Goal: Task Accomplishment & Management: Use online tool/utility

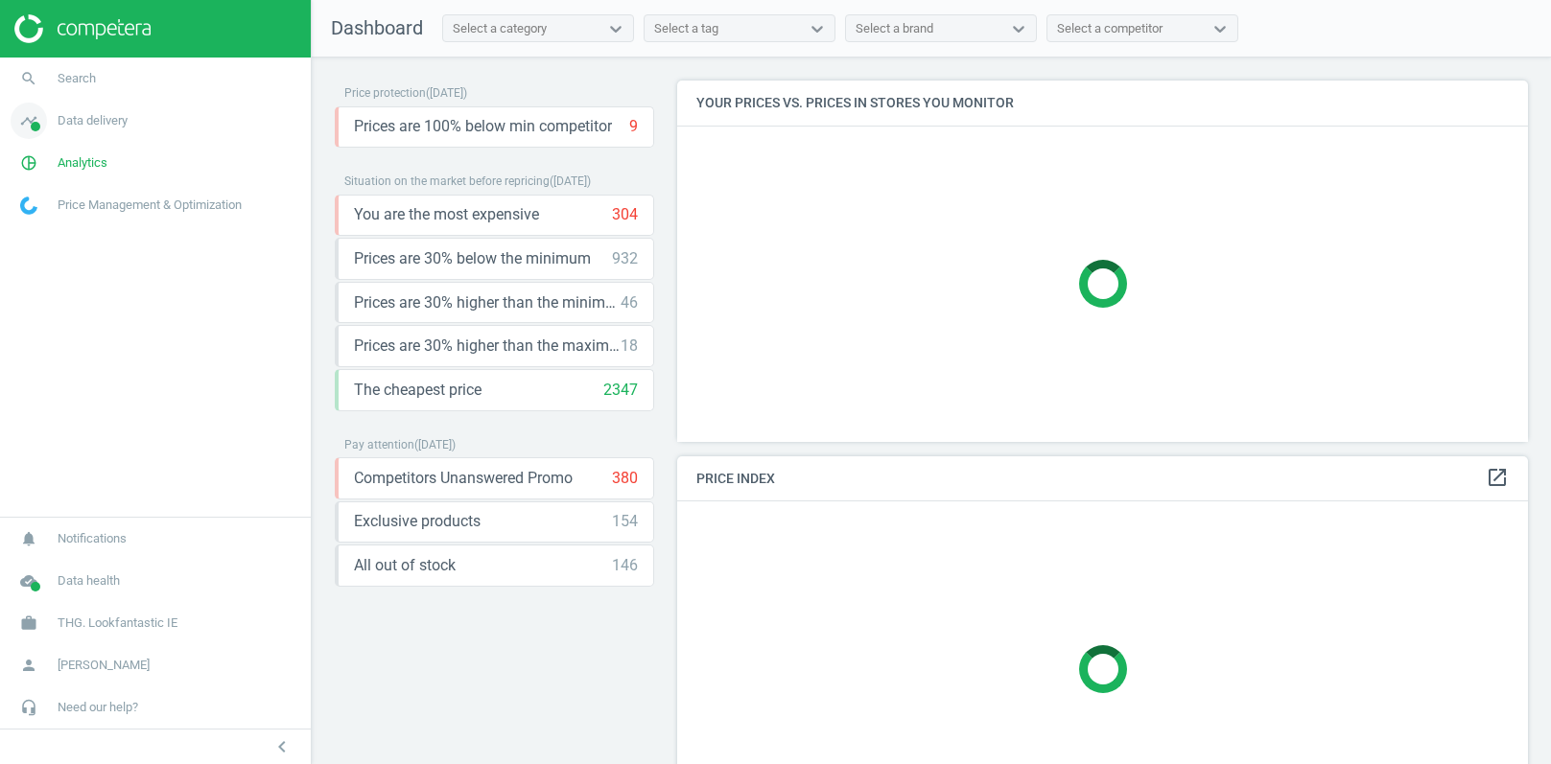
scroll to position [361, 852]
click at [82, 117] on span "Data delivery" at bounding box center [93, 120] width 70 height 17
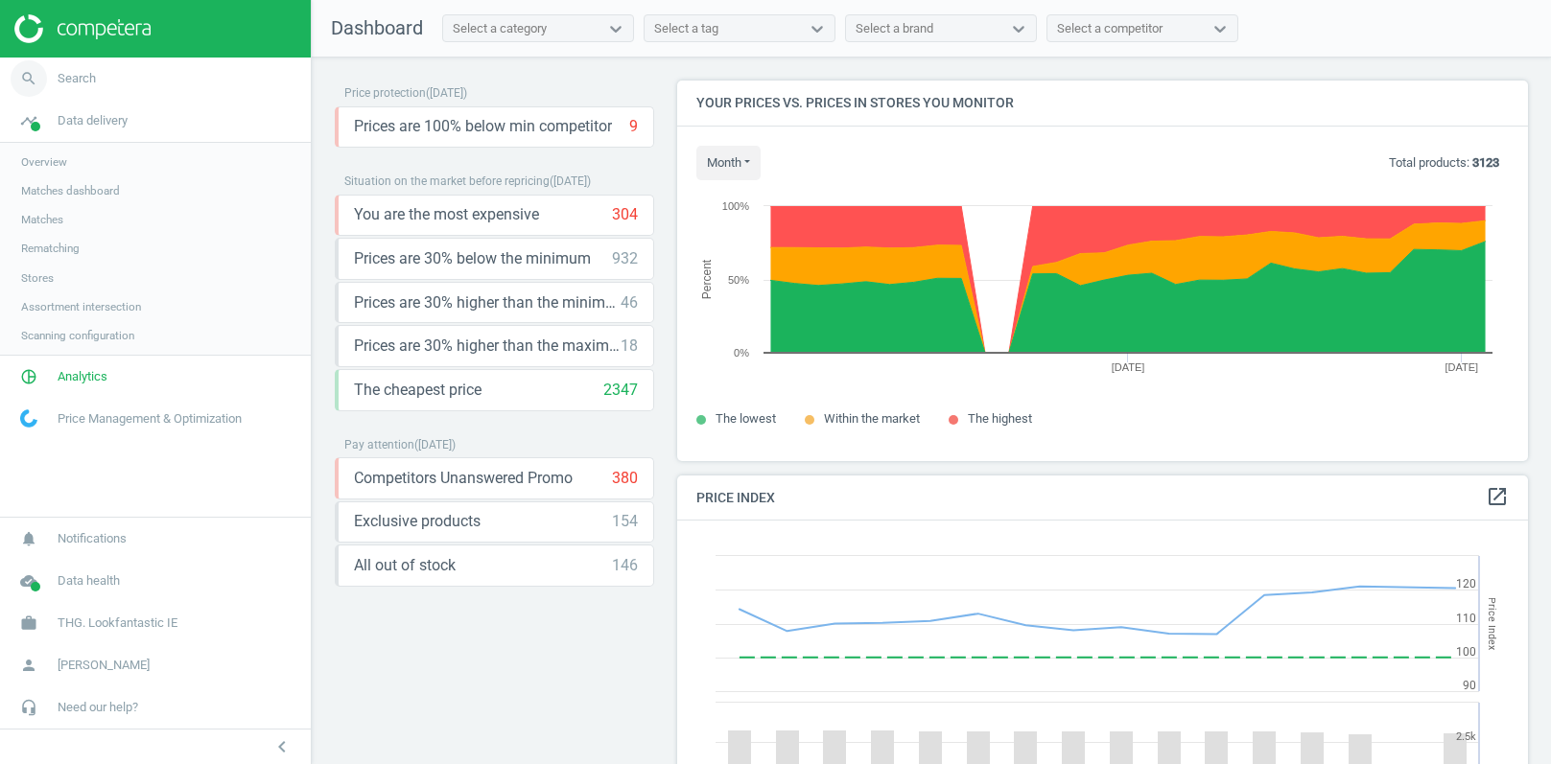
scroll to position [441, 852]
click at [82, 85] on span "Search" at bounding box center [77, 78] width 38 height 17
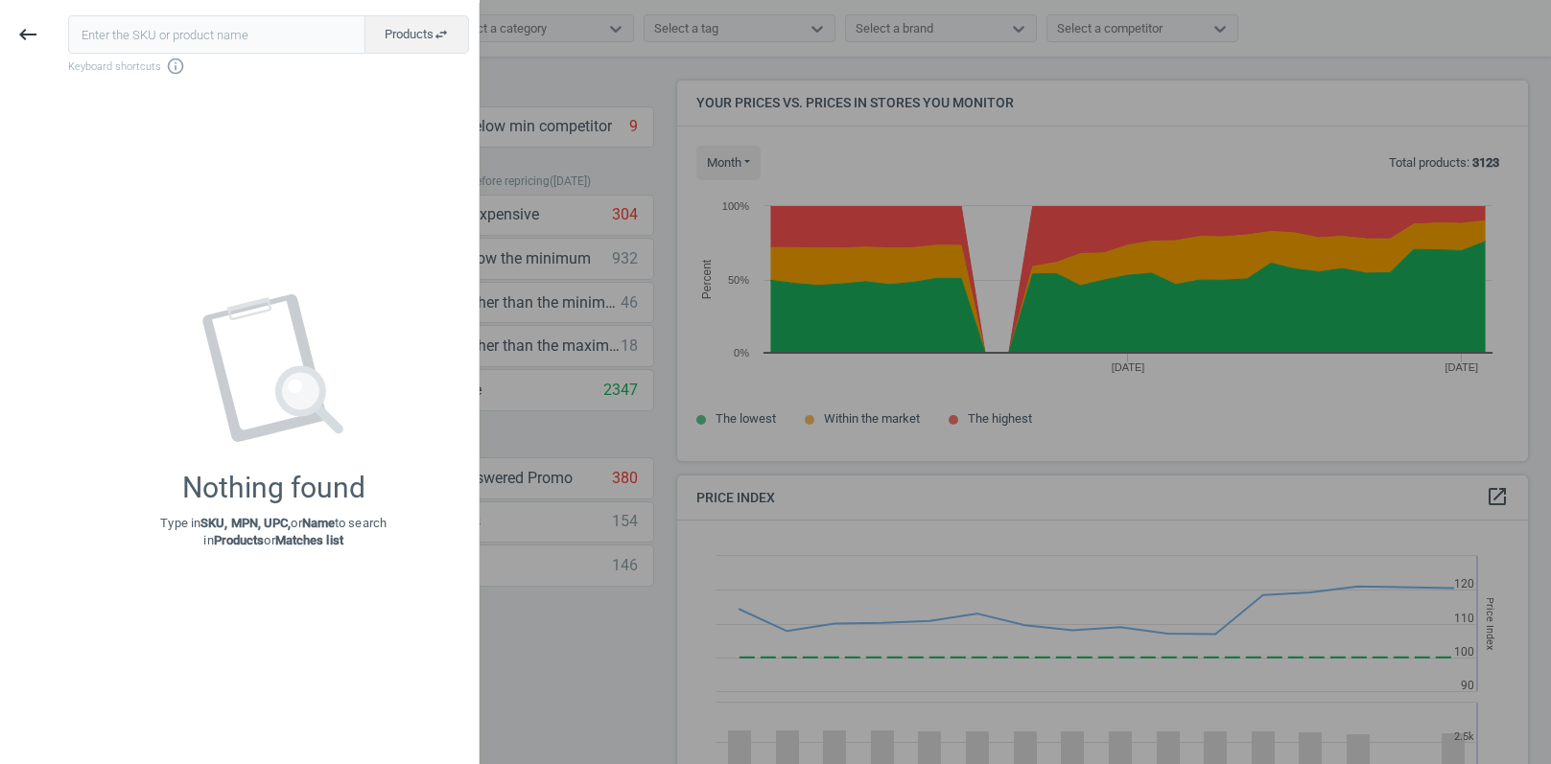
click at [142, 26] on input "text" at bounding box center [216, 34] width 297 height 38
click at [198, 30] on input "12044865" at bounding box center [217, 34] width 298 height 38
paste input "4759547"
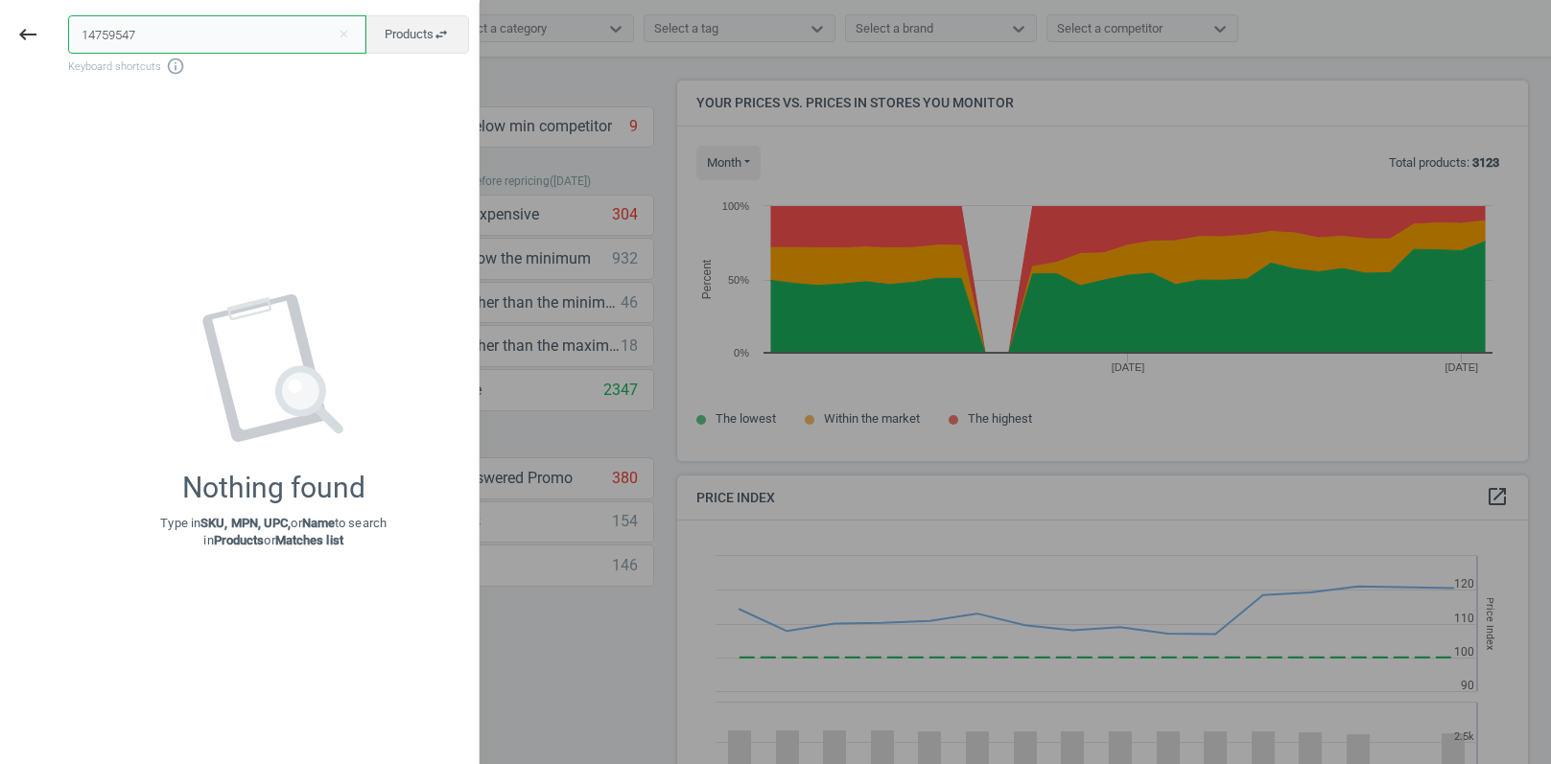
type input "14759547"
click at [504, 61] on div at bounding box center [775, 382] width 1551 height 764
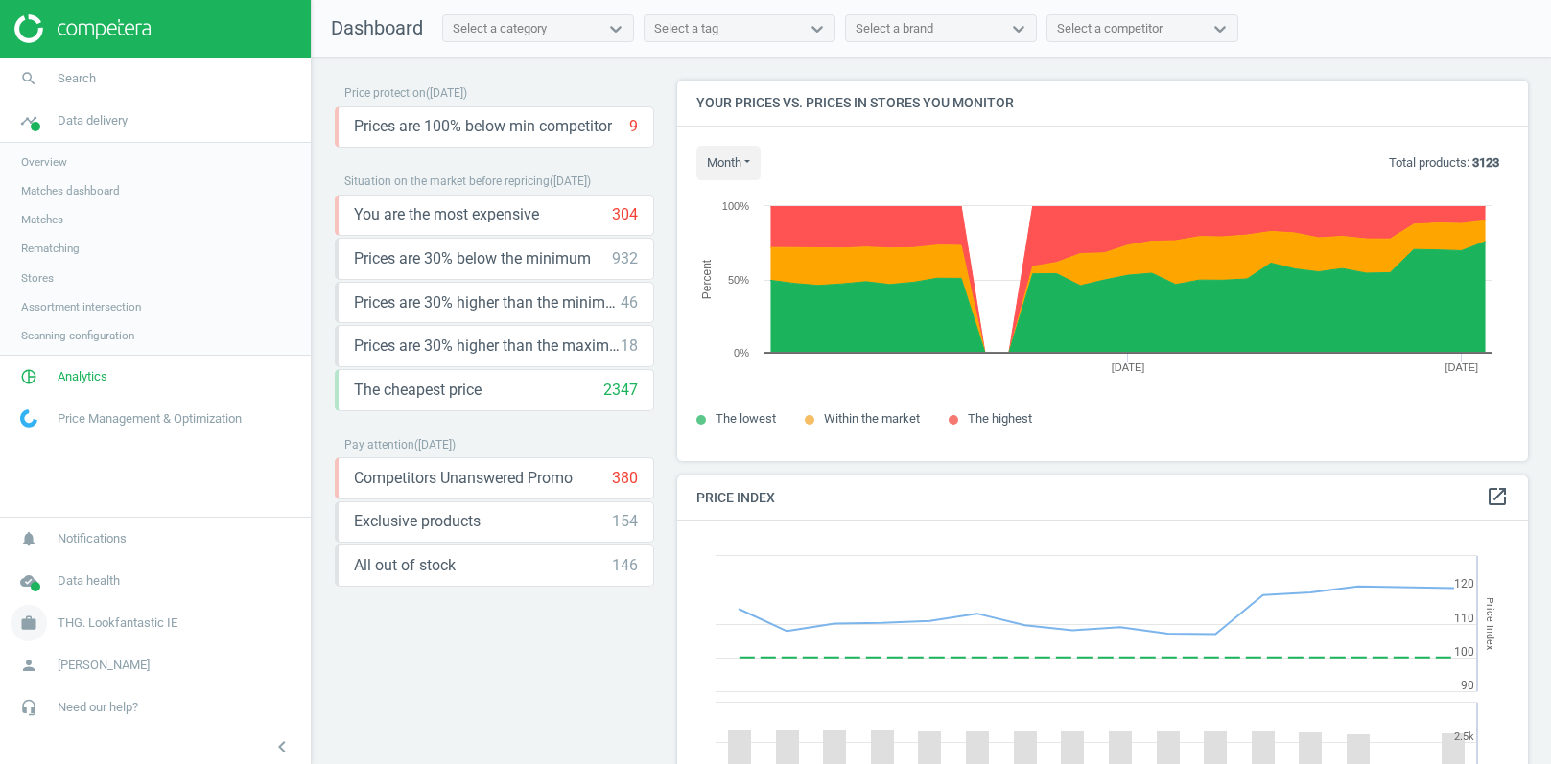
click at [94, 620] on span "THG. Lookfantastic IE" at bounding box center [118, 623] width 120 height 17
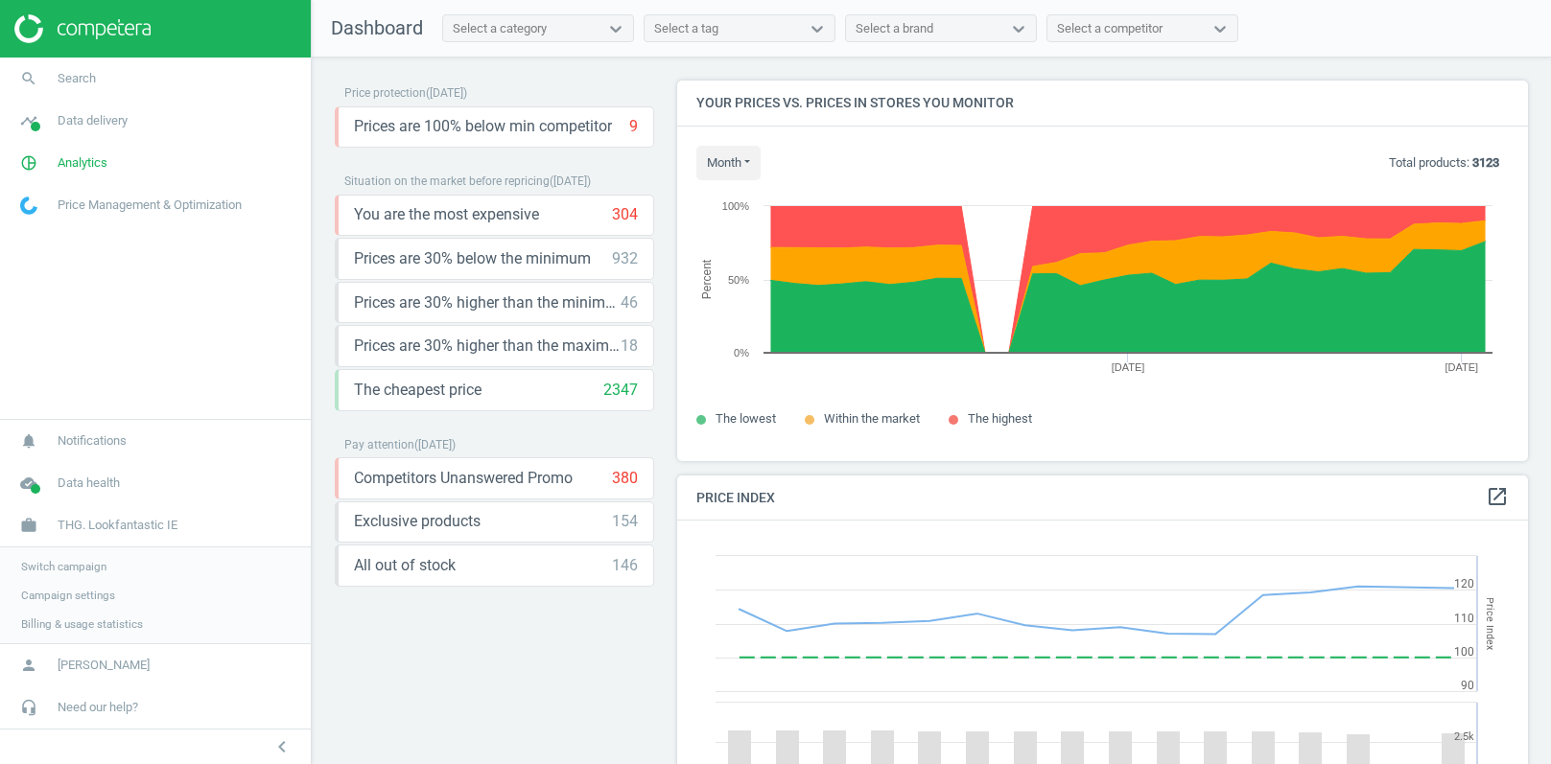
click at [78, 567] on span "Switch campaign" at bounding box center [63, 566] width 85 height 15
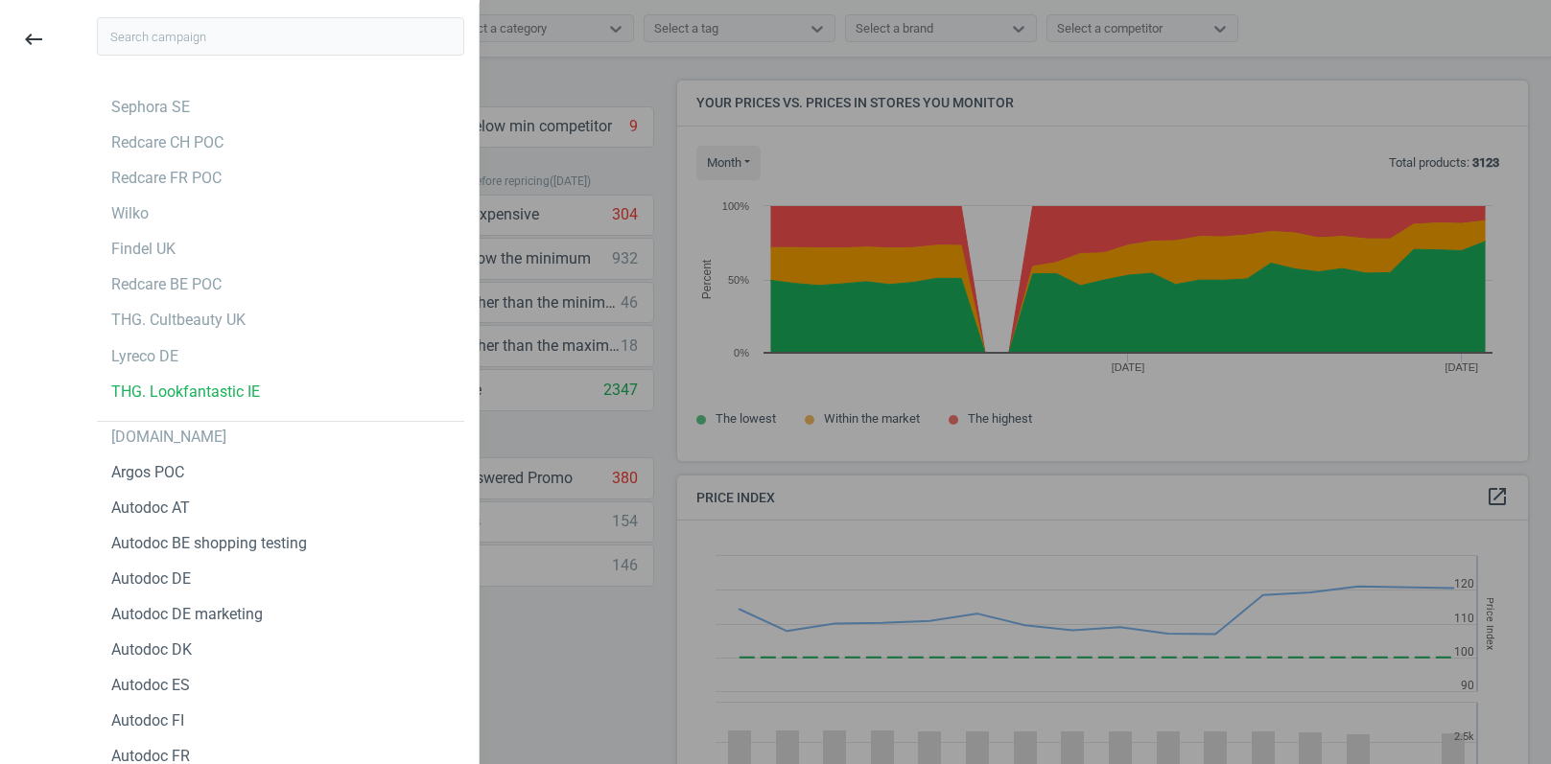
click at [156, 27] on input "text" at bounding box center [280, 36] width 367 height 38
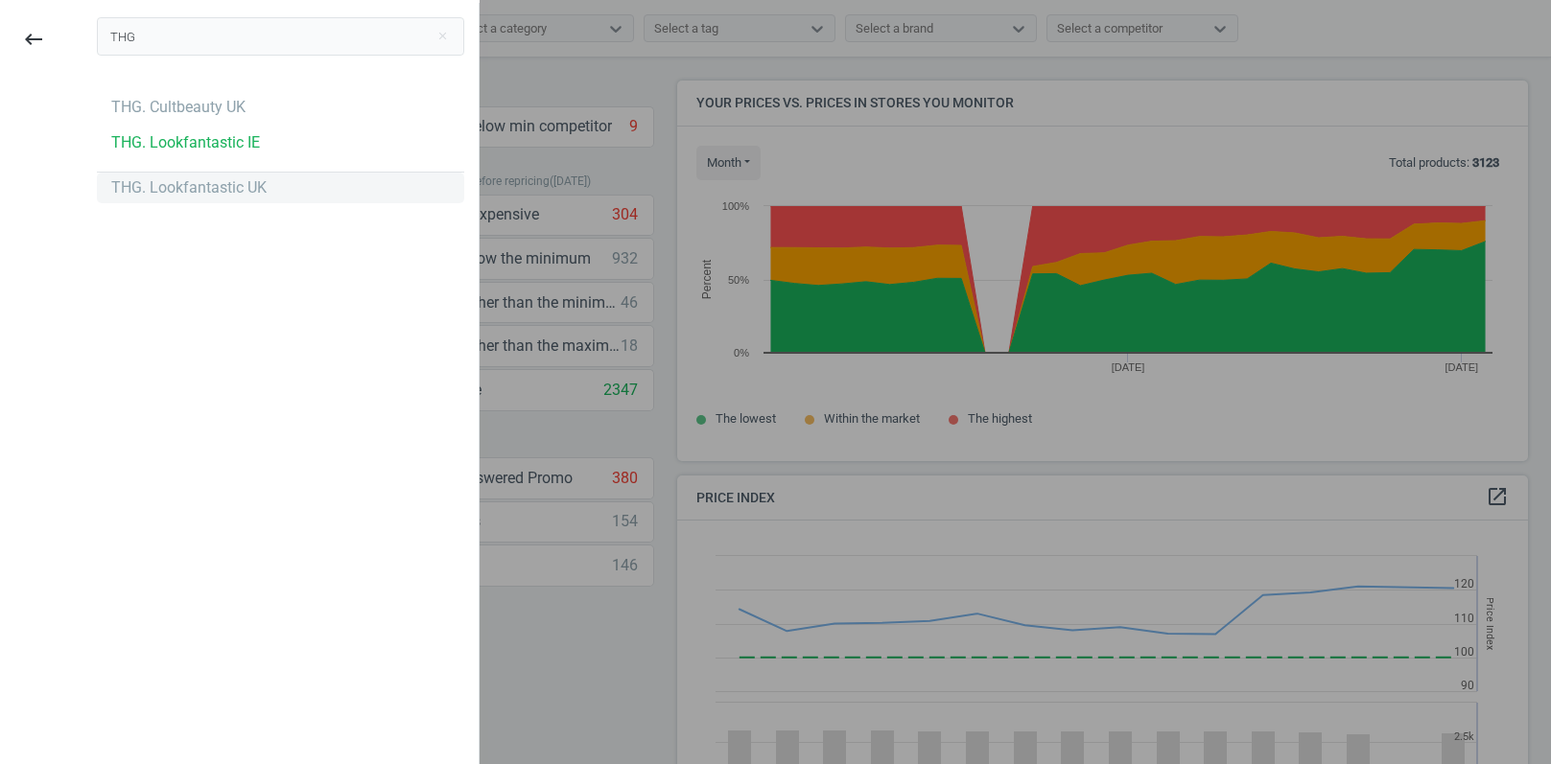
type input "THG"
click at [218, 192] on div "THG. Lookfantastic UK" at bounding box center [188, 187] width 155 height 21
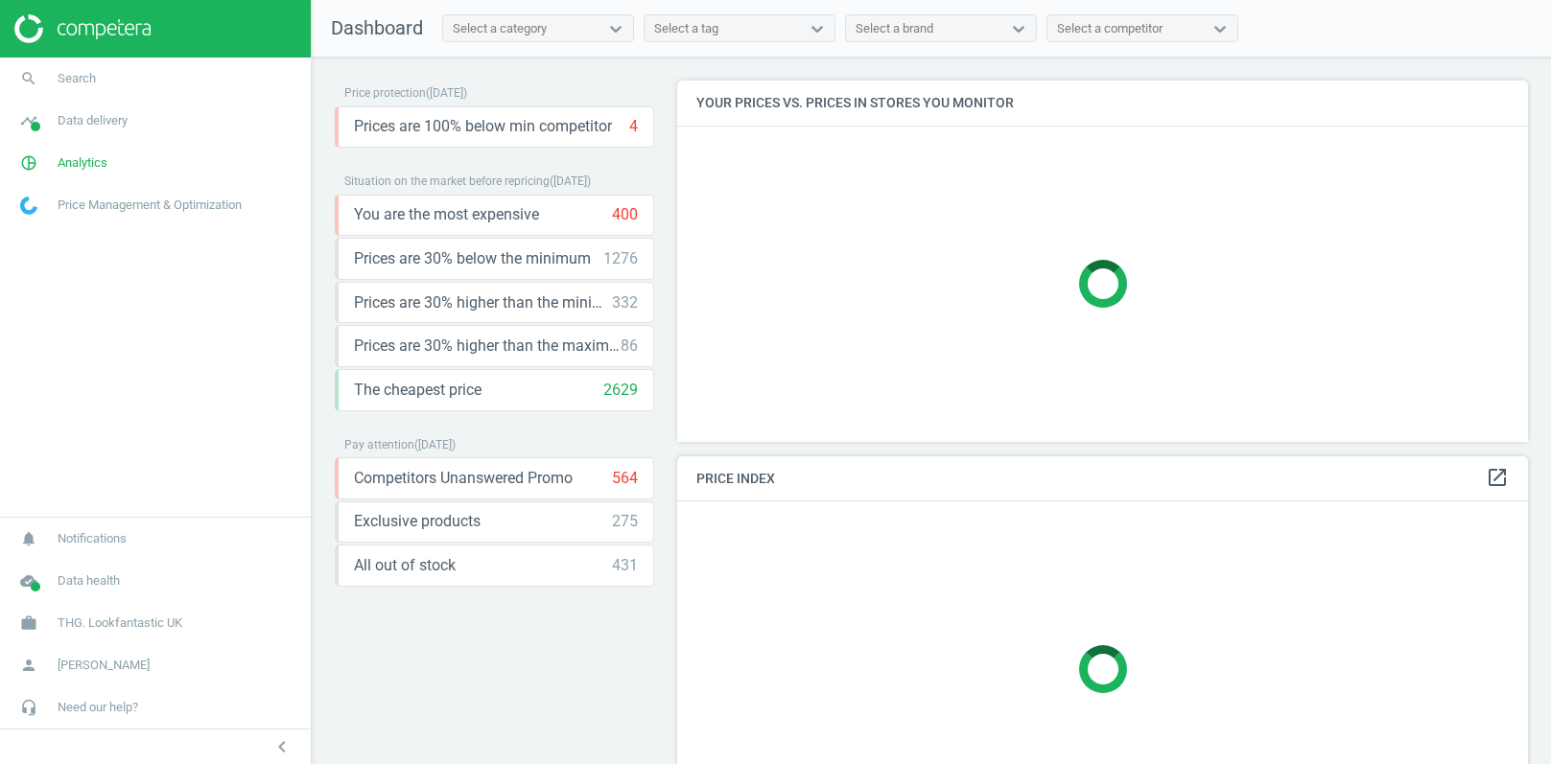
scroll to position [361, 852]
click at [83, 79] on span "Search" at bounding box center [77, 78] width 38 height 17
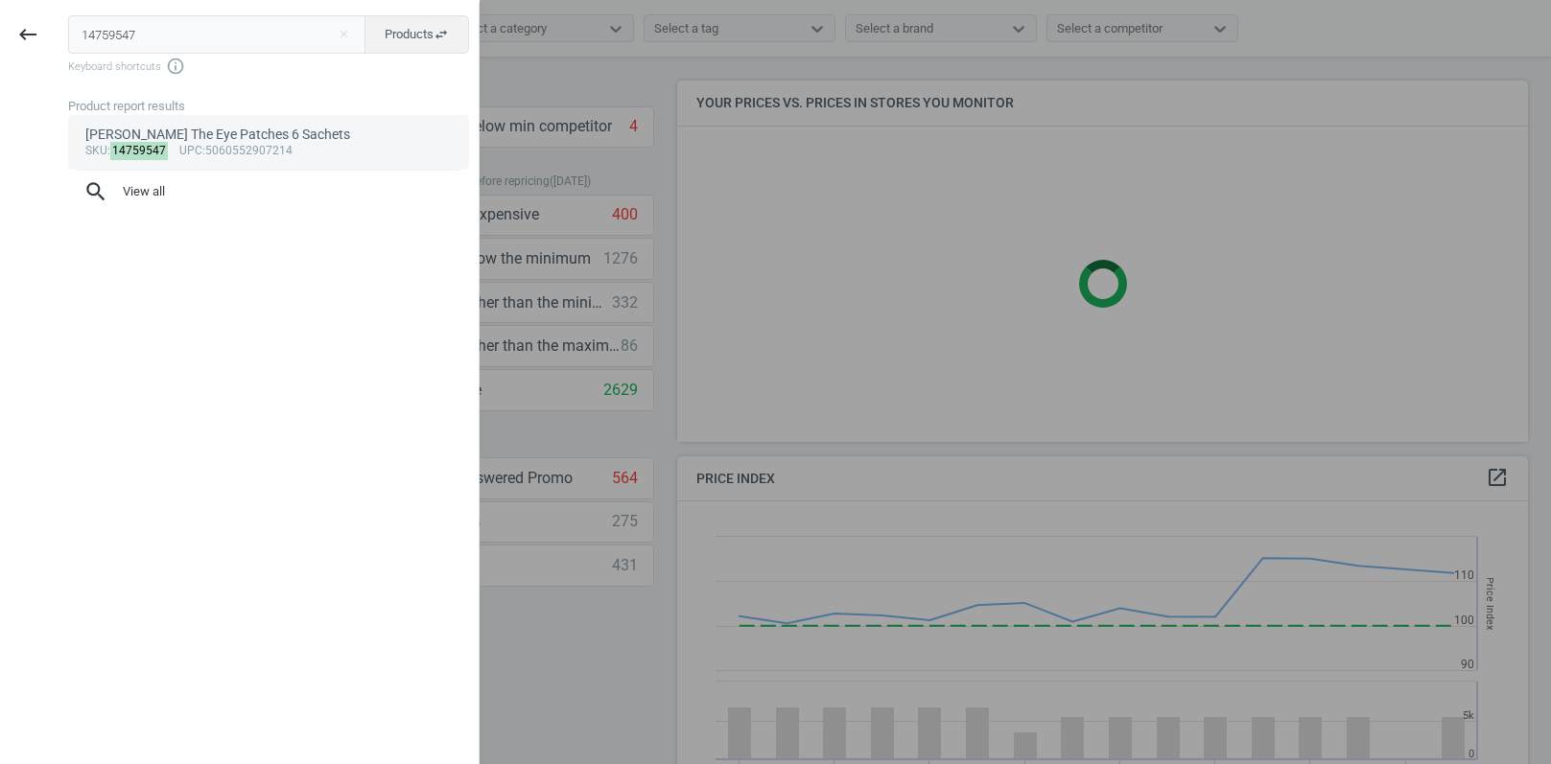
scroll to position [380, 852]
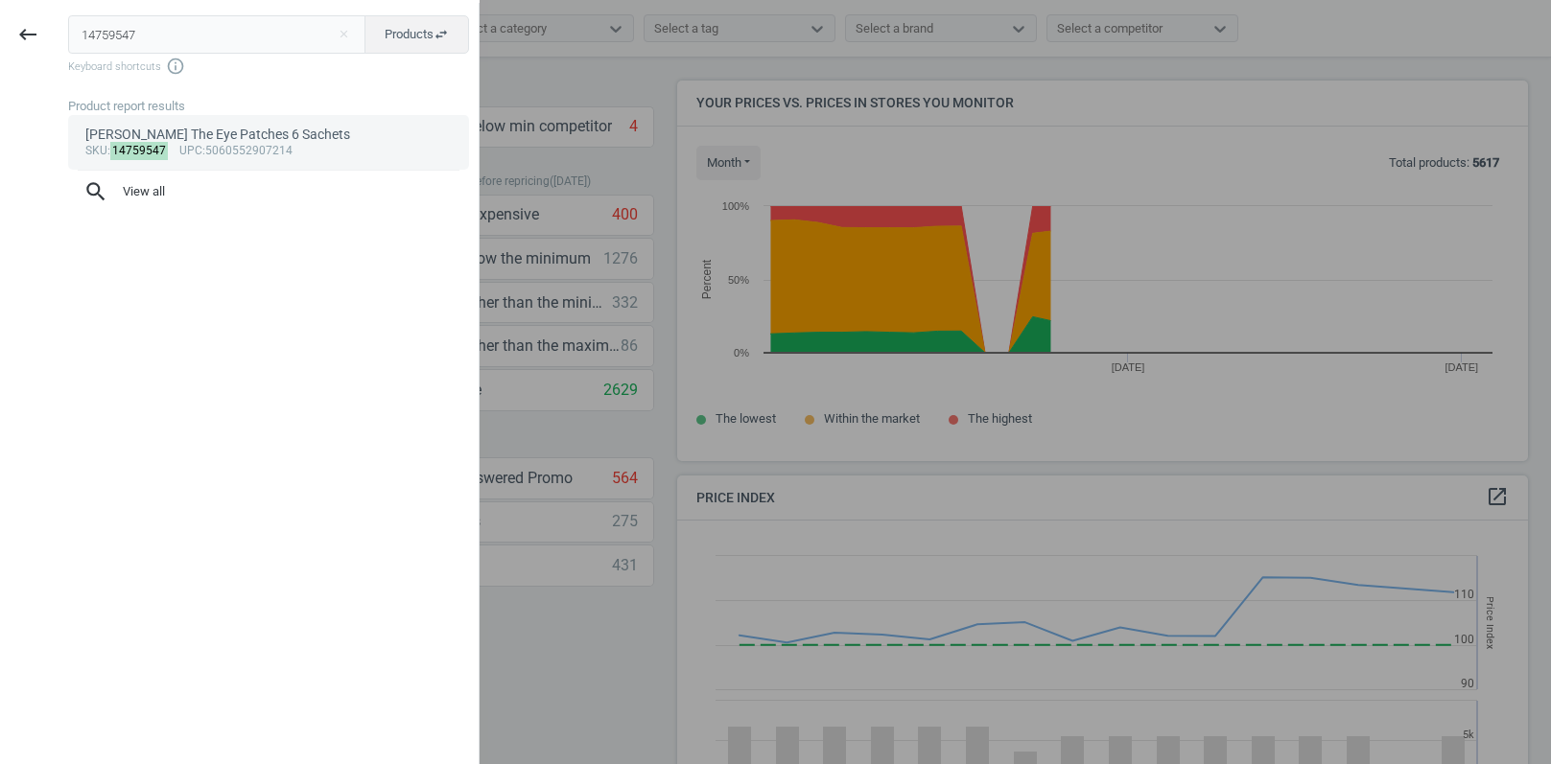
type input "14759547"
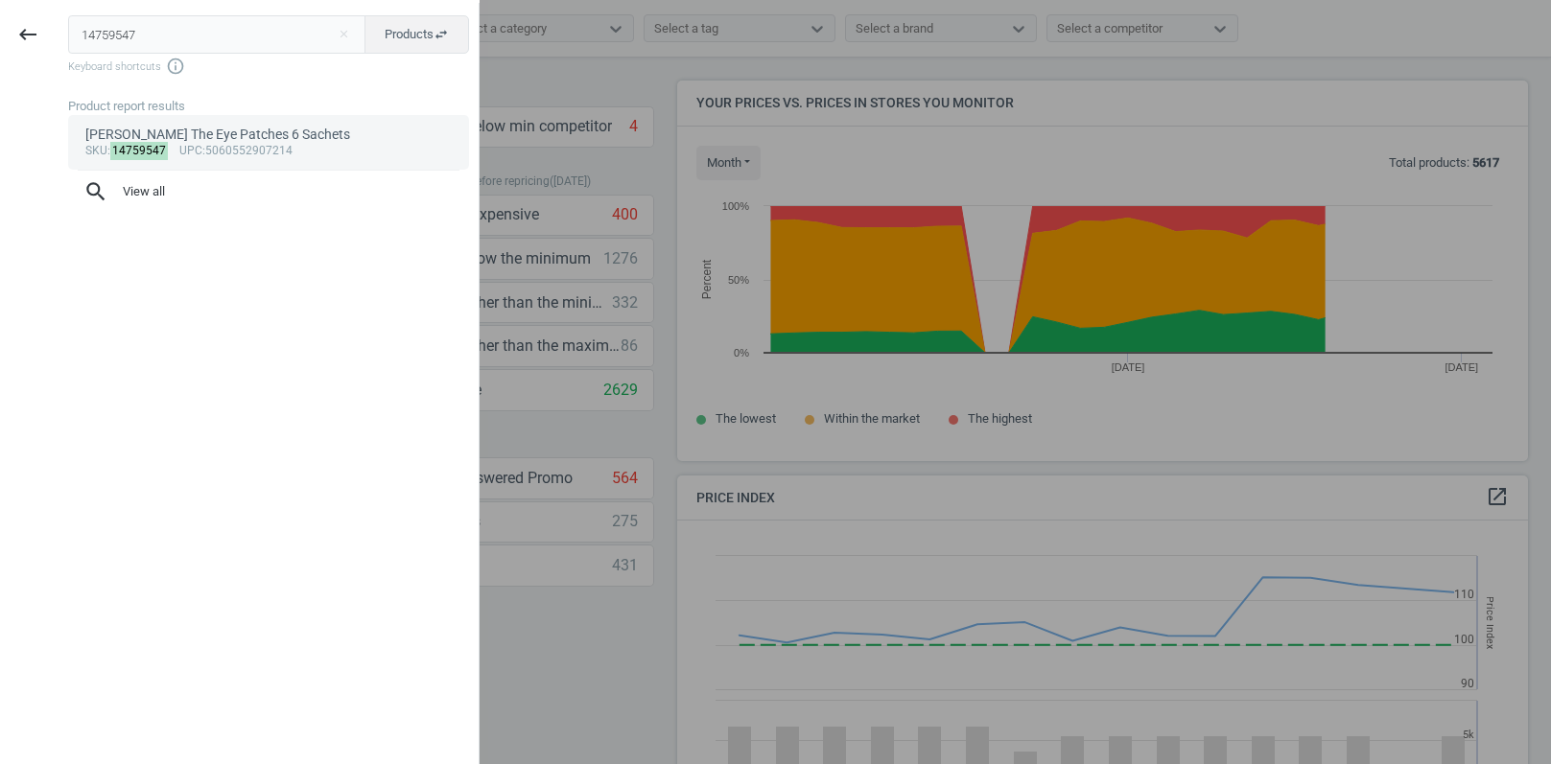
click at [297, 145] on div "sku : 14759547 upc :5060552907214" at bounding box center [268, 151] width 367 height 15
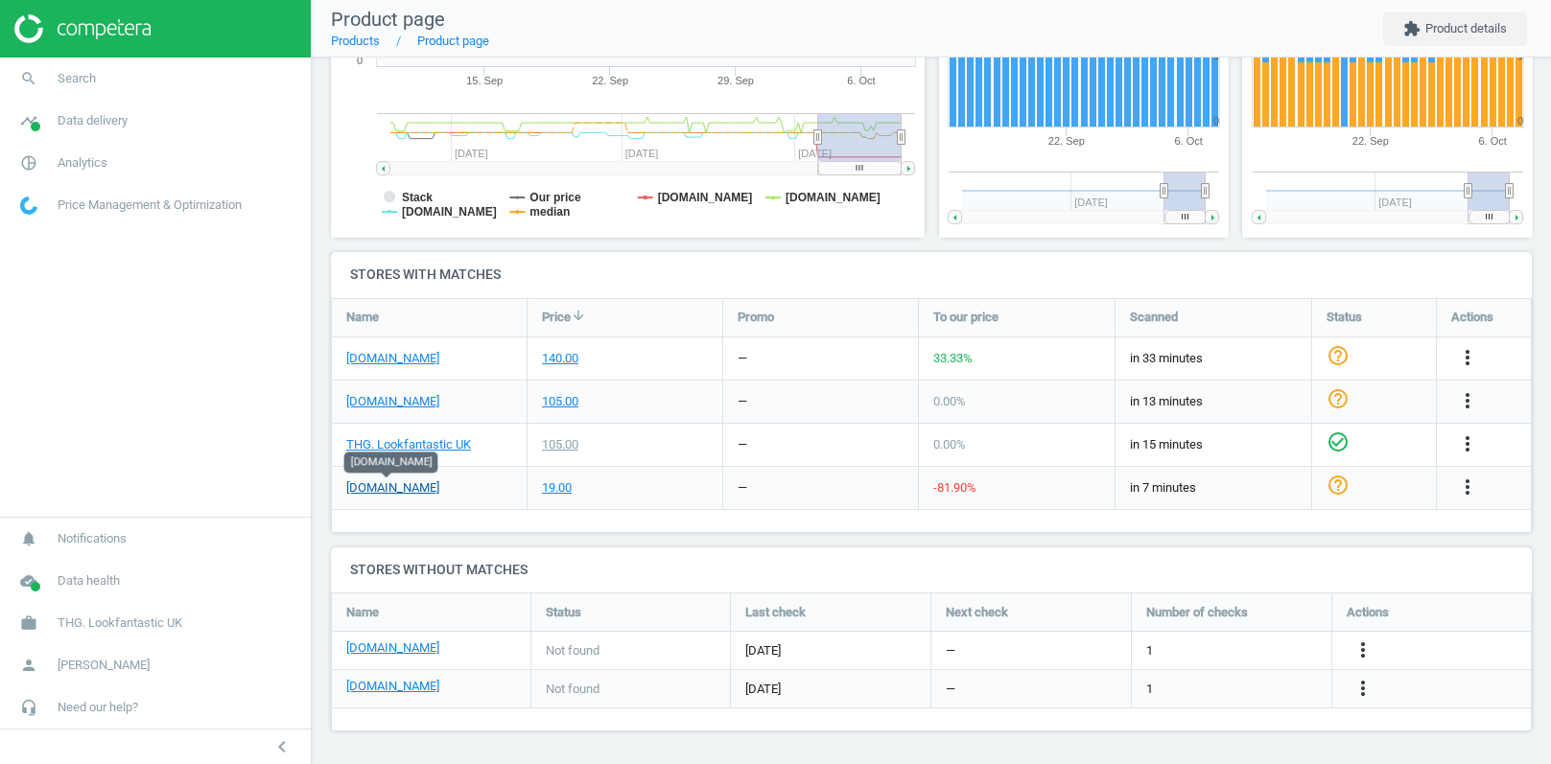
click at [390, 484] on link "[DOMAIN_NAME]" at bounding box center [392, 487] width 93 height 17
click at [1468, 489] on icon "more_vert" at bounding box center [1467, 487] width 23 height 23
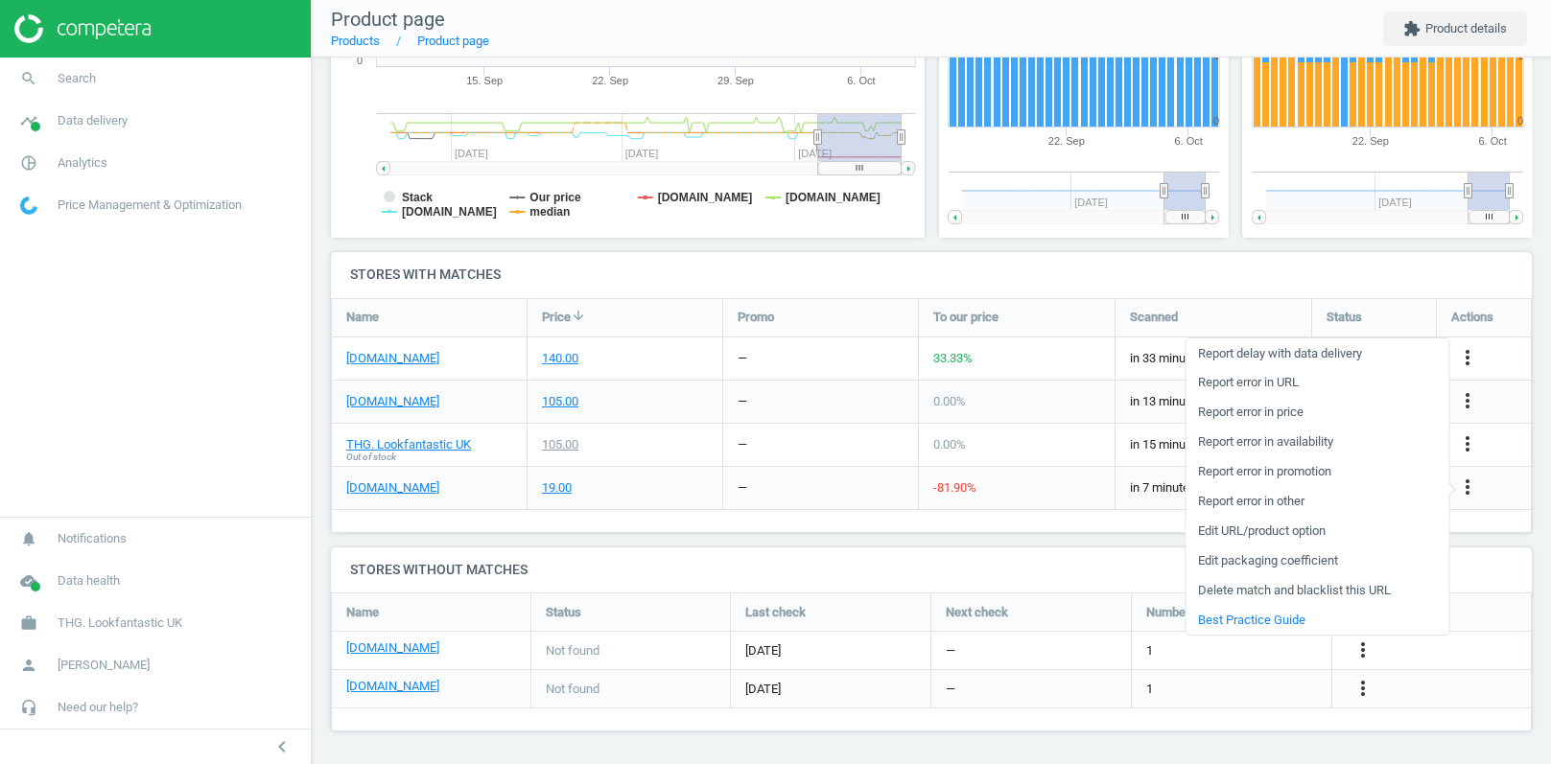
click at [1248, 531] on link "Edit URL/product option" at bounding box center [1316, 532] width 263 height 30
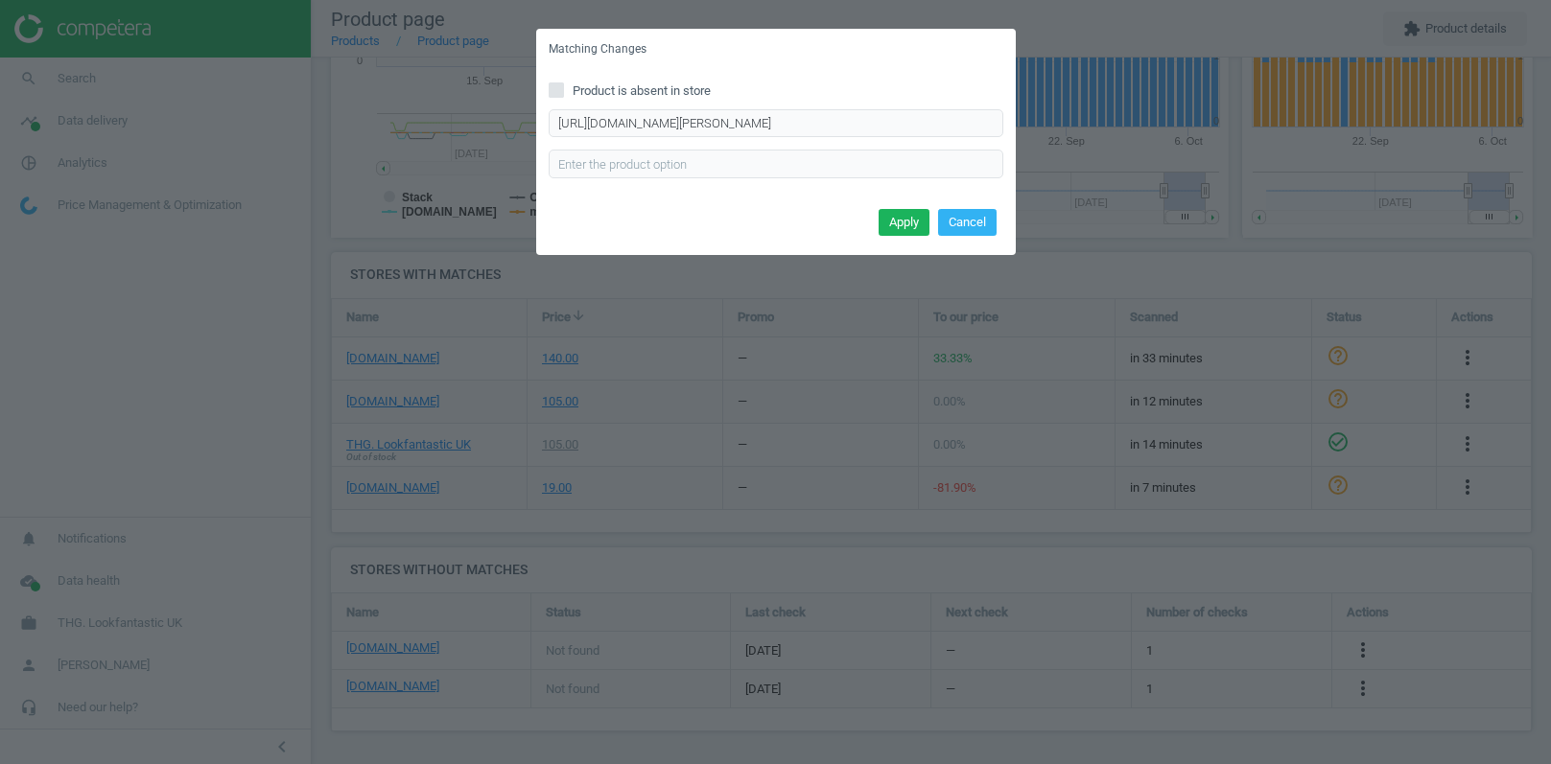
scroll to position [0, 1]
click at [962, 222] on button "Cancel" at bounding box center [967, 222] width 58 height 27
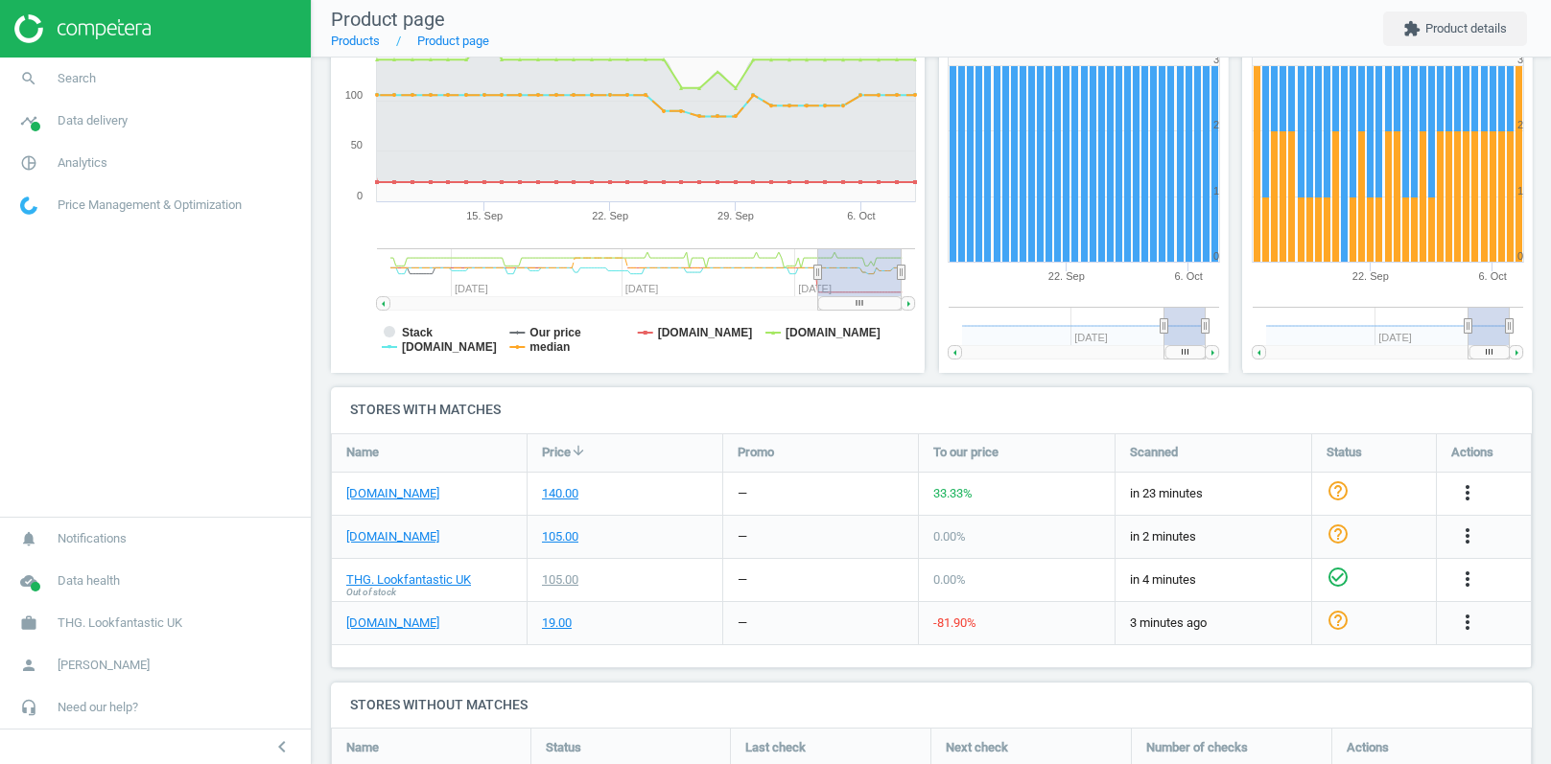
scroll to position [327, 0]
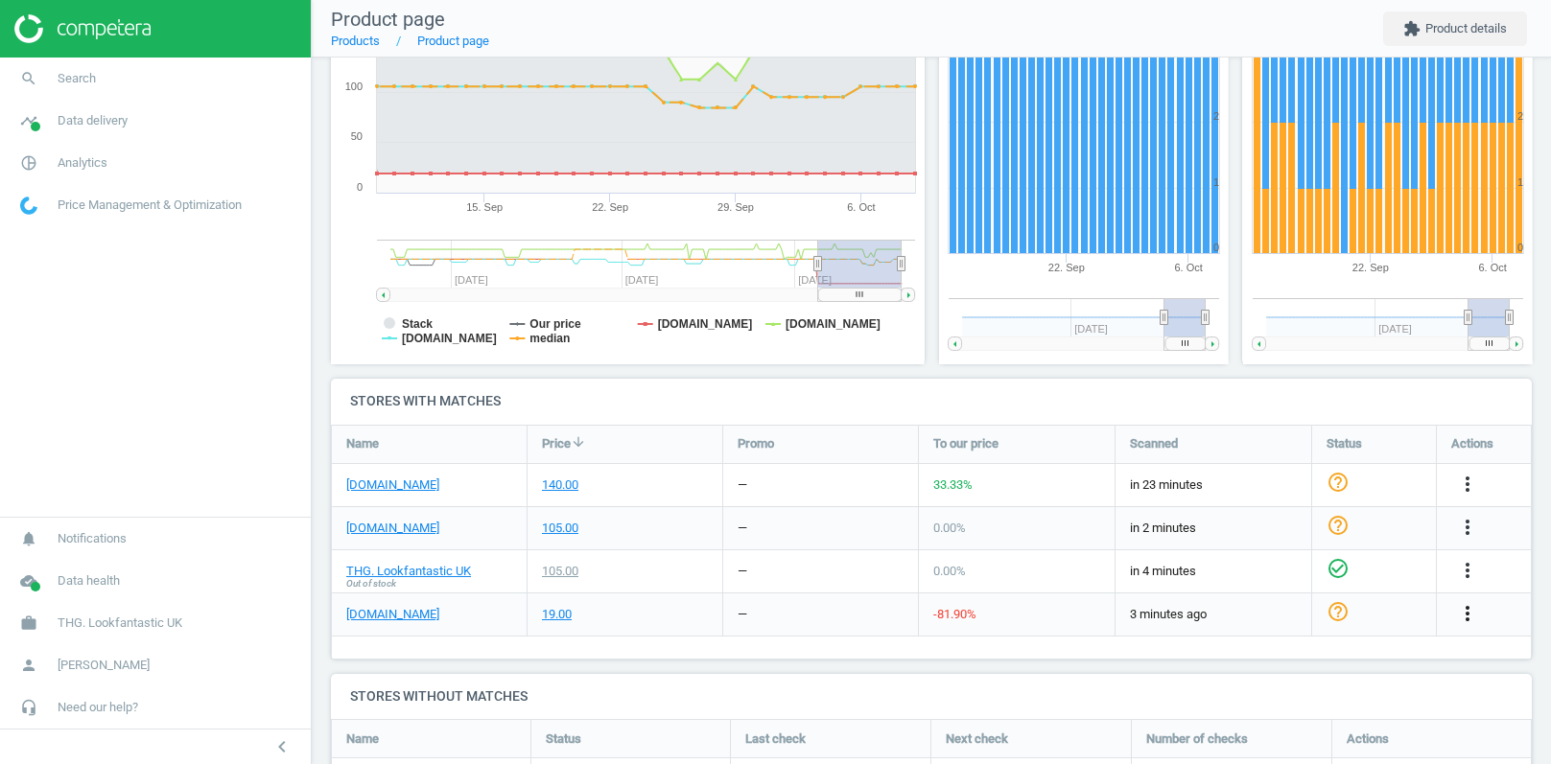
click at [1472, 618] on icon "more_vert" at bounding box center [1467, 613] width 23 height 23
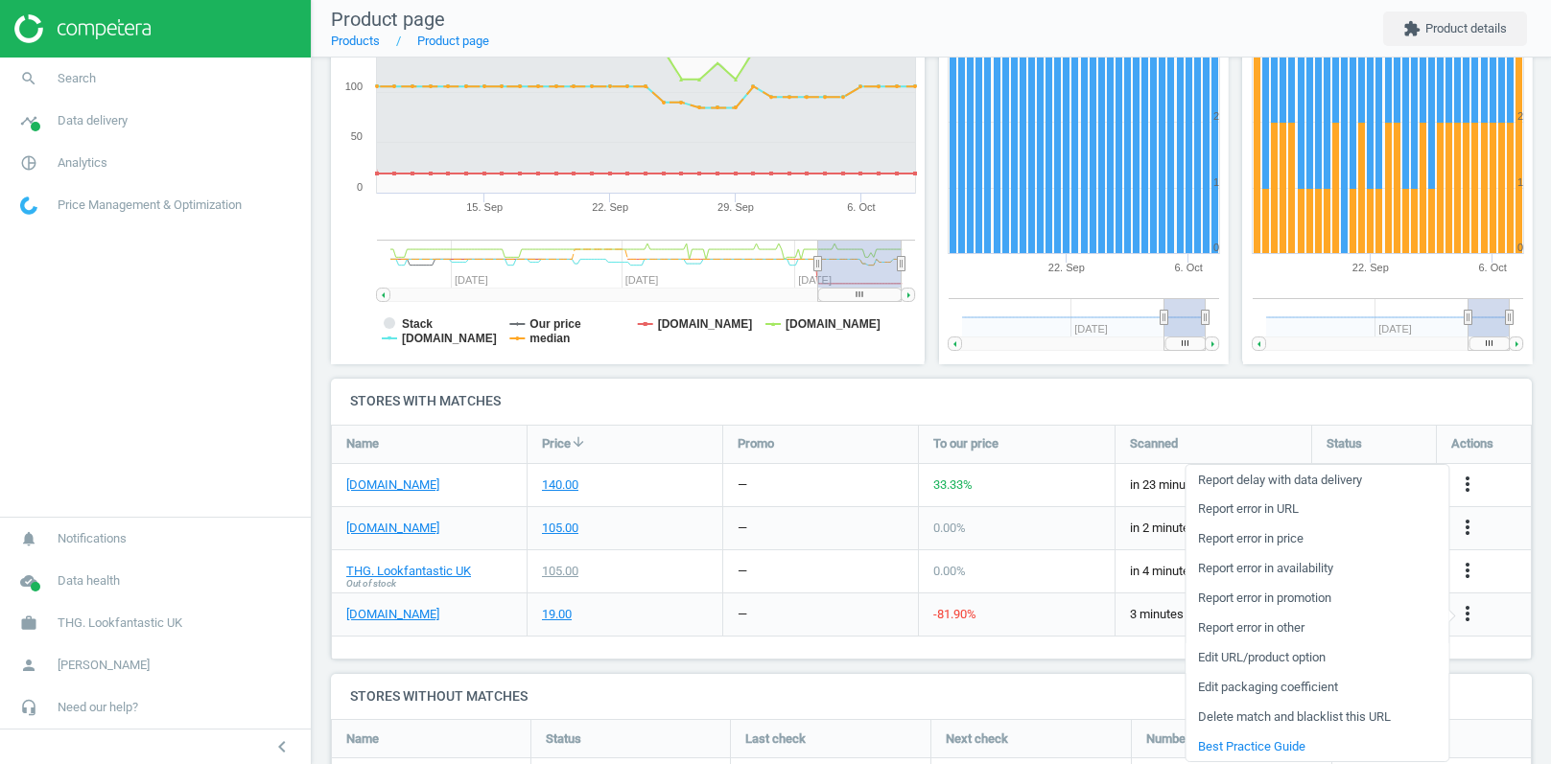
click at [1259, 656] on link "Edit URL/product option" at bounding box center [1316, 658] width 263 height 30
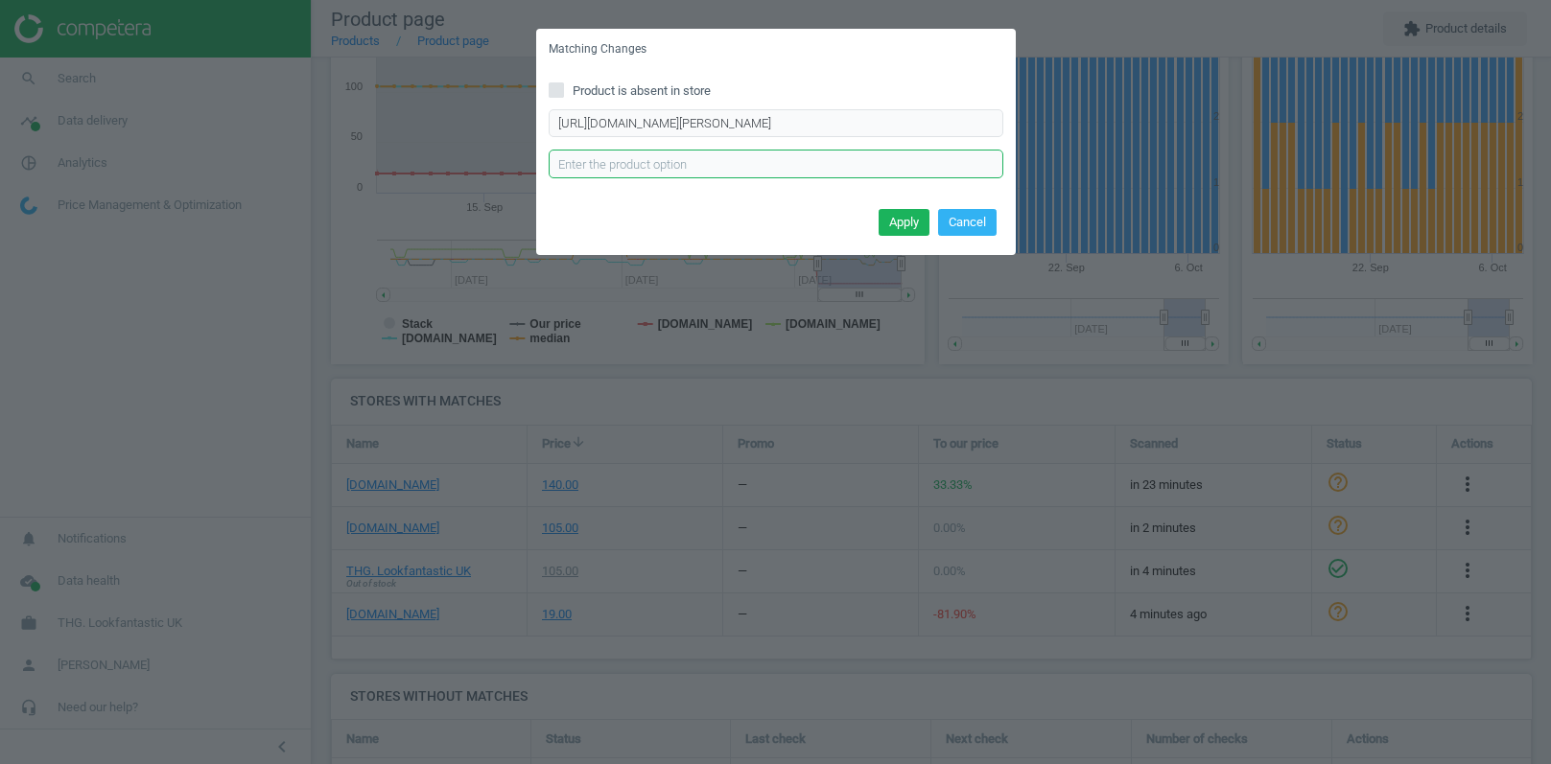
click at [714, 160] on input "text" at bounding box center [776, 164] width 455 height 29
paste input "6 Sachets"
type input "6 Sachets"
click at [903, 222] on button "Apply" at bounding box center [903, 222] width 51 height 27
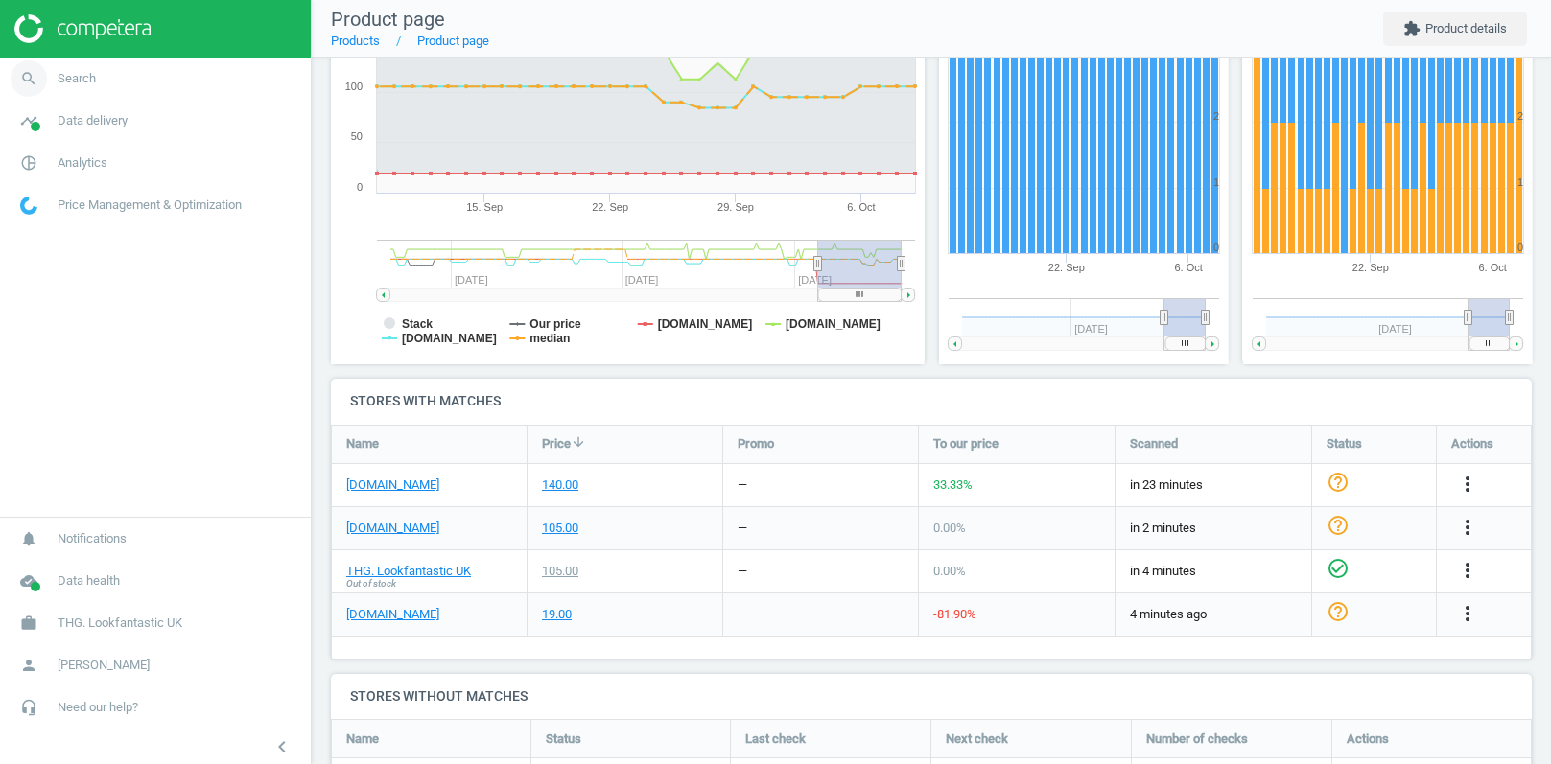
click at [128, 64] on link "search Search" at bounding box center [155, 79] width 311 height 42
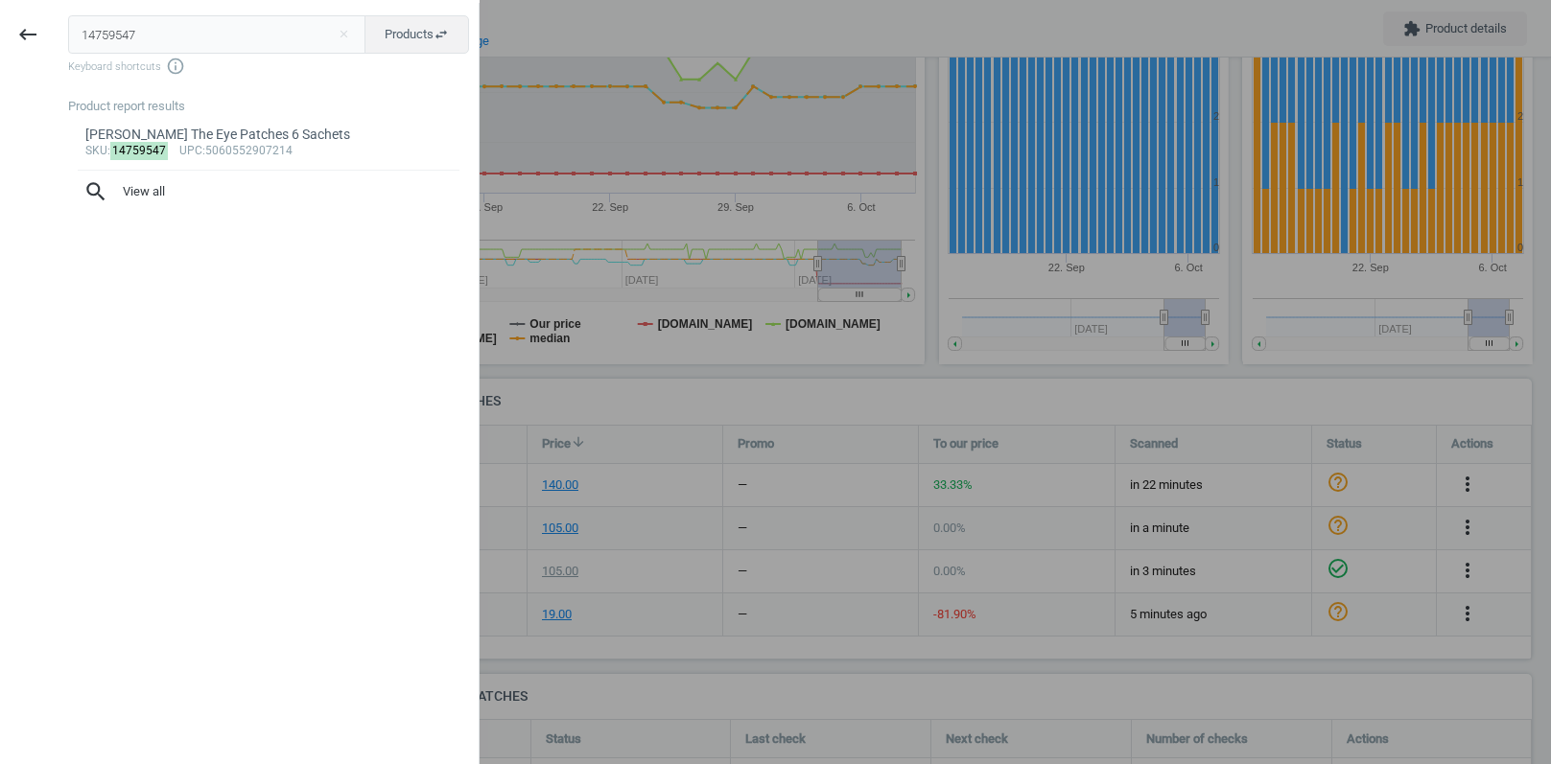
click at [195, 22] on input "14759547" at bounding box center [217, 34] width 298 height 38
type input "12044865"
click at [278, 159] on link "Aesop Rose Hair and Scalp Moisturising Masque 500ml sku : 12044865 upc :9319944…" at bounding box center [268, 142] width 401 height 54
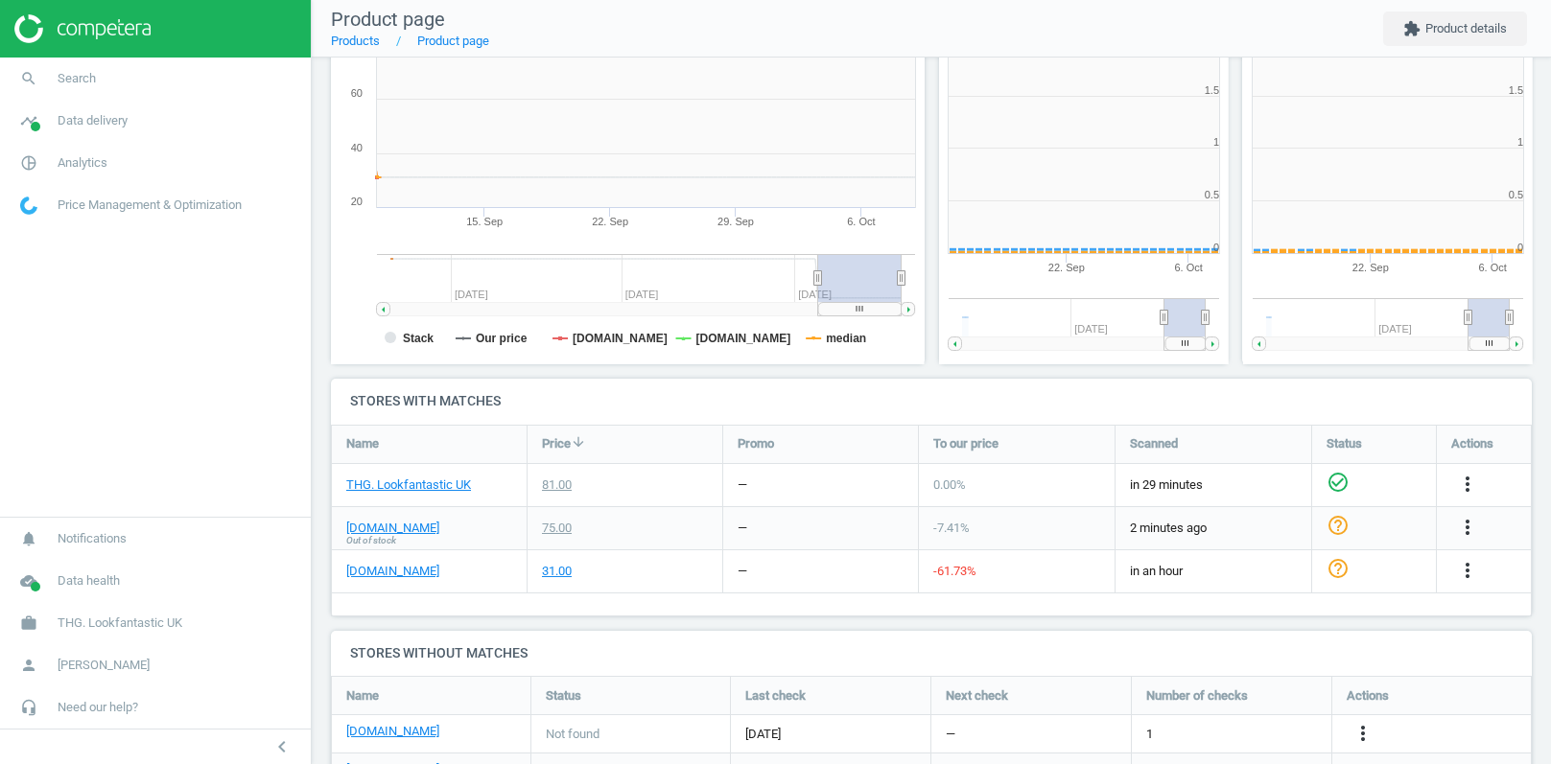
scroll to position [384, 290]
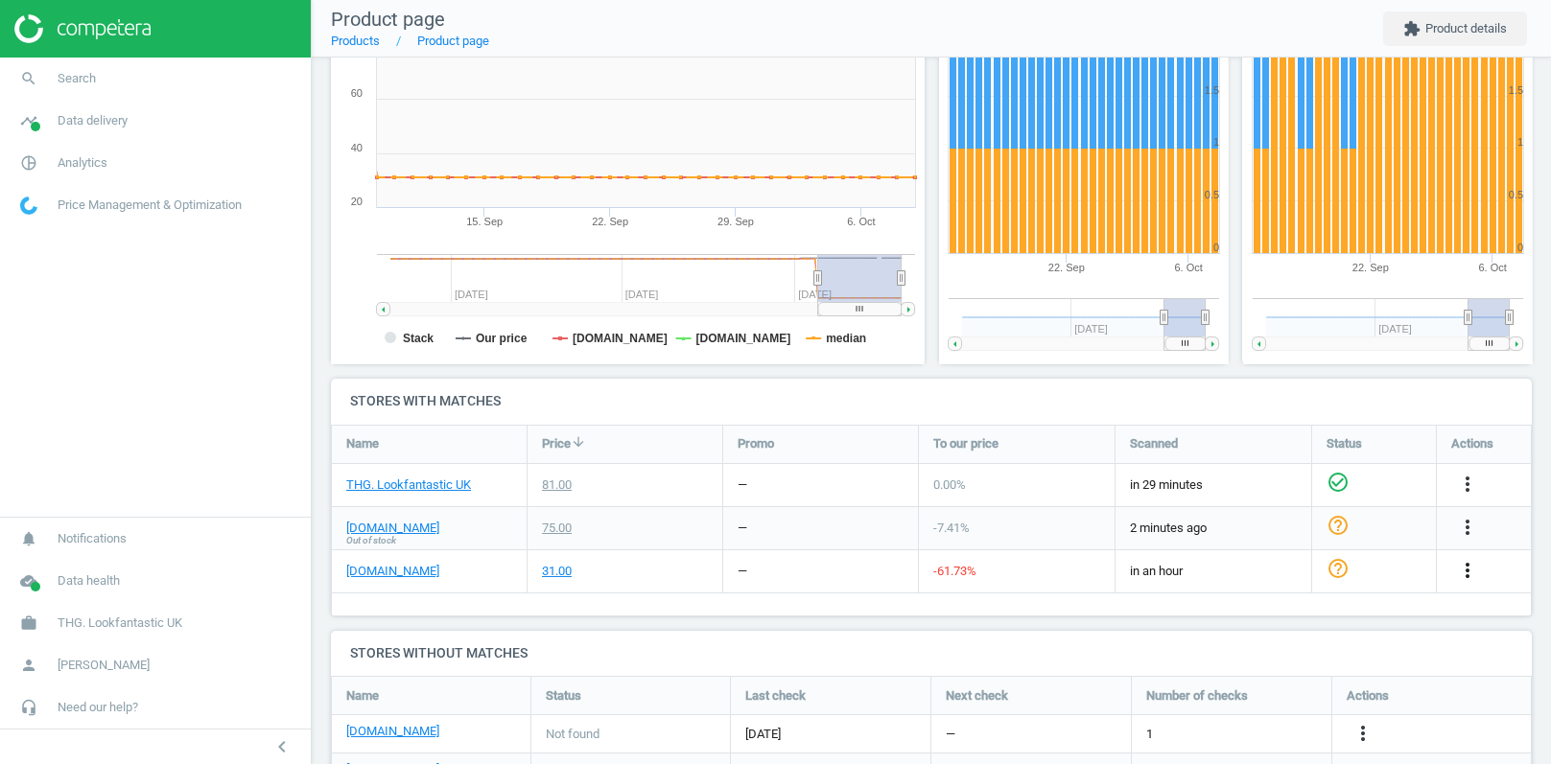
click at [1467, 568] on icon "more_vert" at bounding box center [1467, 570] width 23 height 23
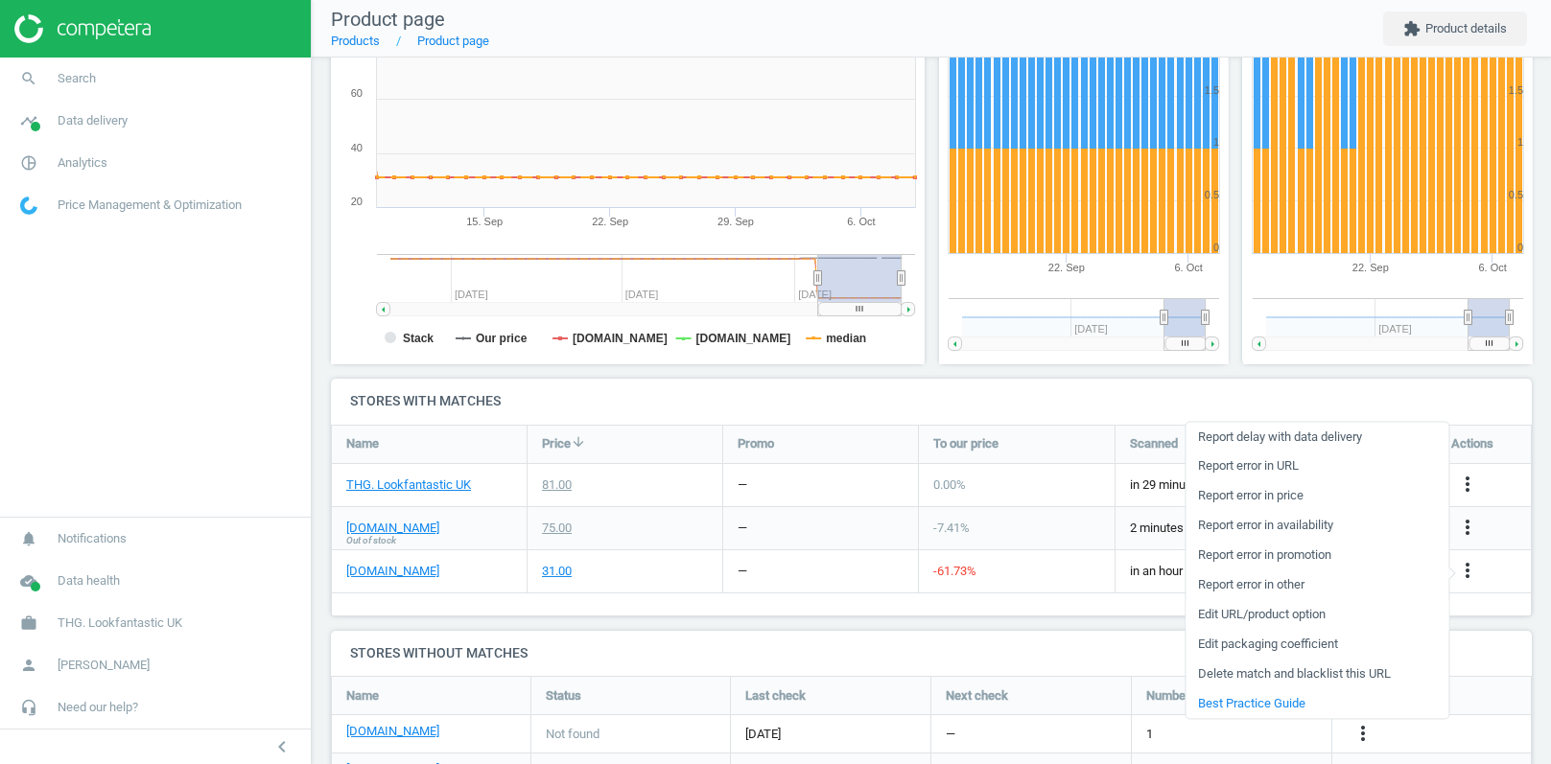
click at [1241, 617] on link "Edit URL/product option" at bounding box center [1316, 615] width 263 height 30
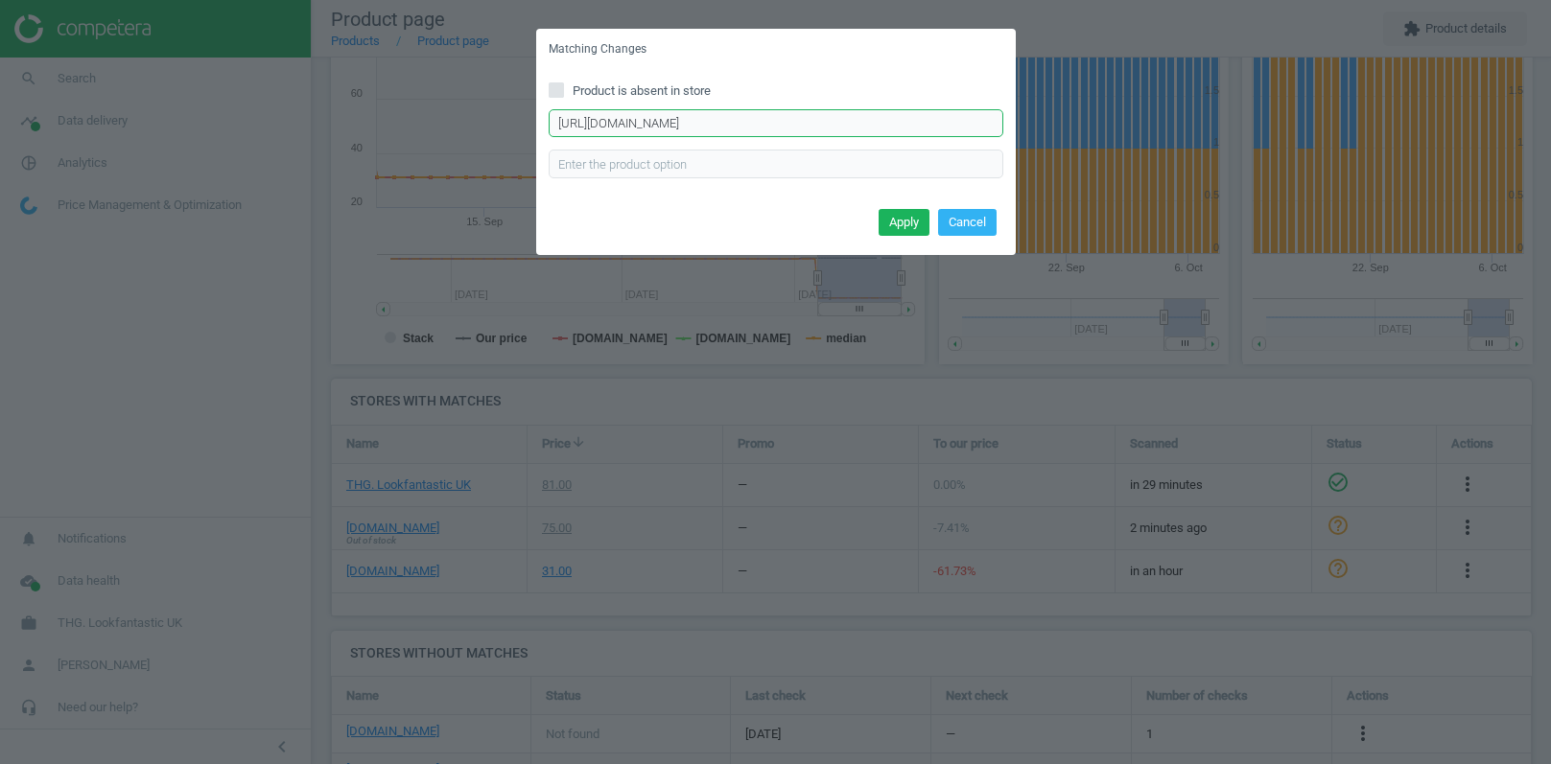
click at [808, 119] on input "[URL][DOMAIN_NAME]" at bounding box center [776, 123] width 455 height 29
click at [961, 221] on button "Cancel" at bounding box center [967, 222] width 58 height 27
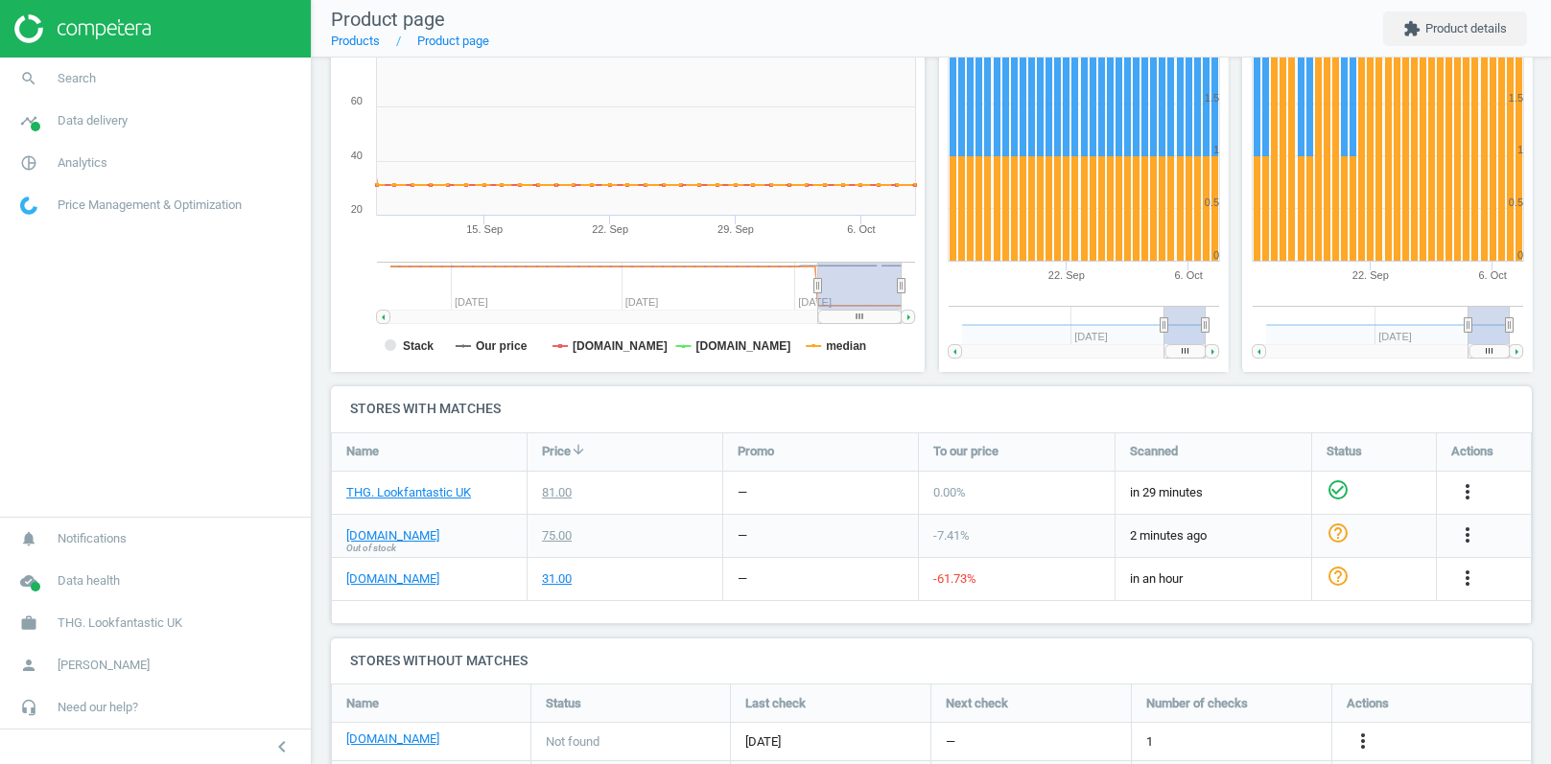
scroll to position [321, 0]
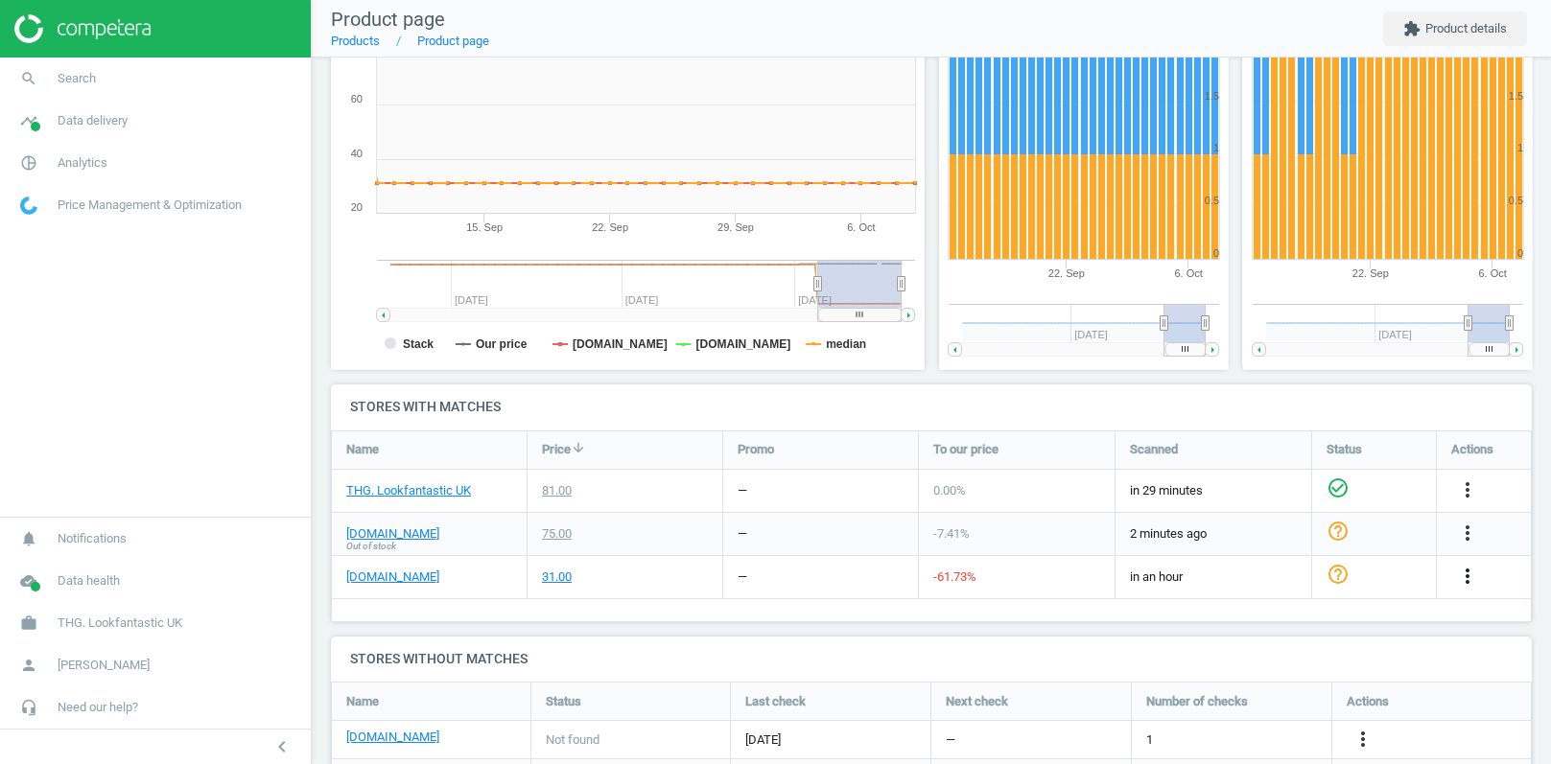
click at [1470, 575] on icon "more_vert" at bounding box center [1467, 576] width 23 height 23
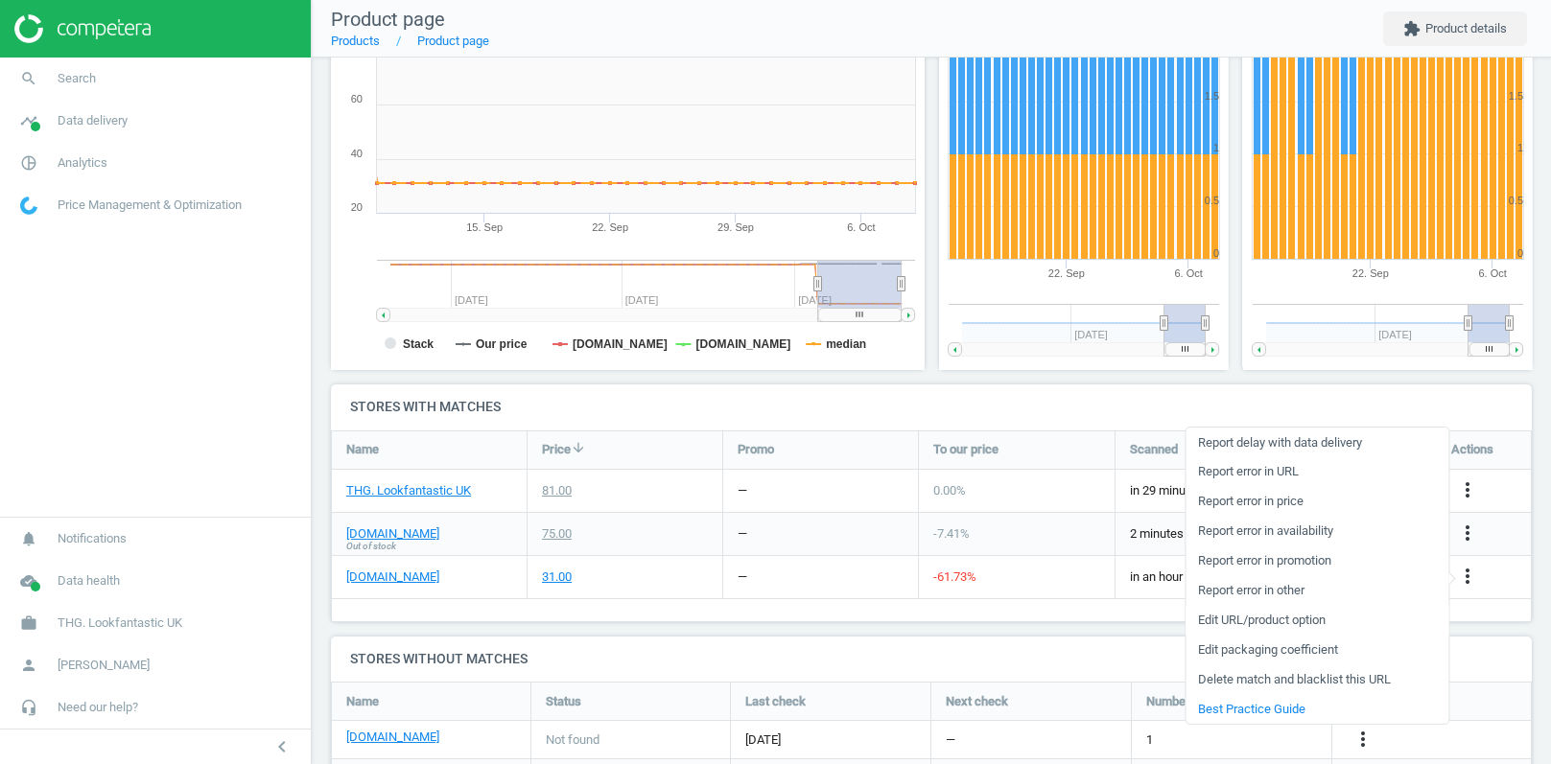
click at [1251, 619] on link "Edit URL/product option" at bounding box center [1316, 621] width 263 height 30
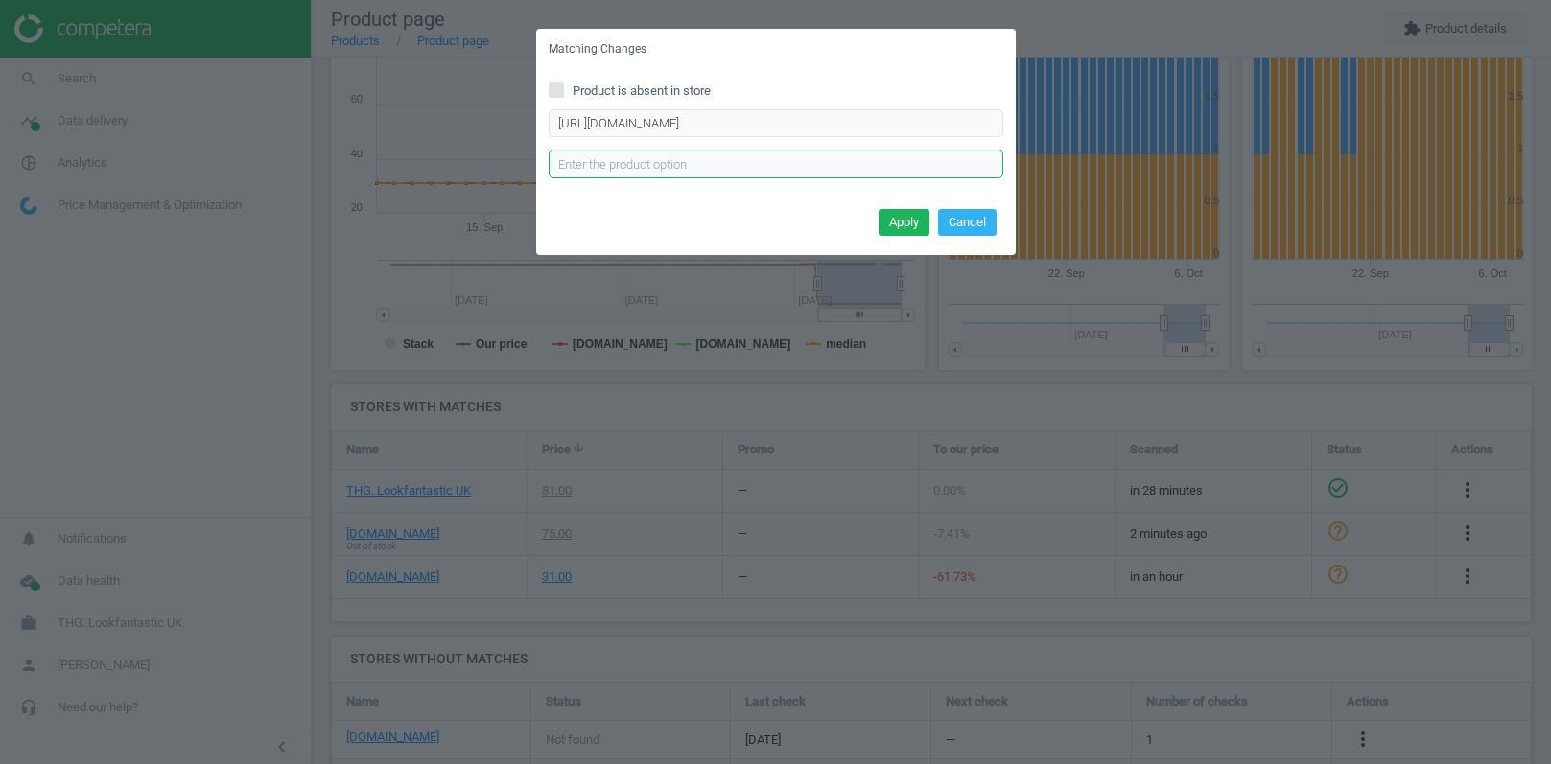
click at [763, 167] on input "text" at bounding box center [776, 164] width 455 height 29
paste input "500ml"
type input "500ml"
click at [890, 224] on button "Apply" at bounding box center [903, 222] width 51 height 27
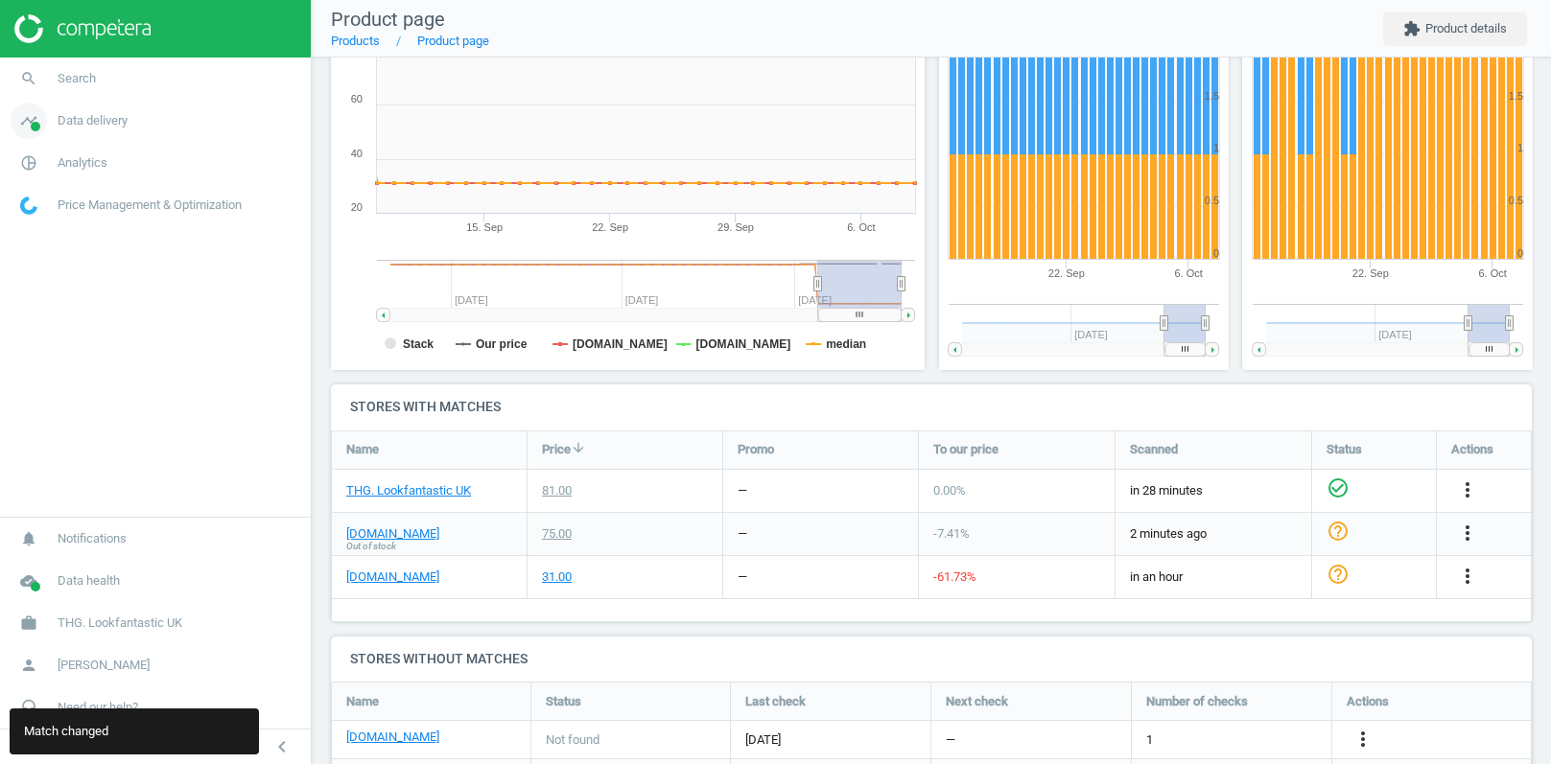
click at [65, 114] on span "Data delivery" at bounding box center [93, 120] width 70 height 17
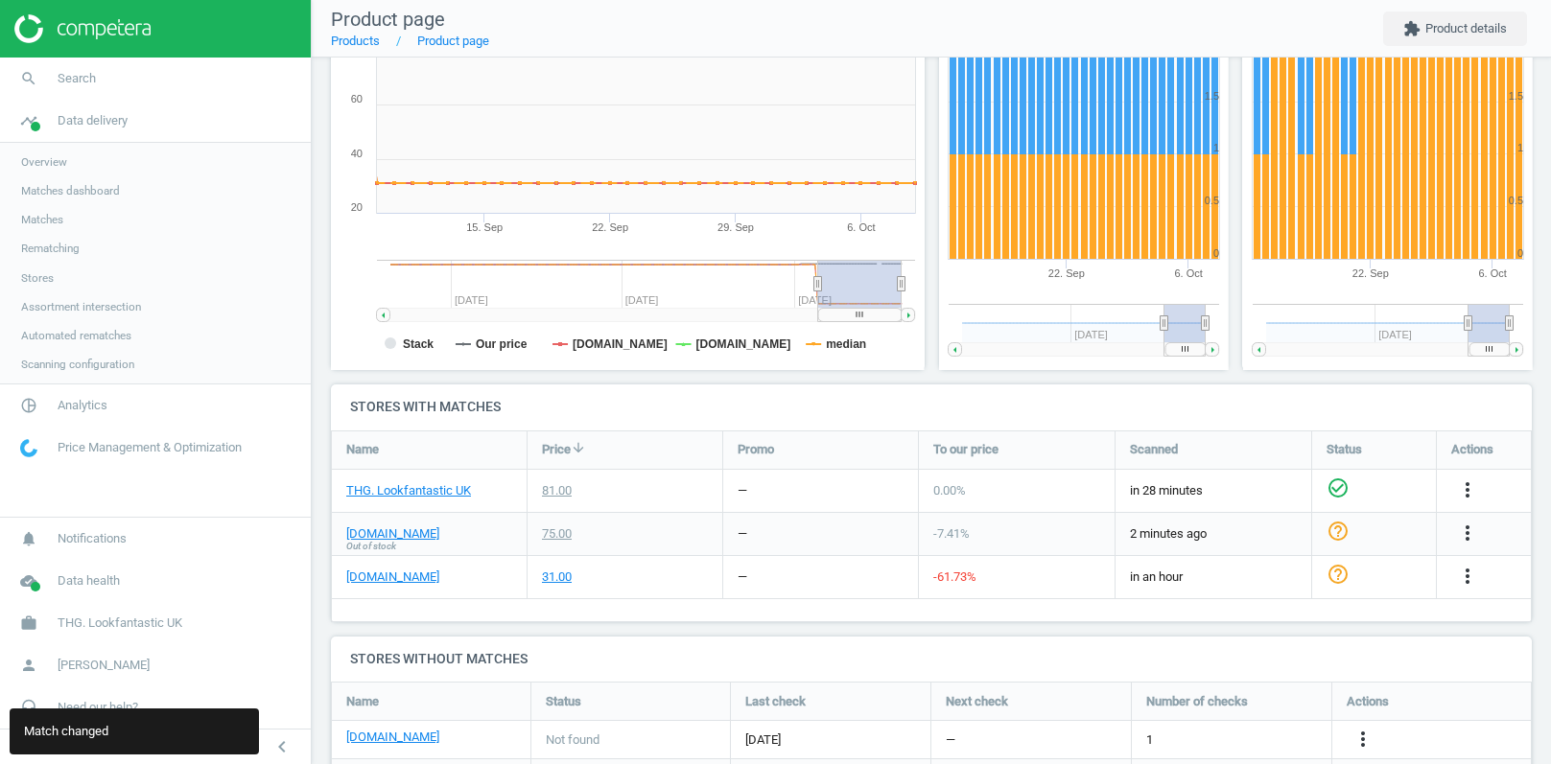
click at [44, 214] on span "Matches" at bounding box center [42, 219] width 42 height 15
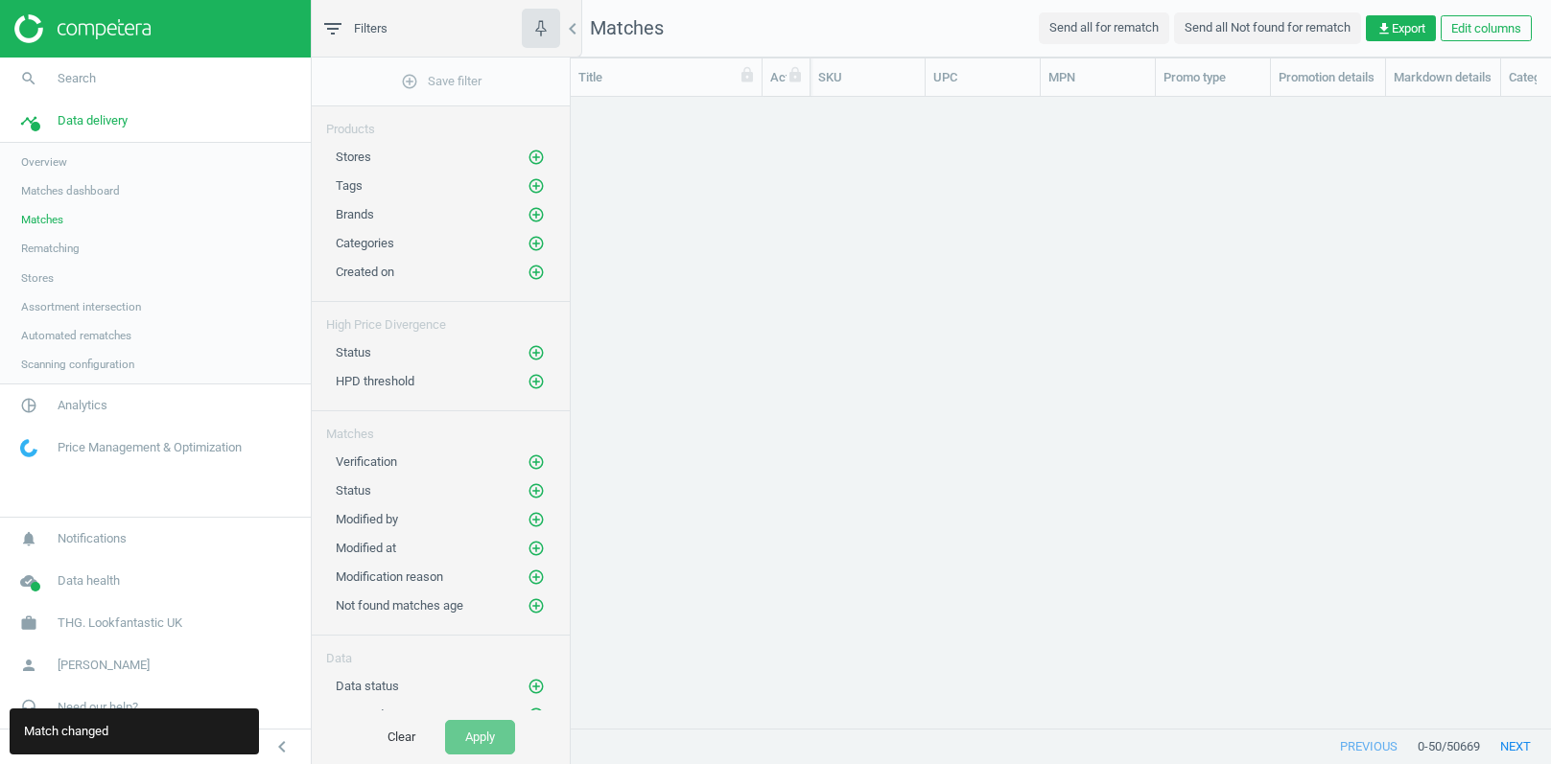
scroll to position [1, 1]
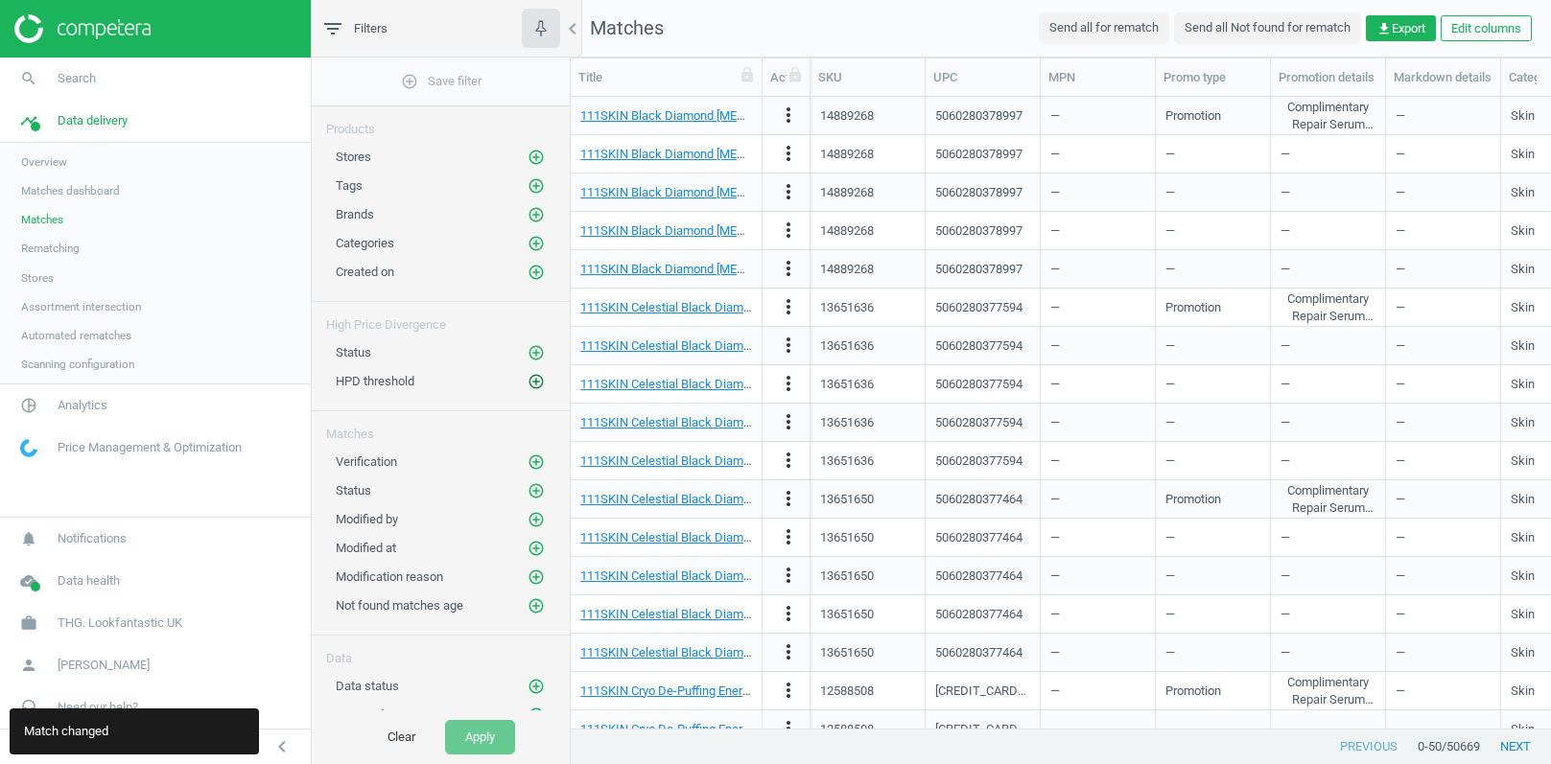
click at [537, 373] on icon "add_circle_outline" at bounding box center [535, 381] width 17 height 17
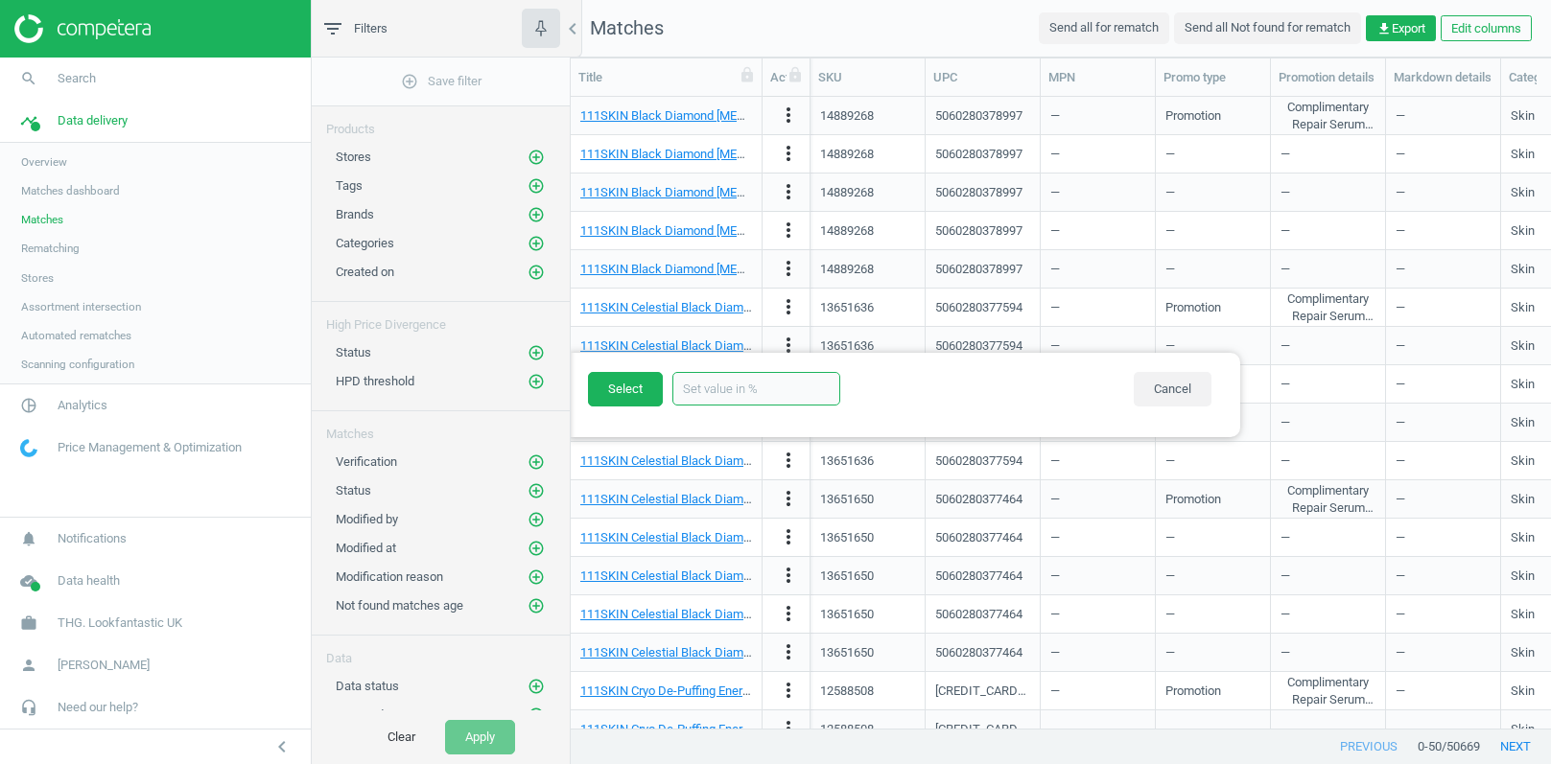
click at [695, 399] on input "text" at bounding box center [756, 389] width 168 height 34
type input "50"
click at [641, 393] on button "Select" at bounding box center [625, 389] width 75 height 35
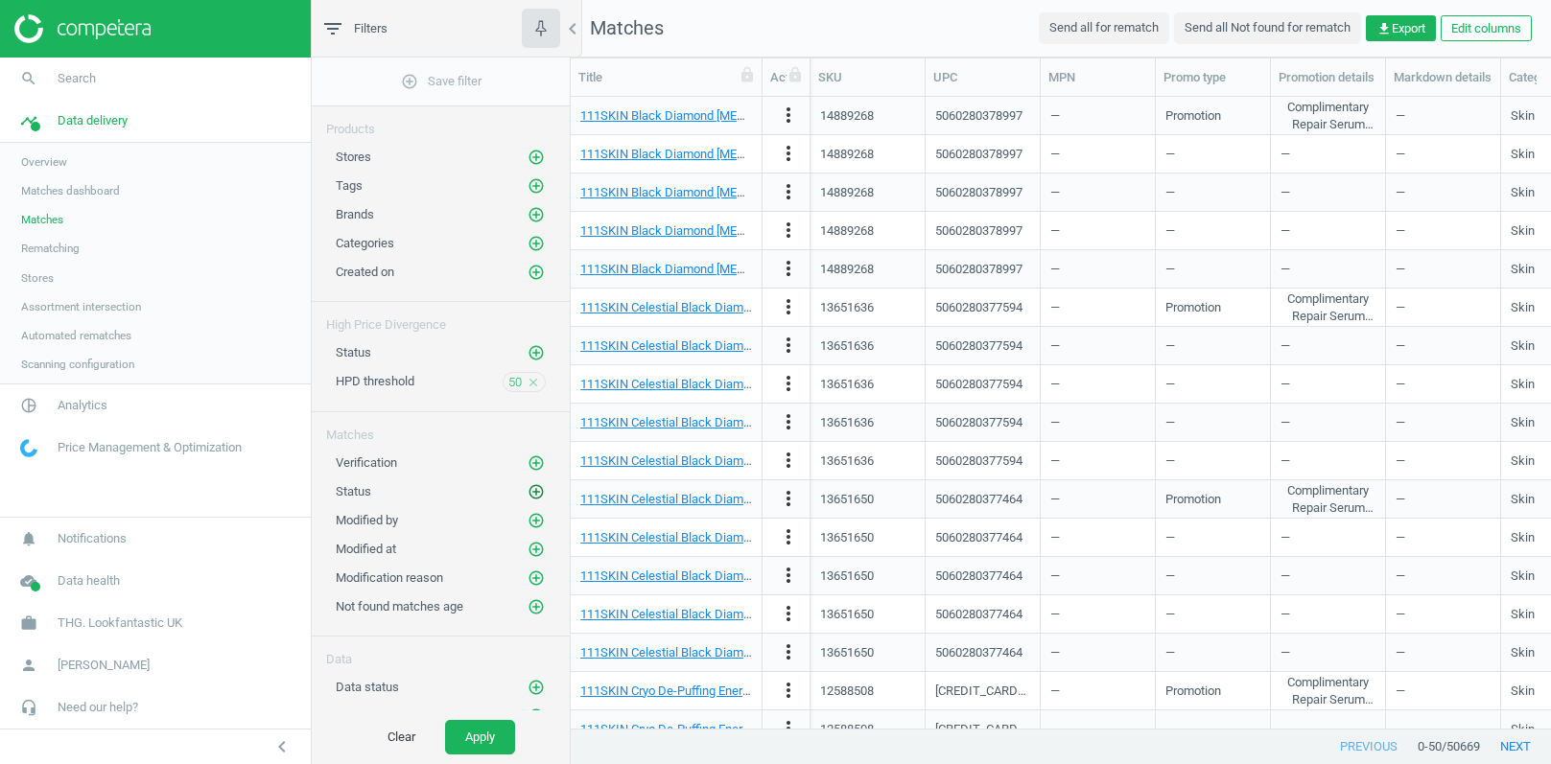
click at [533, 487] on icon "add_circle_outline" at bounding box center [535, 491] width 17 height 17
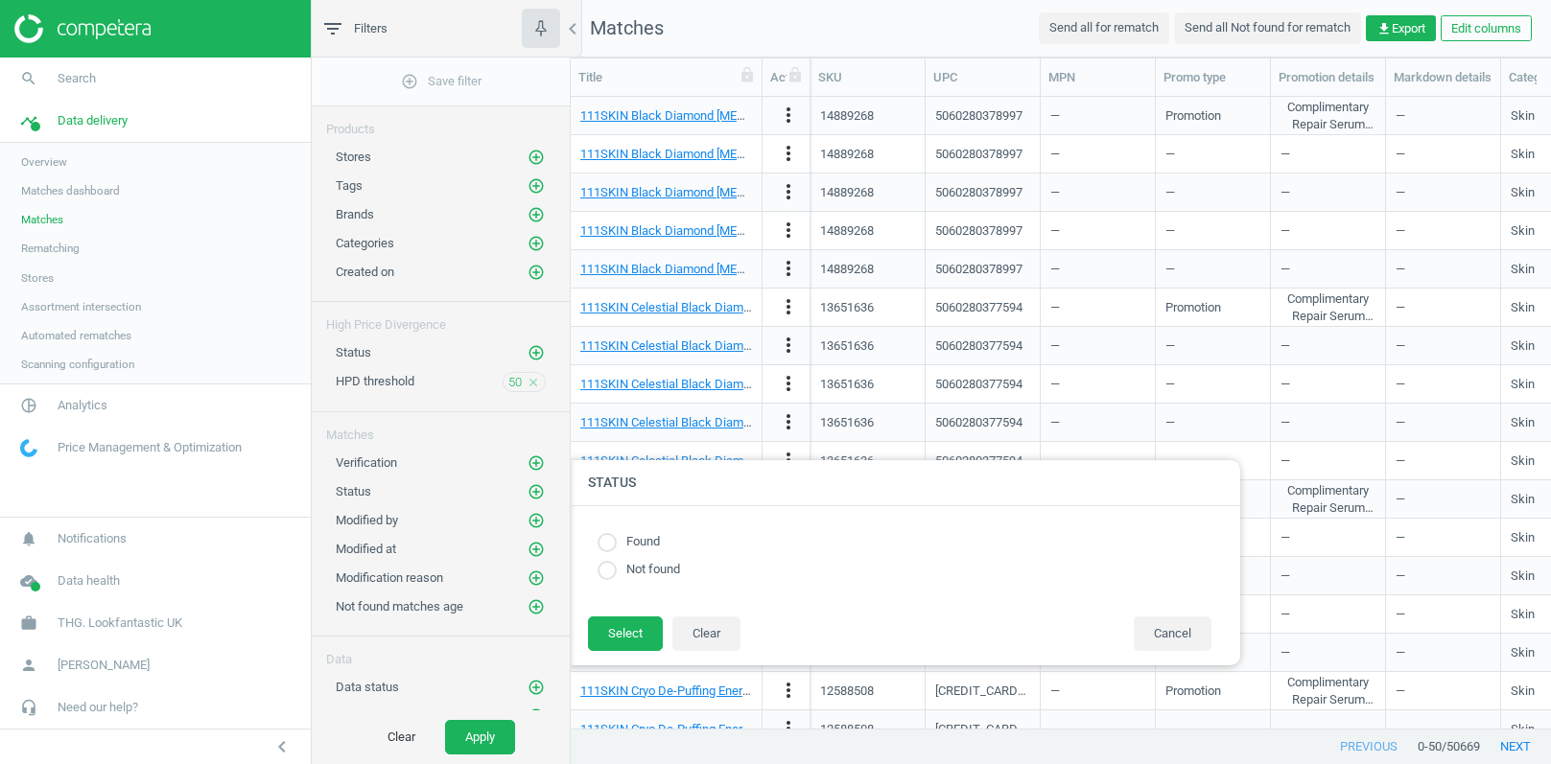
click at [610, 547] on input "radio" at bounding box center [606, 542] width 19 height 19
radio input "true"
click at [623, 623] on button "Select" at bounding box center [625, 634] width 75 height 35
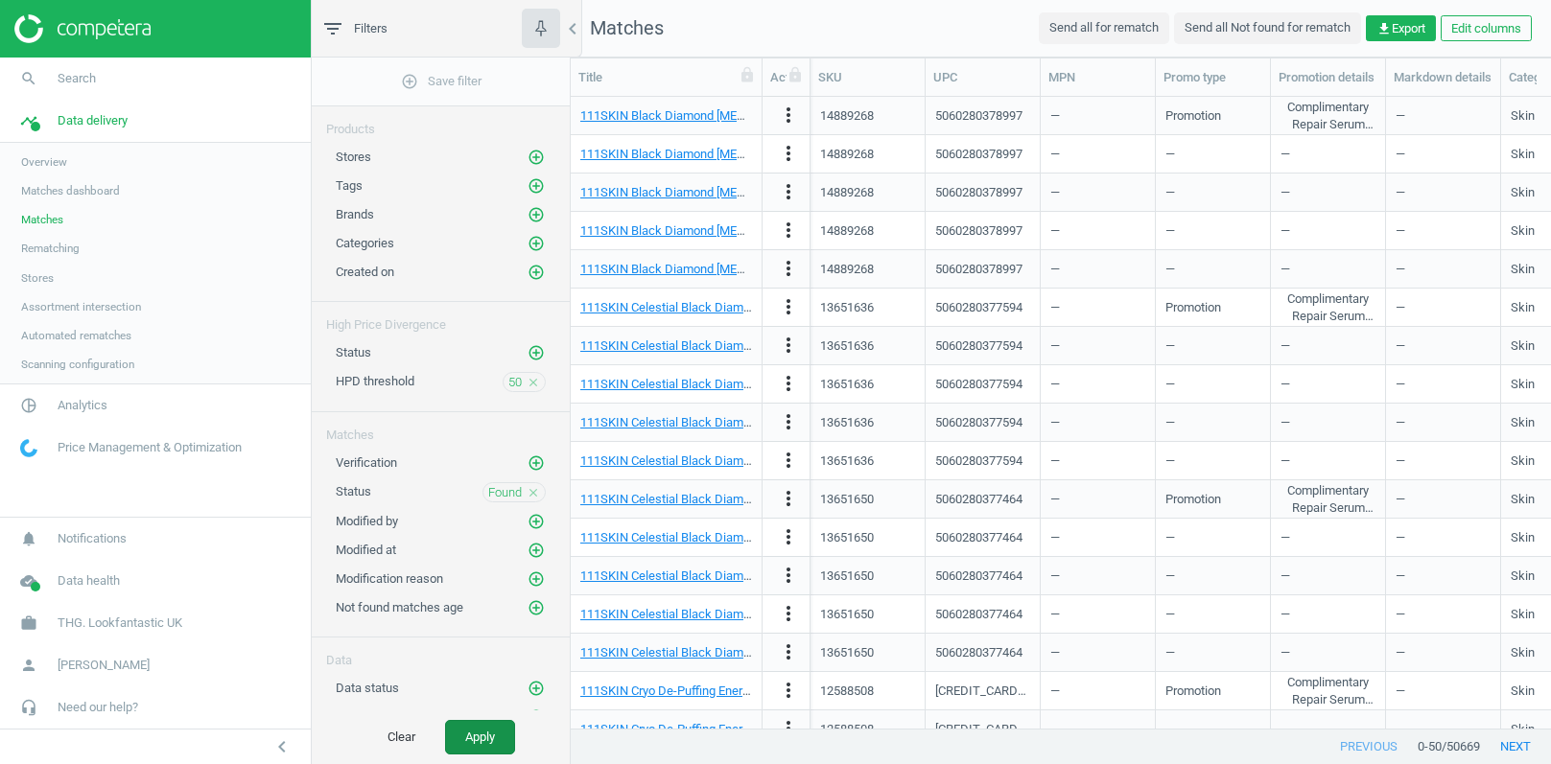
click at [491, 730] on button "Apply" at bounding box center [480, 737] width 70 height 35
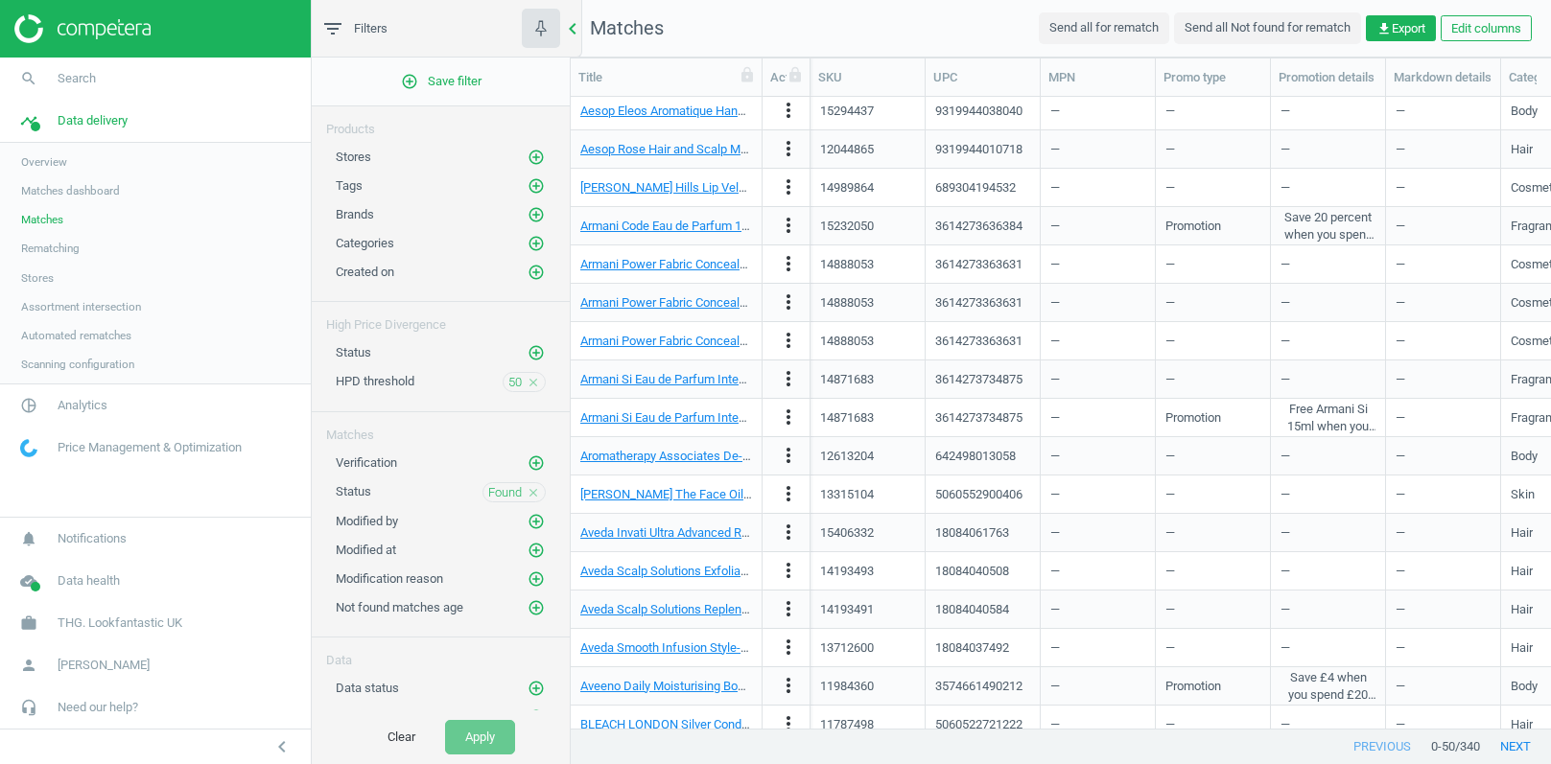
click at [573, 30] on icon "chevron_left" at bounding box center [572, 28] width 23 height 23
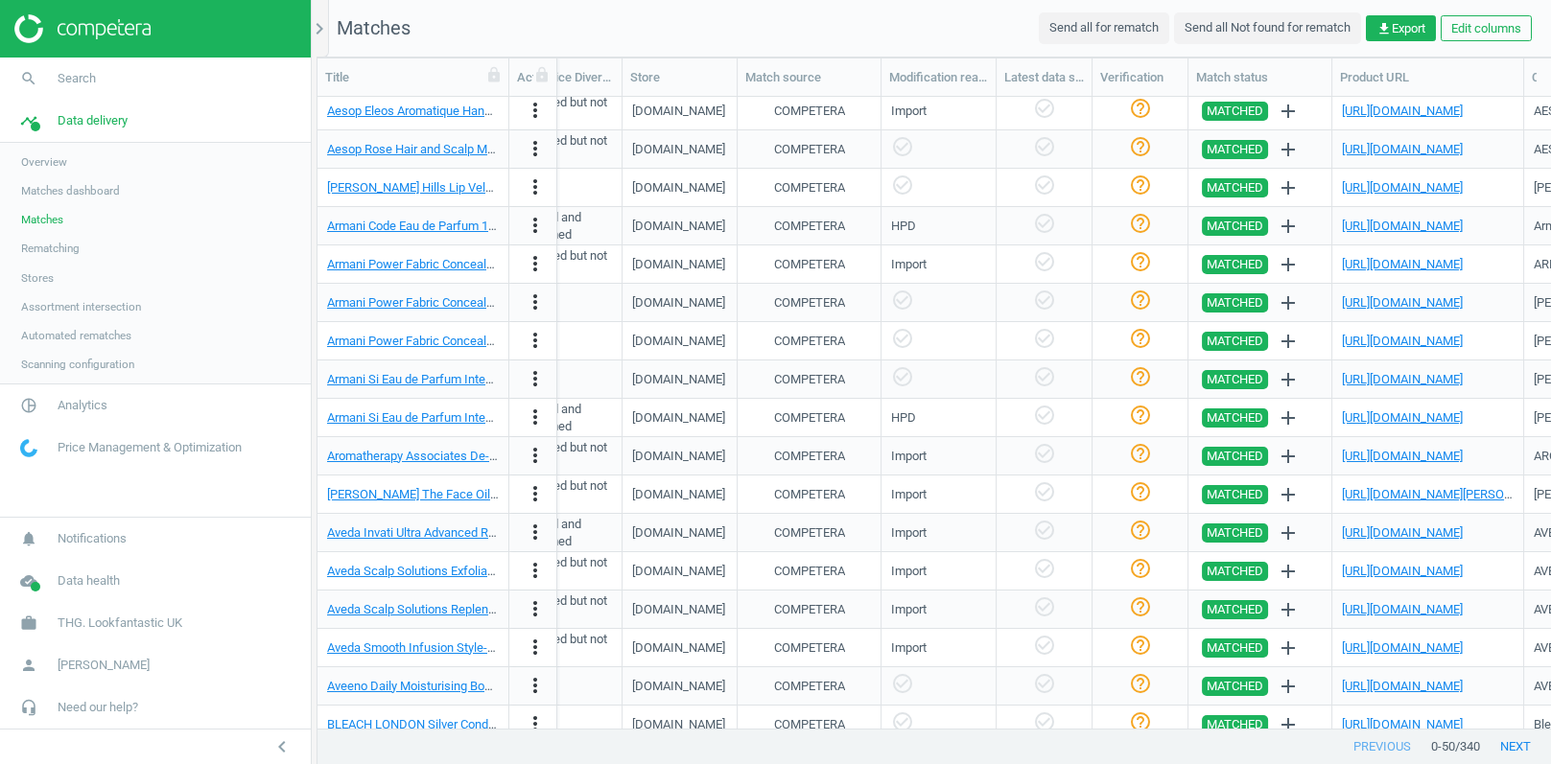
scroll to position [0, 1826]
click at [319, 30] on icon "chevron_right" at bounding box center [319, 28] width 23 height 23
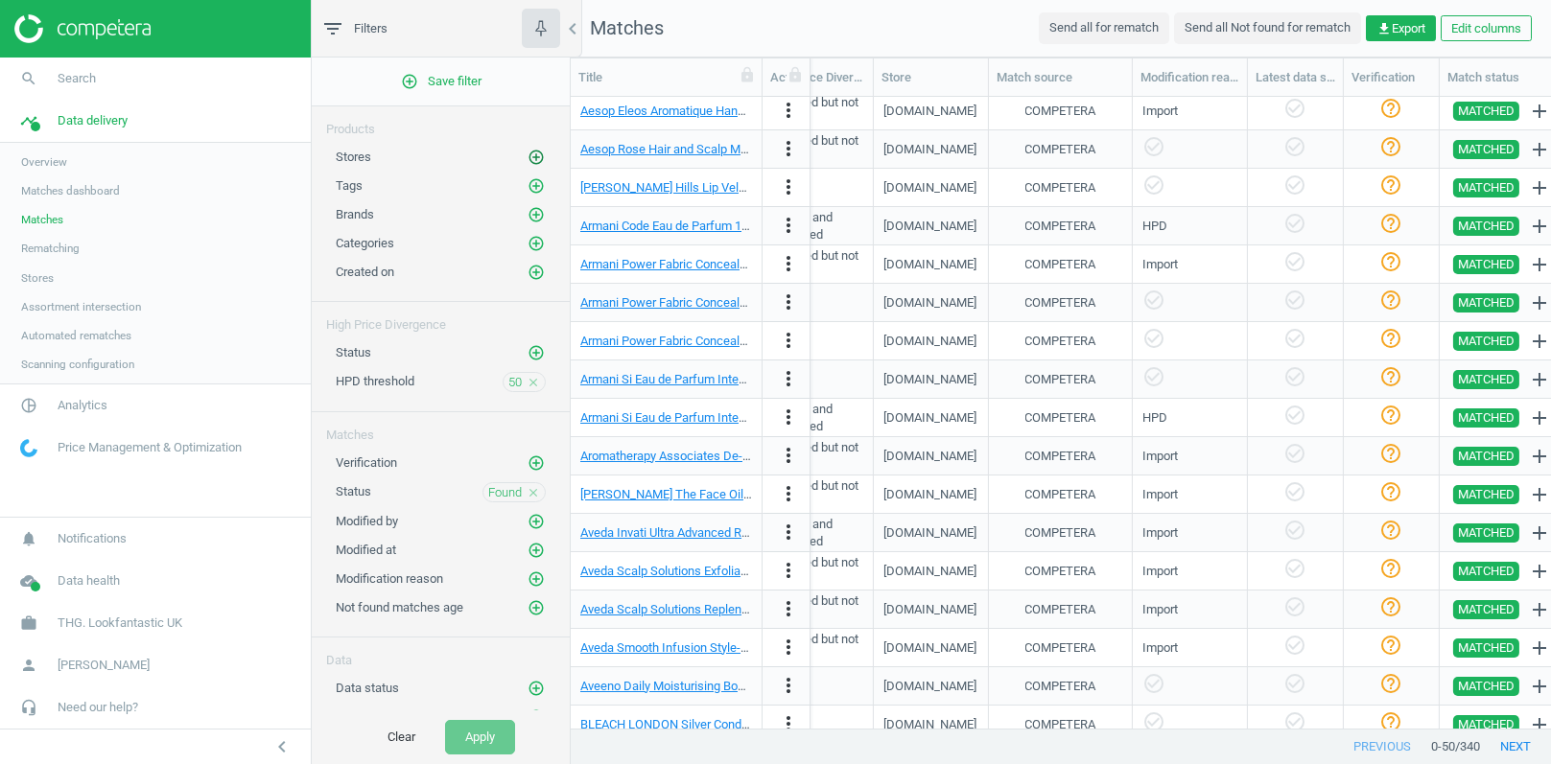
click at [542, 153] on icon "add_circle_outline" at bounding box center [535, 157] width 17 height 17
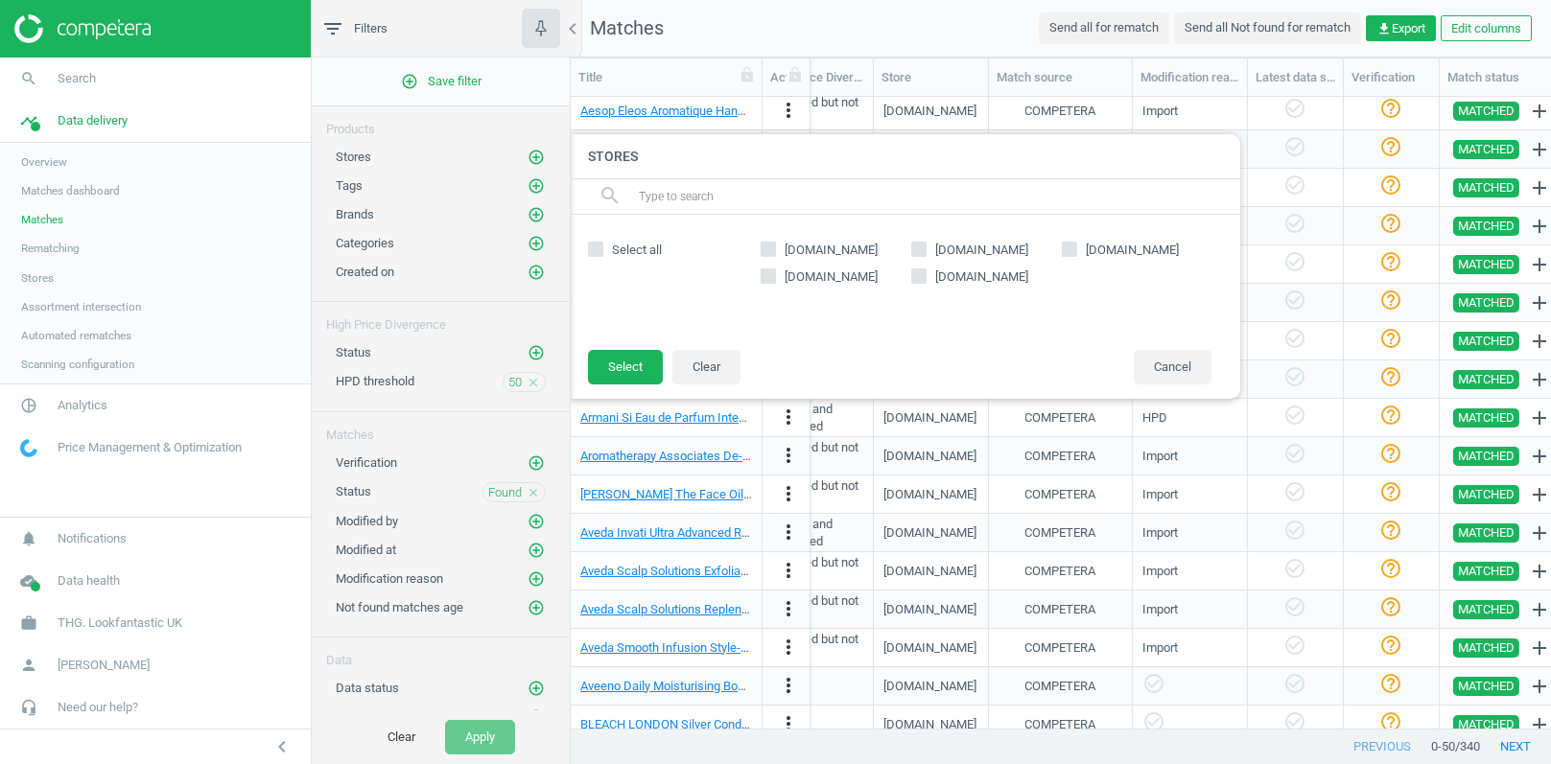
click at [923, 246] on input "[DOMAIN_NAME]" at bounding box center [919, 250] width 12 height 12
checkbox input "true"
click at [631, 370] on button "Select" at bounding box center [625, 367] width 75 height 35
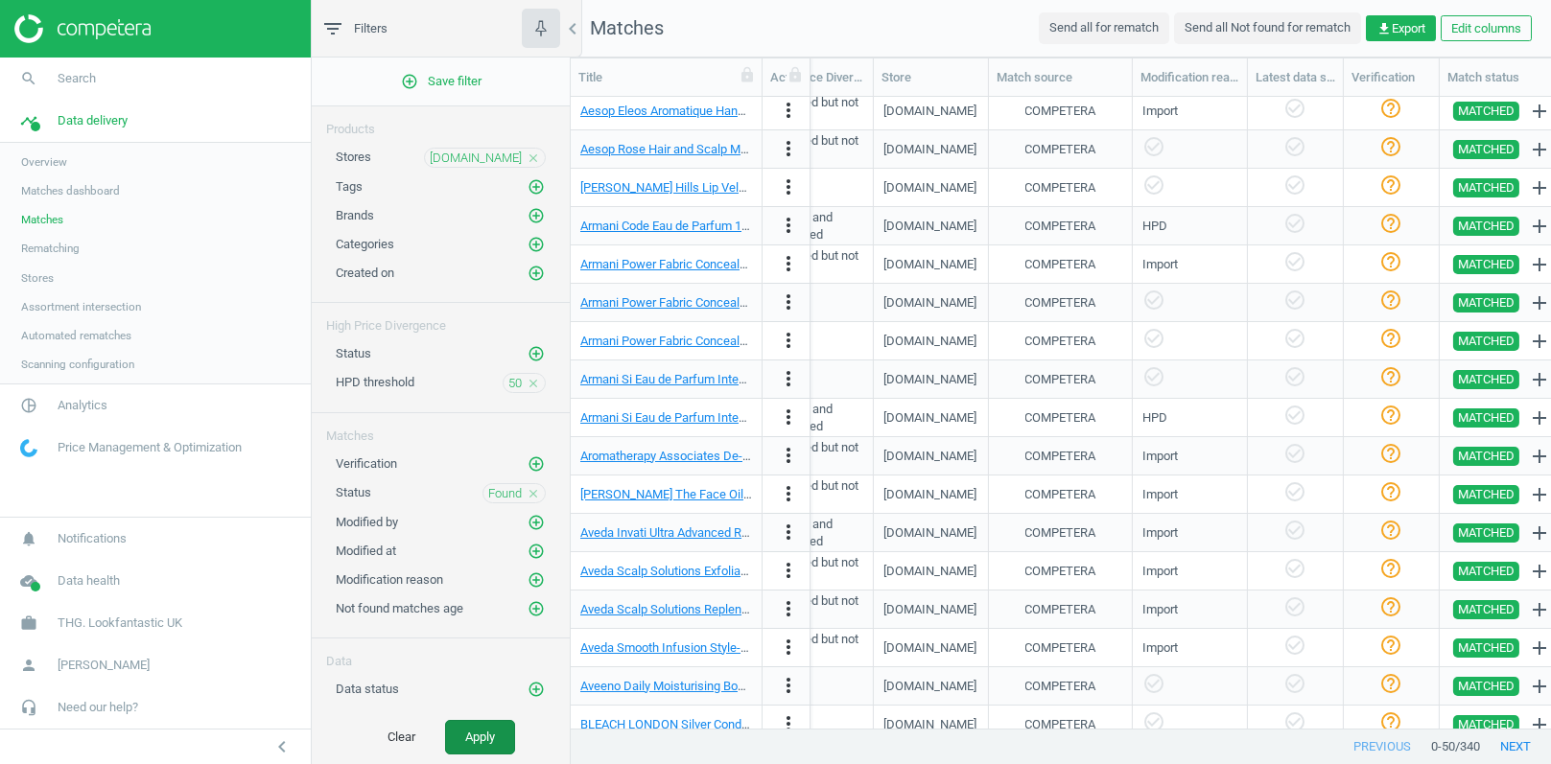
click at [478, 736] on button "Apply" at bounding box center [480, 737] width 70 height 35
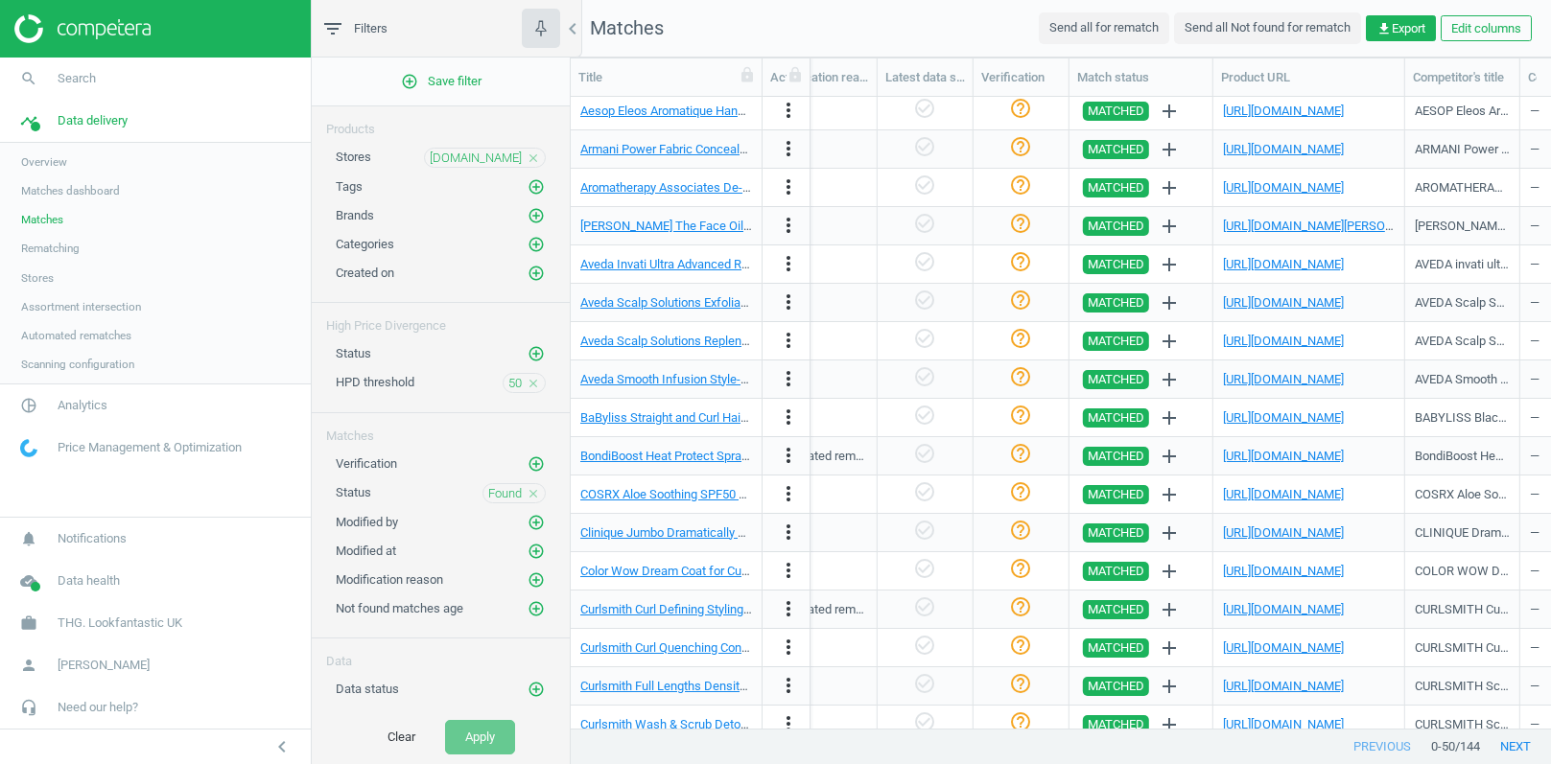
scroll to position [0, 2244]
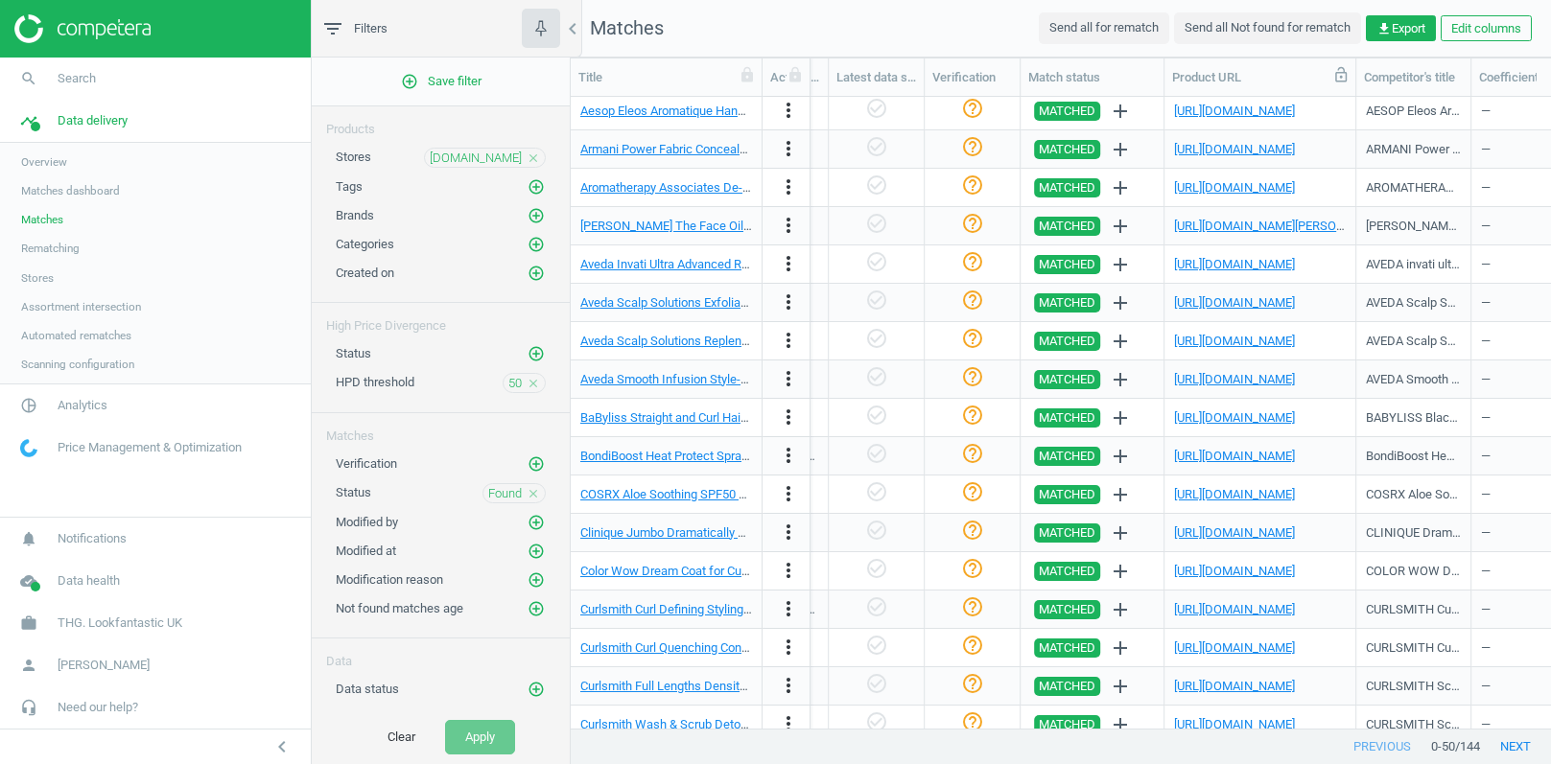
click at [1343, 81] on icon at bounding box center [1340, 74] width 17 height 17
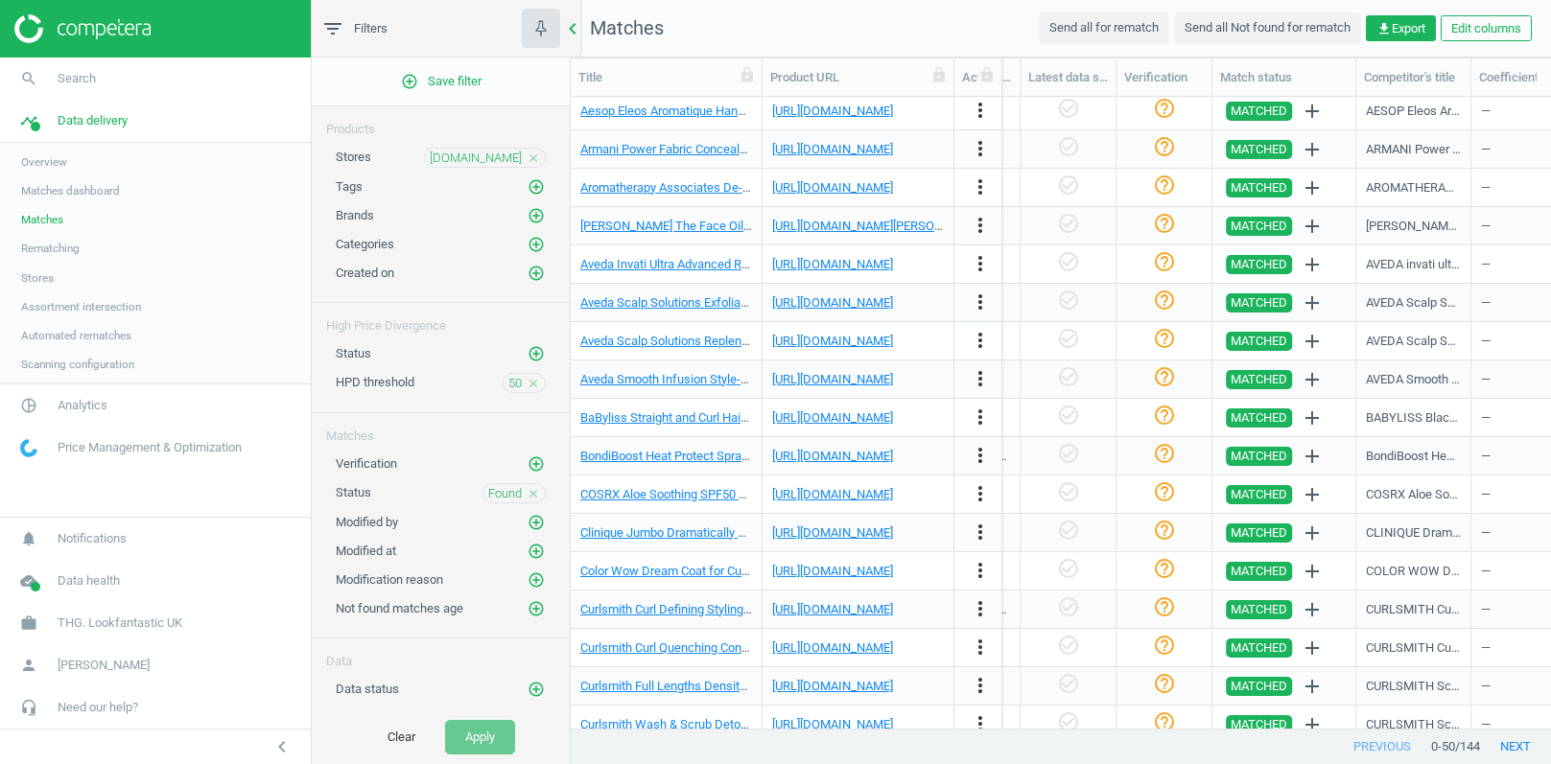
click at [569, 29] on icon "chevron_left" at bounding box center [572, 28] width 23 height 23
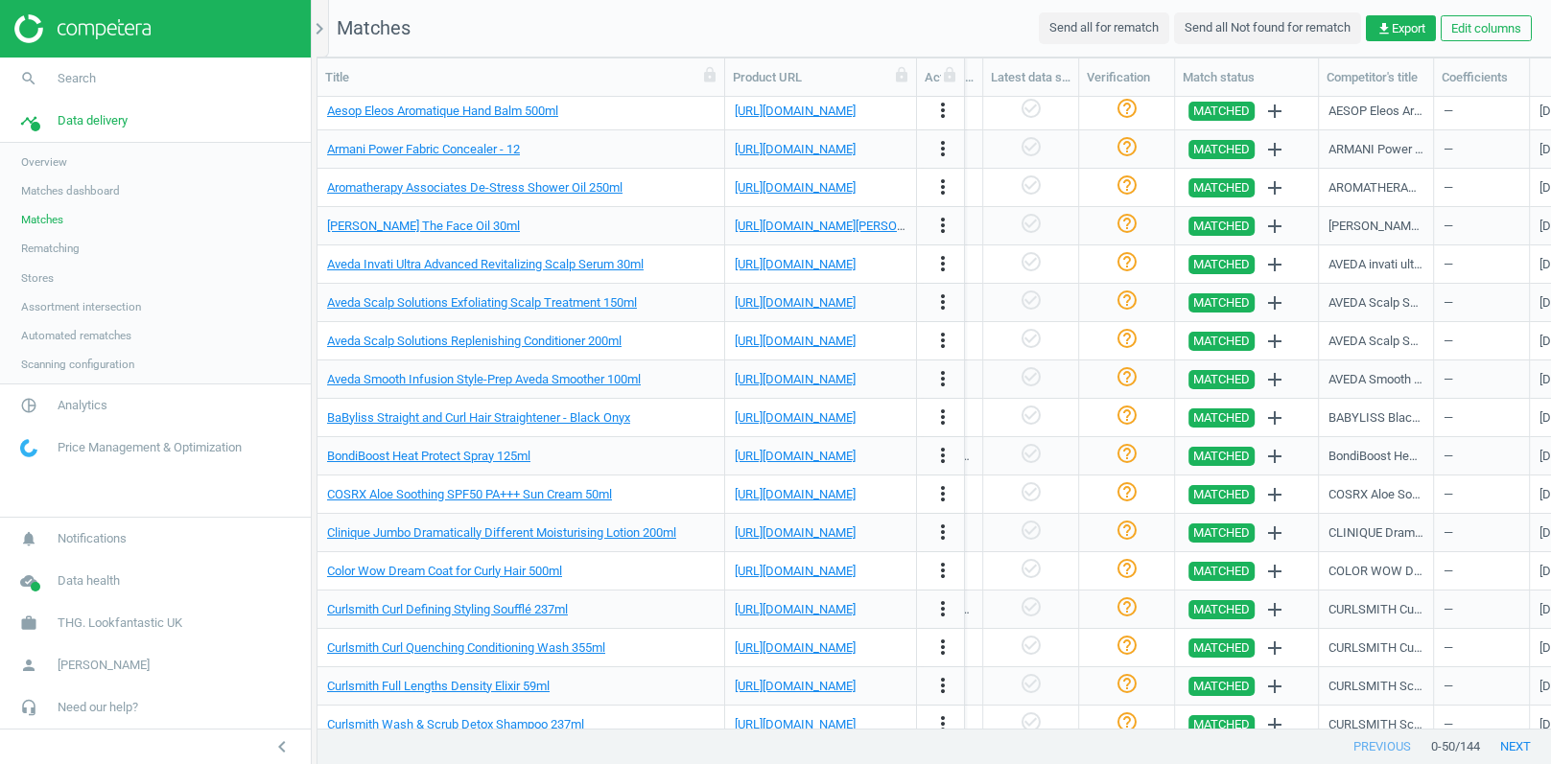
drag, startPoint x: 510, startPoint y: 69, endPoint x: 719, endPoint y: 96, distance: 210.8
click at [719, 96] on div "Title Product URL Actions SKU UPC MPN Promo type Promotion details Markdown det…" at bounding box center [933, 77] width 1233 height 38
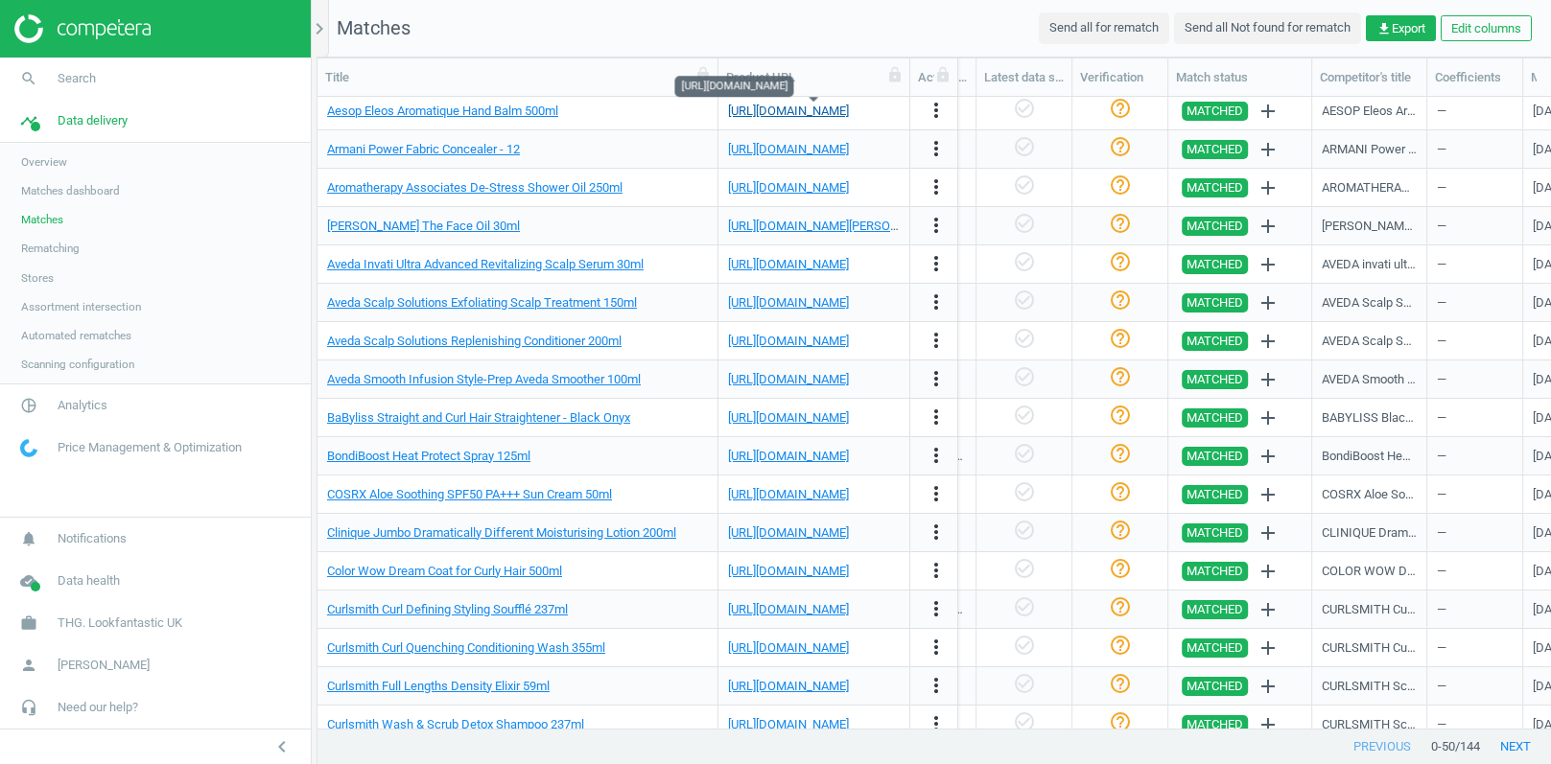
click at [827, 108] on link "[URL][DOMAIN_NAME]" at bounding box center [788, 111] width 121 height 14
click at [942, 113] on icon "more_vert" at bounding box center [935, 110] width 23 height 23
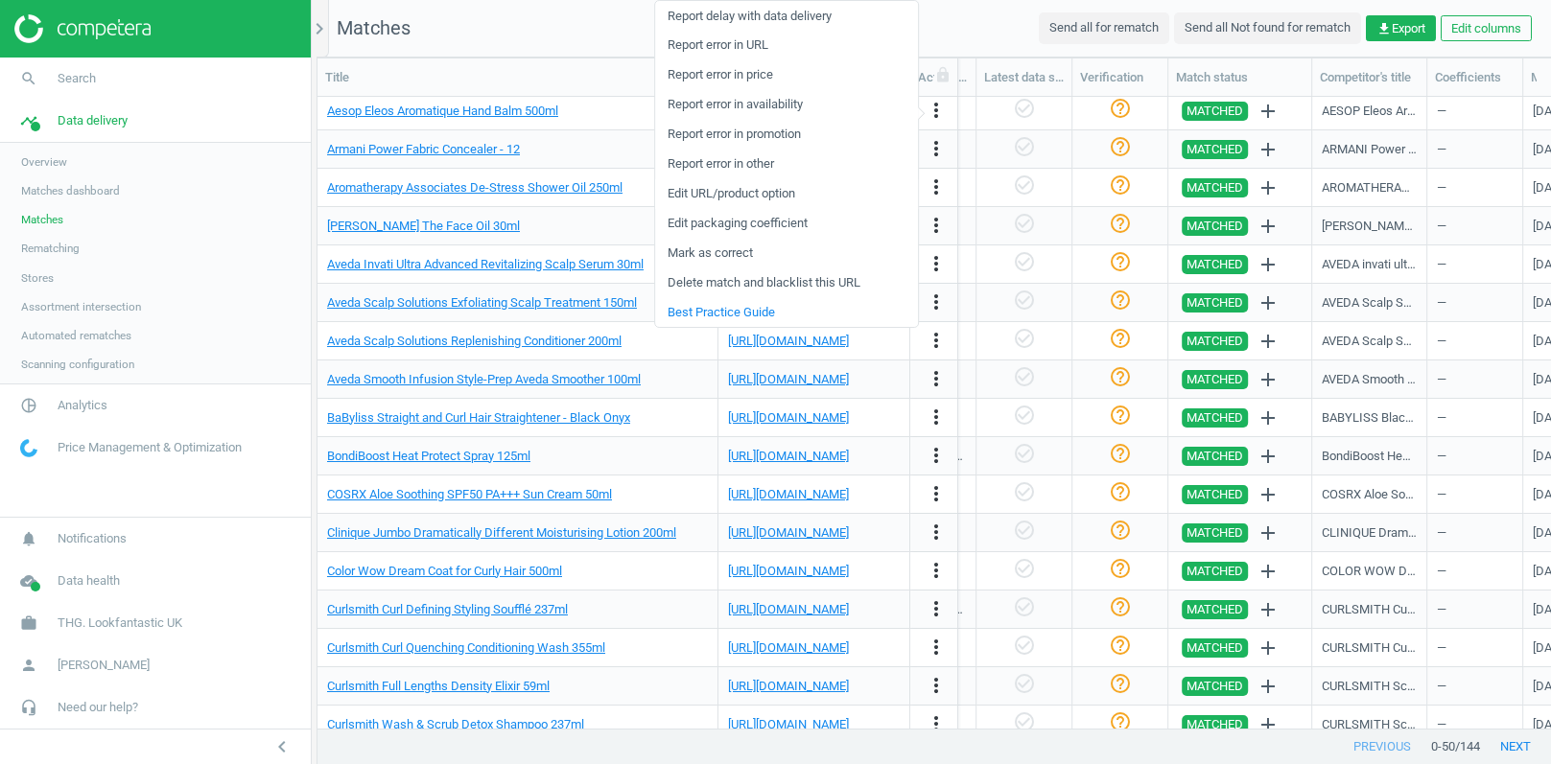
click at [738, 196] on link "Edit URL/product option" at bounding box center [786, 194] width 263 height 30
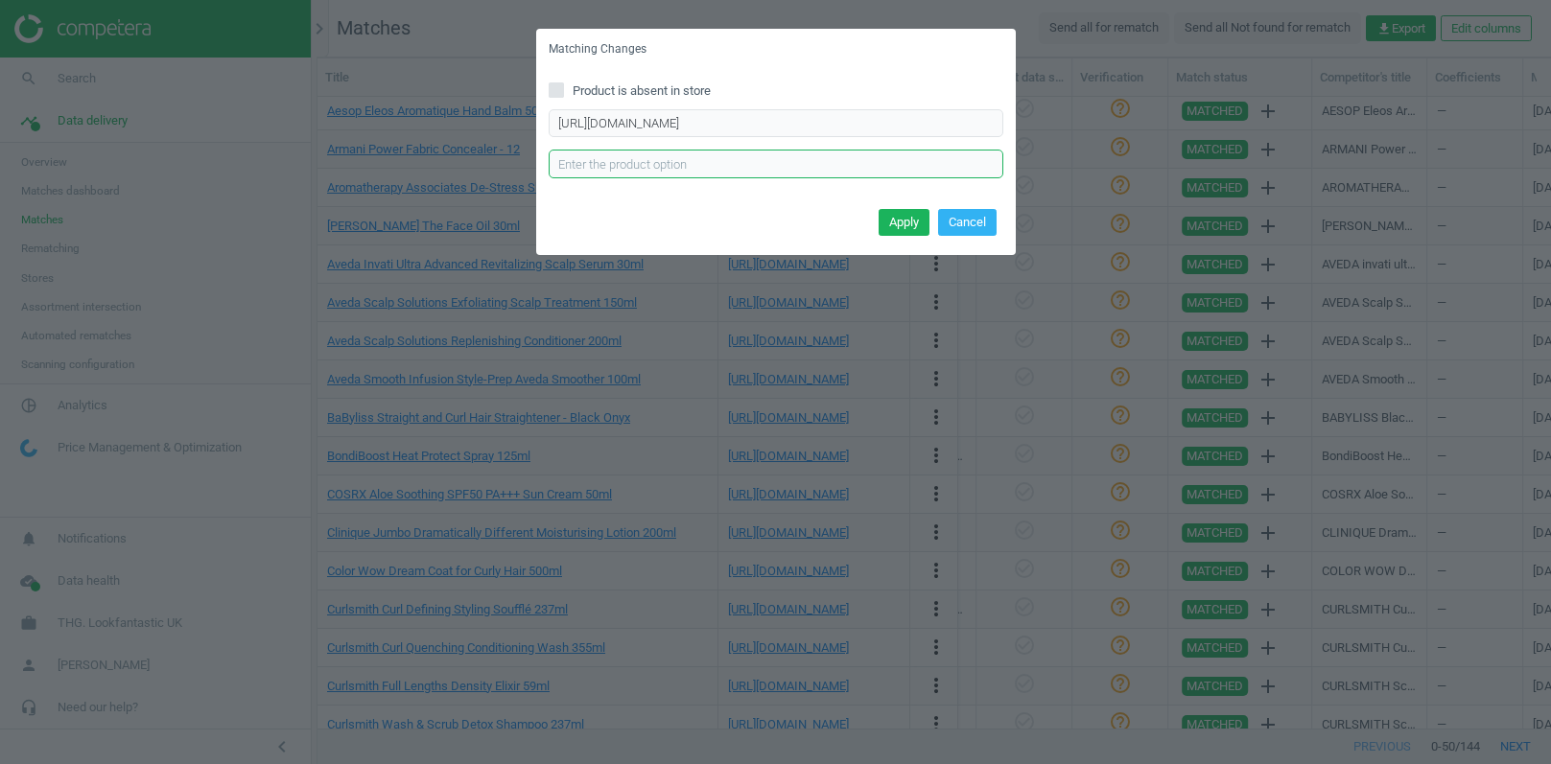
click at [622, 165] on input "text" at bounding box center [776, 164] width 455 height 29
paste input "500ml"
type input "500ml"
click at [903, 221] on button "Apply" at bounding box center [903, 222] width 51 height 27
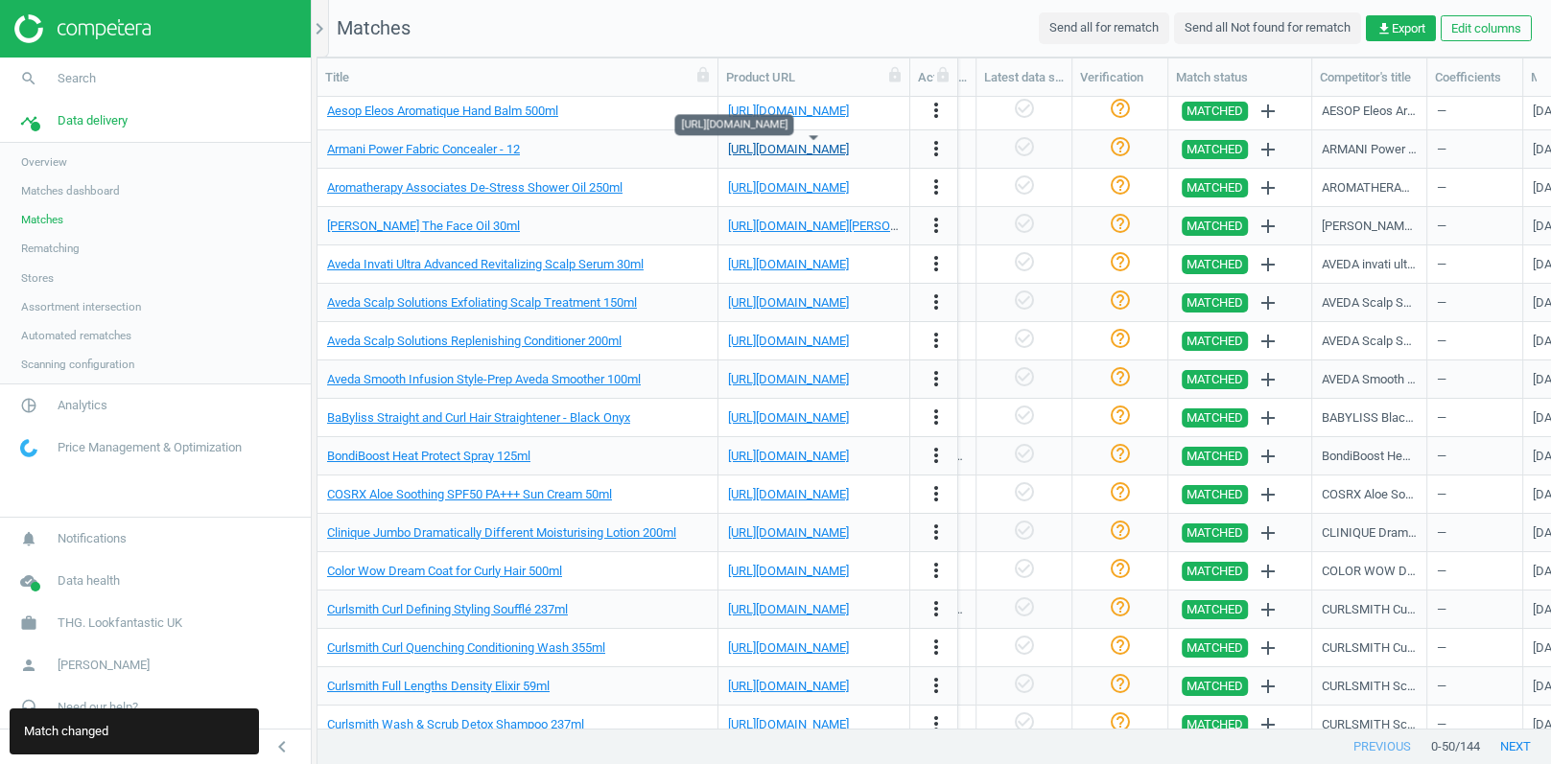
click at [778, 154] on link "[URL][DOMAIN_NAME]" at bounding box center [788, 149] width 121 height 14
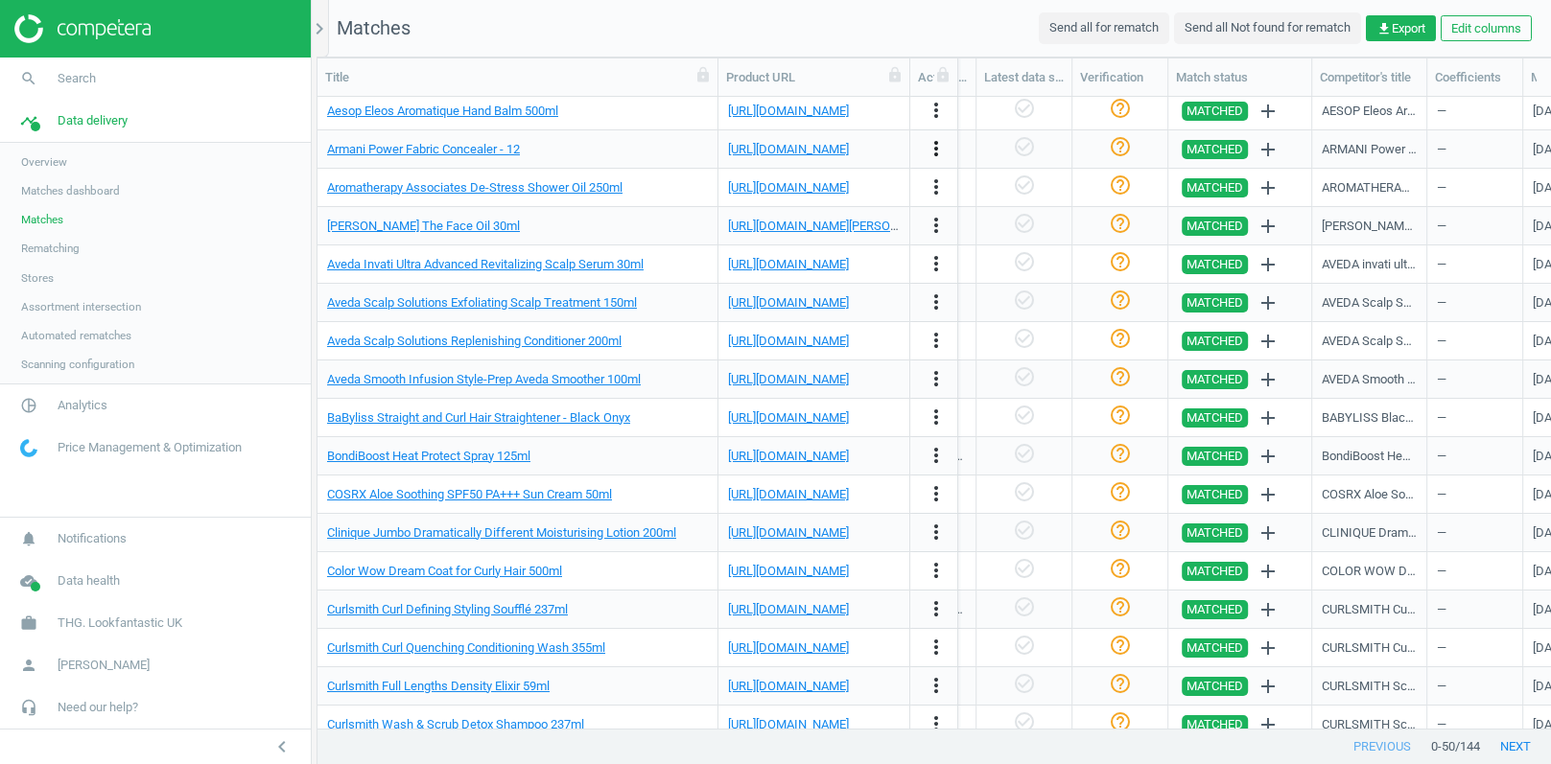
click at [943, 149] on icon "more_vert" at bounding box center [935, 148] width 23 height 23
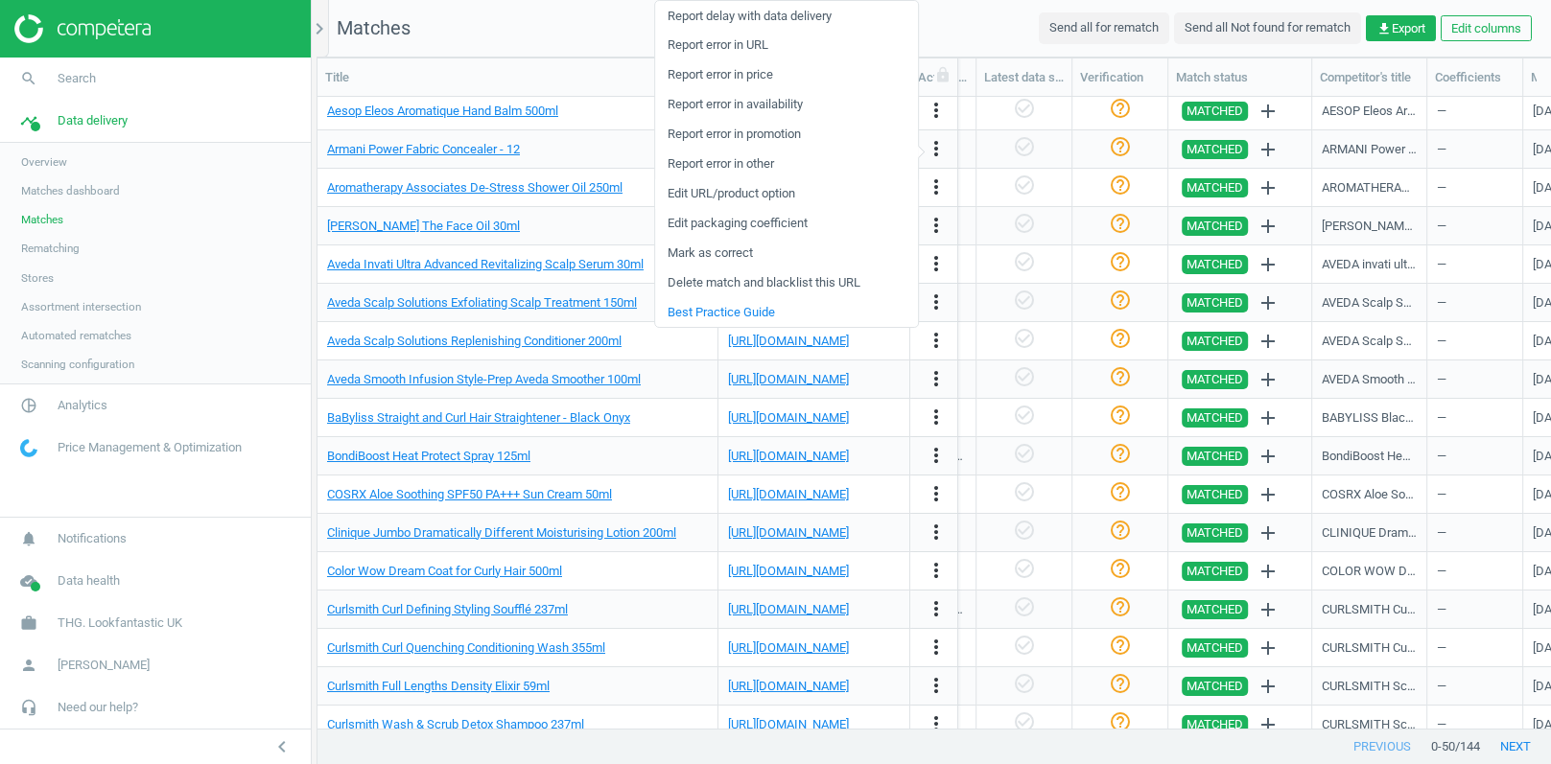
click at [736, 192] on link "Edit URL/product option" at bounding box center [786, 194] width 263 height 30
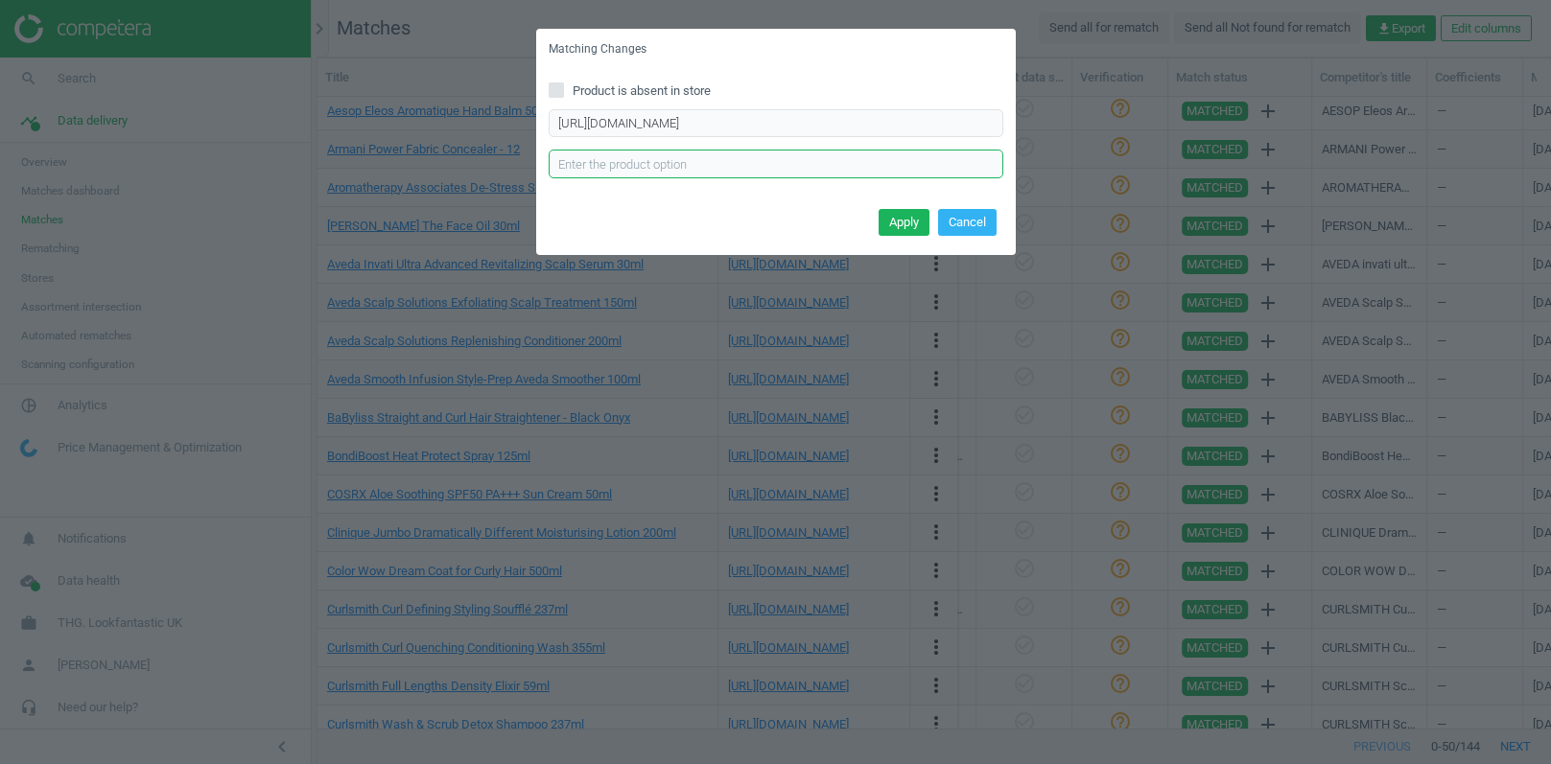
click at [640, 176] on input "text" at bounding box center [776, 164] width 455 height 29
type input "12"
click at [888, 227] on button "Apply" at bounding box center [903, 222] width 51 height 27
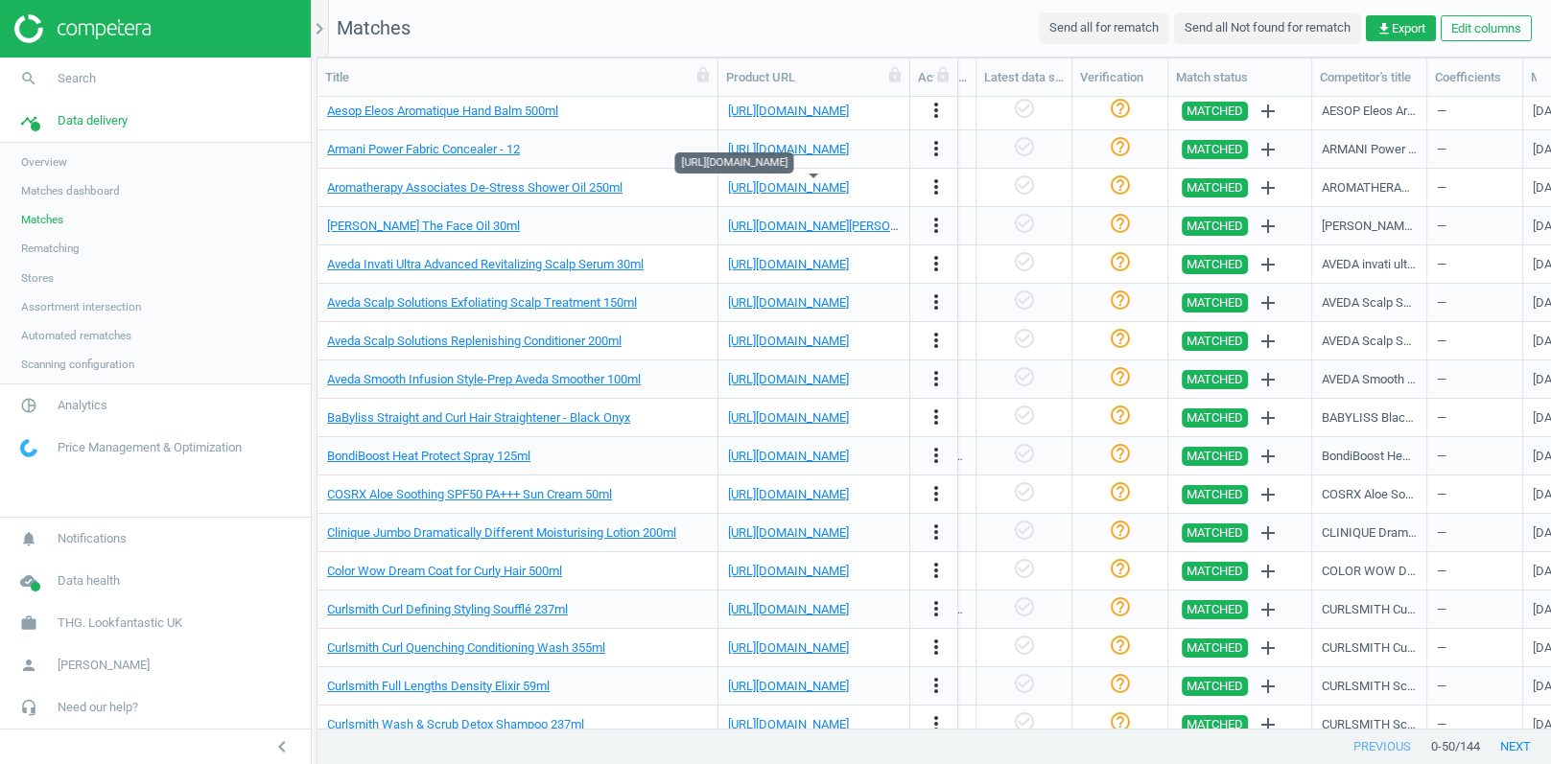
click at [832, 180] on div "[URL][DOMAIN_NAME]" at bounding box center [788, 187] width 121 height 17
click at [827, 185] on link "[URL][DOMAIN_NAME]" at bounding box center [788, 187] width 121 height 14
click at [940, 183] on icon "more_vert" at bounding box center [935, 186] width 23 height 23
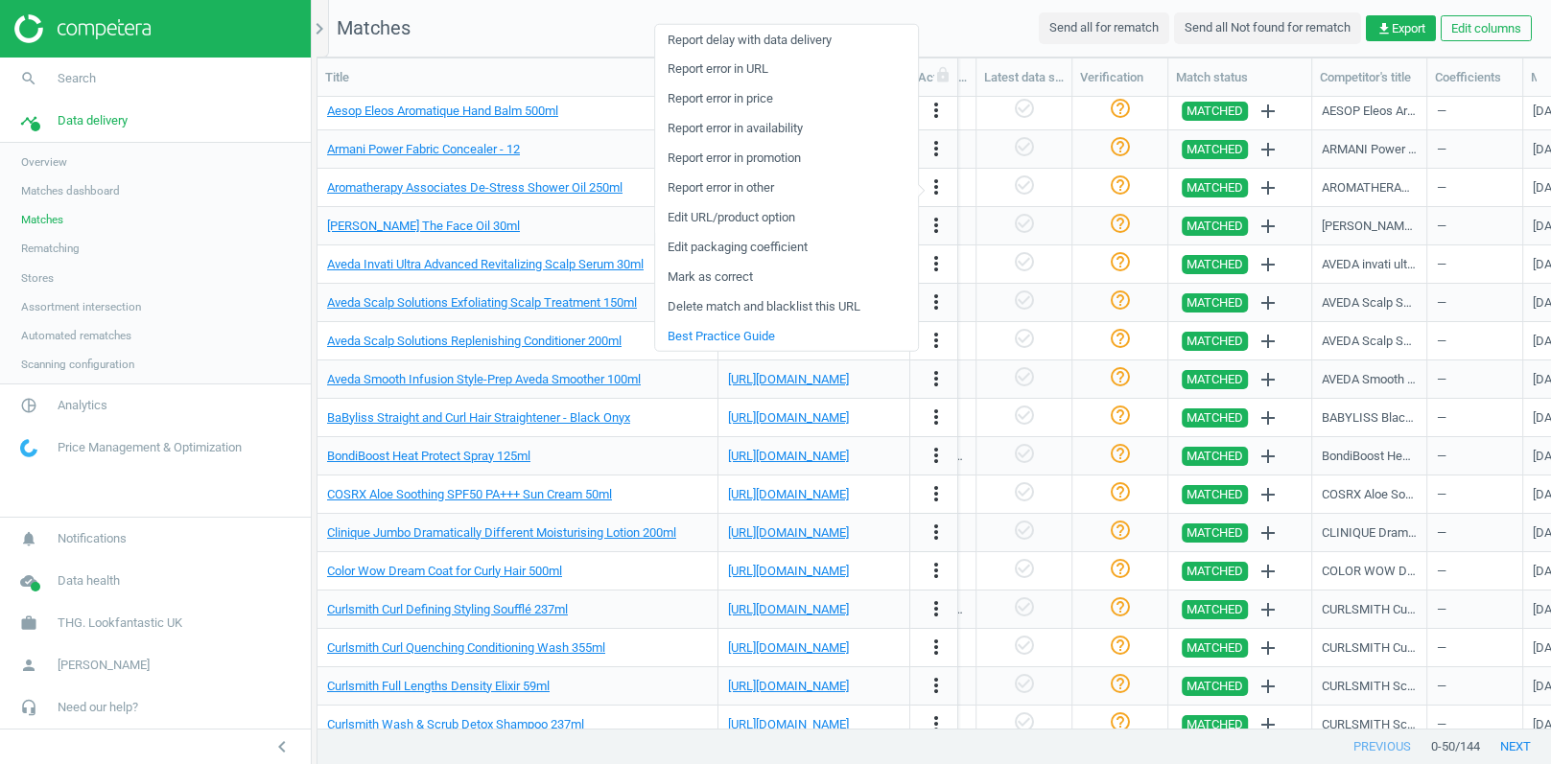
click at [768, 219] on link "Edit URL/product option" at bounding box center [786, 217] width 263 height 30
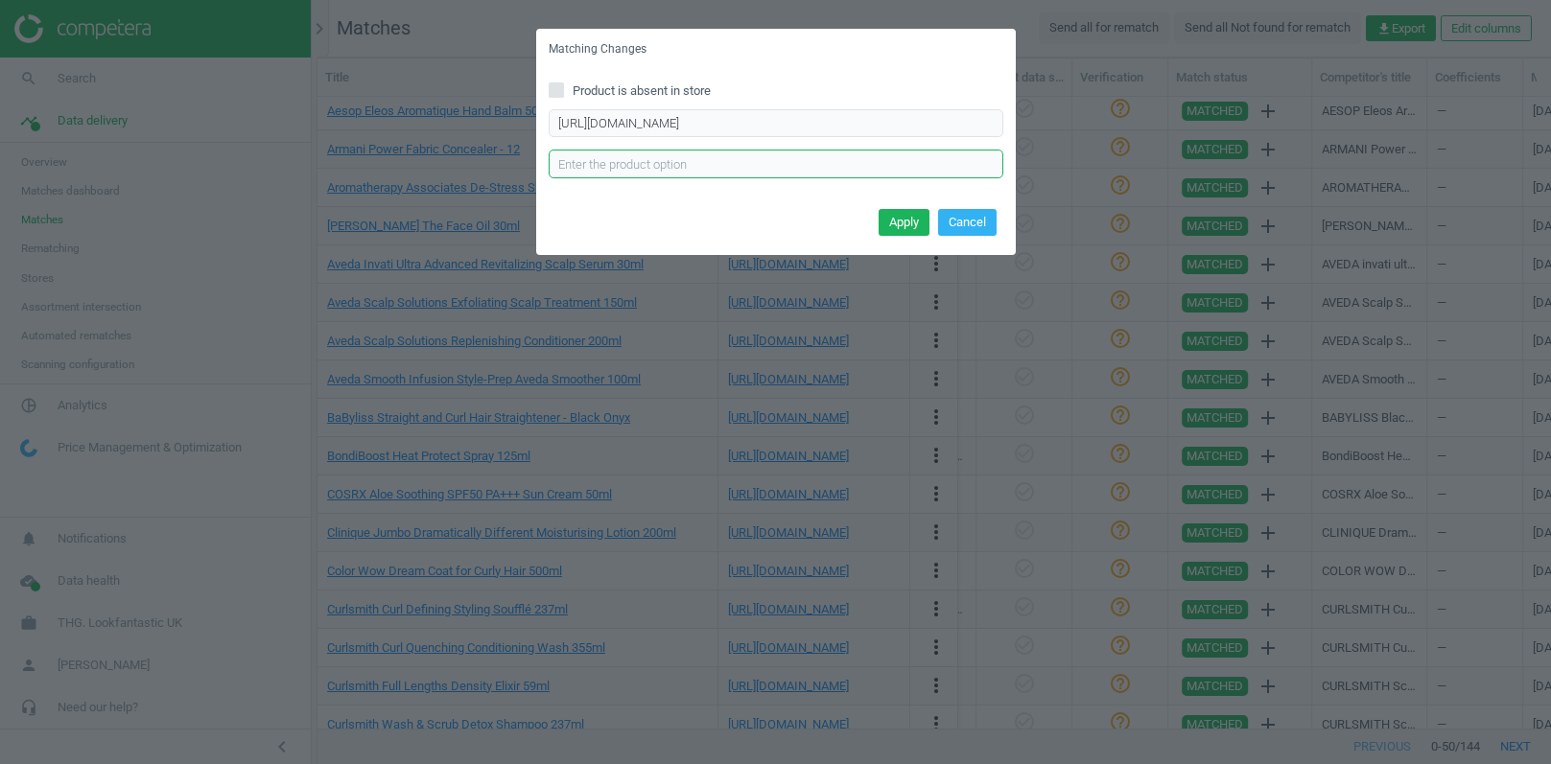
click at [789, 166] on input "text" at bounding box center [776, 164] width 455 height 29
paste input "250ml"
type input "250ml"
click at [907, 220] on button "Apply" at bounding box center [903, 222] width 51 height 27
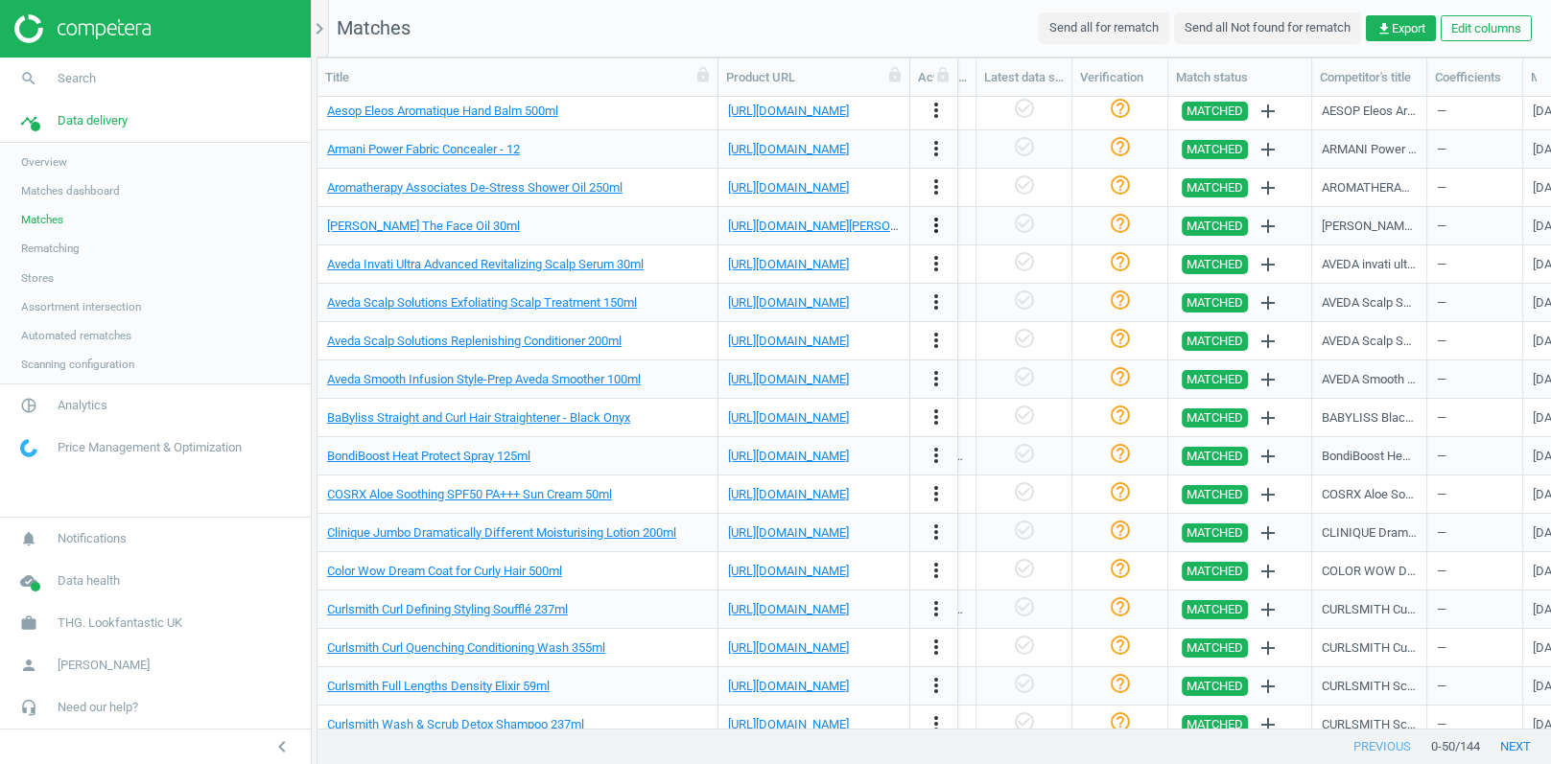
click at [934, 224] on icon "more_vert" at bounding box center [935, 225] width 23 height 23
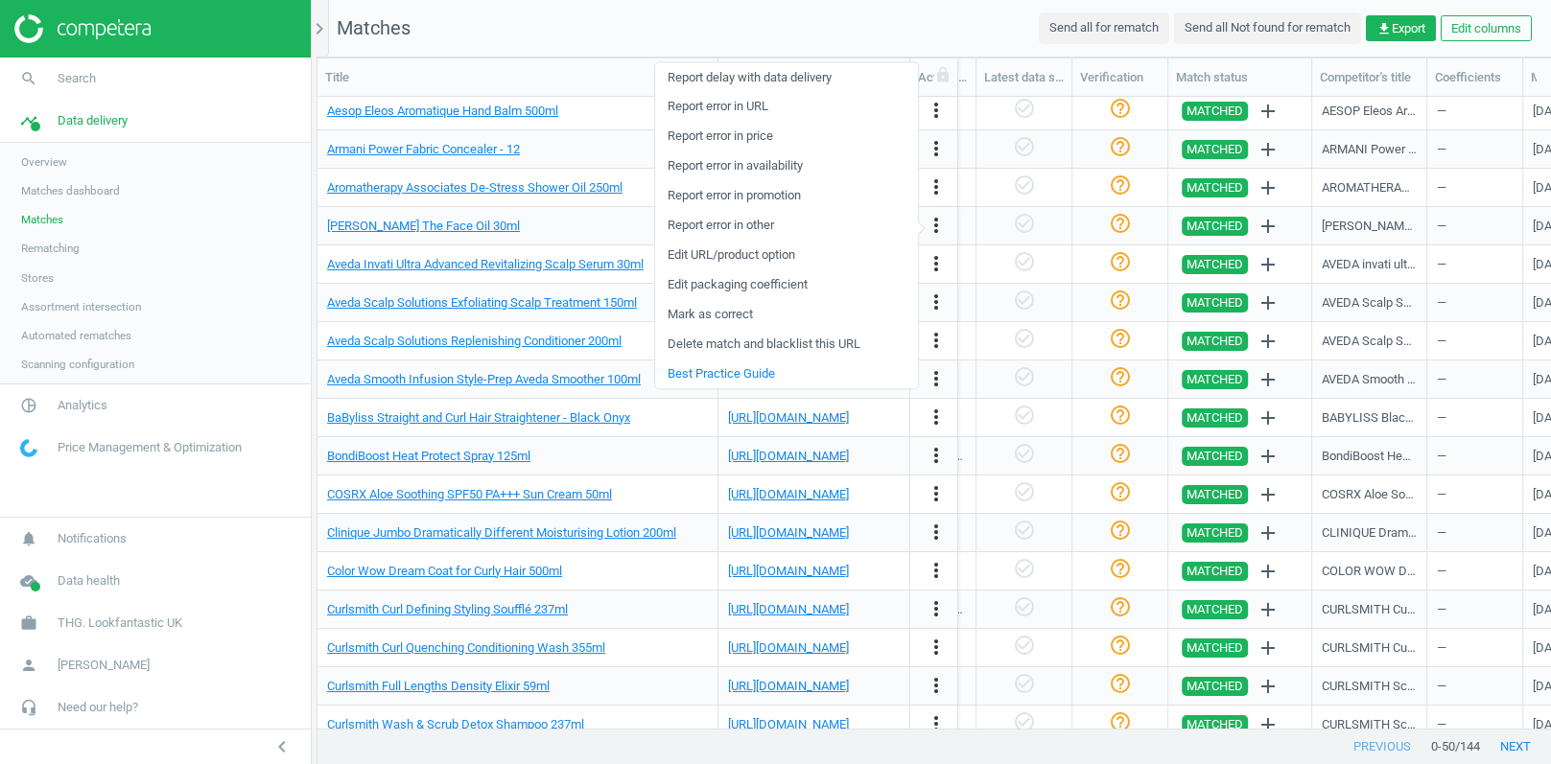
click at [730, 253] on link "Edit URL/product option" at bounding box center [786, 256] width 263 height 30
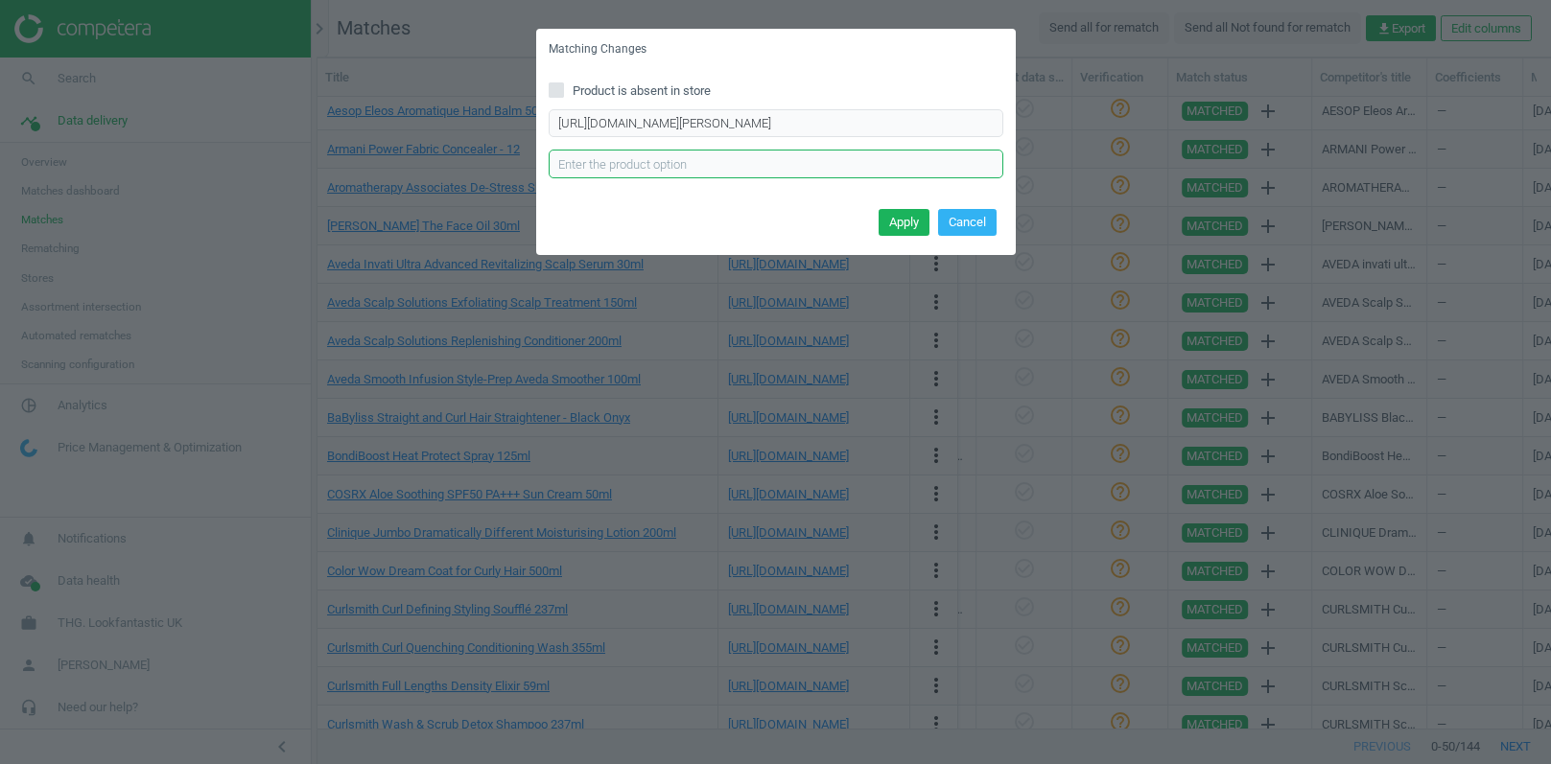
click at [674, 160] on input "text" at bounding box center [776, 164] width 455 height 29
type input "30 ml"
click at [907, 229] on button "Apply" at bounding box center [903, 222] width 51 height 27
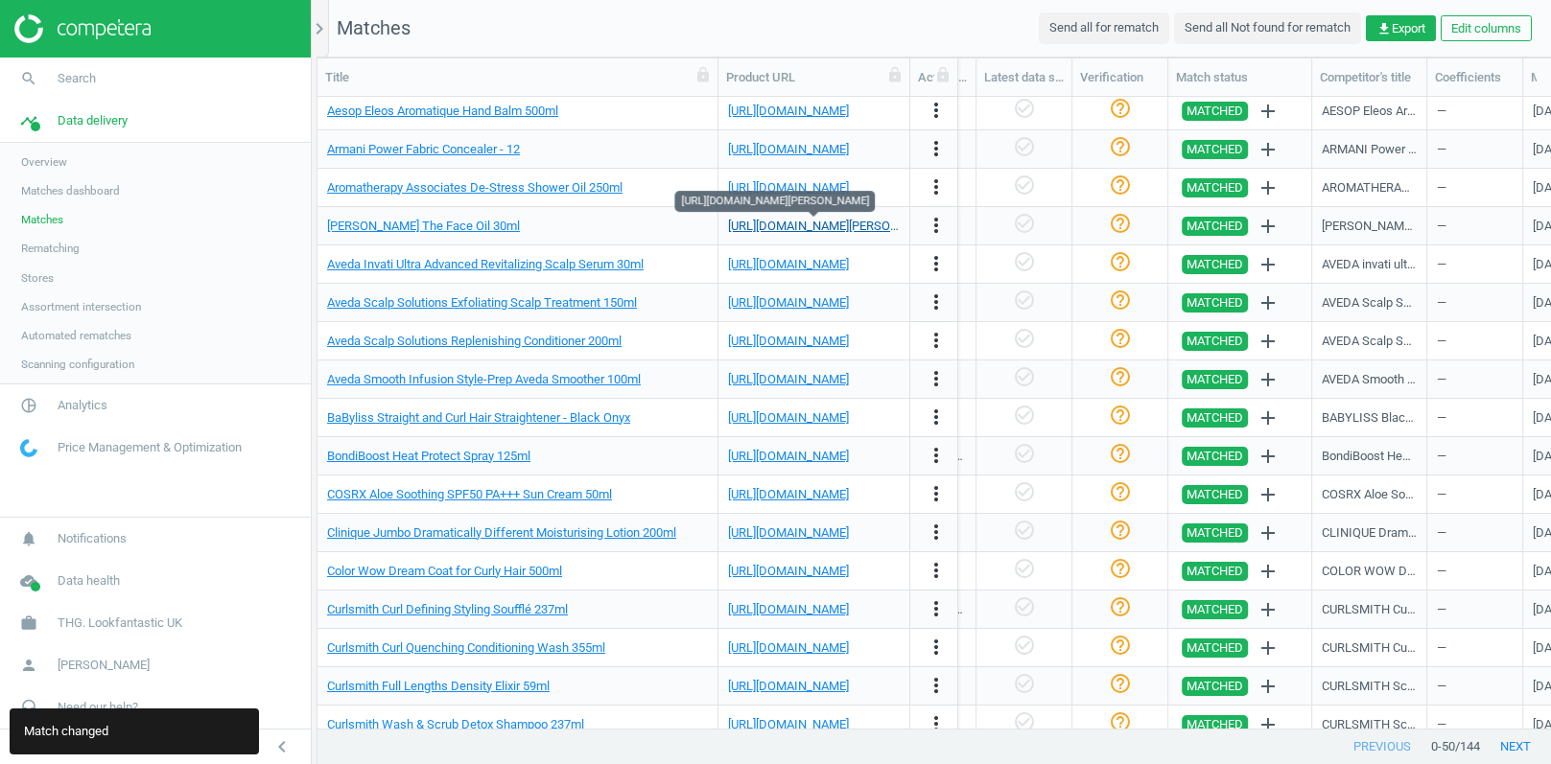
click at [782, 227] on link "[URL][DOMAIN_NAME][PERSON_NAME]" at bounding box center [834, 226] width 213 height 14
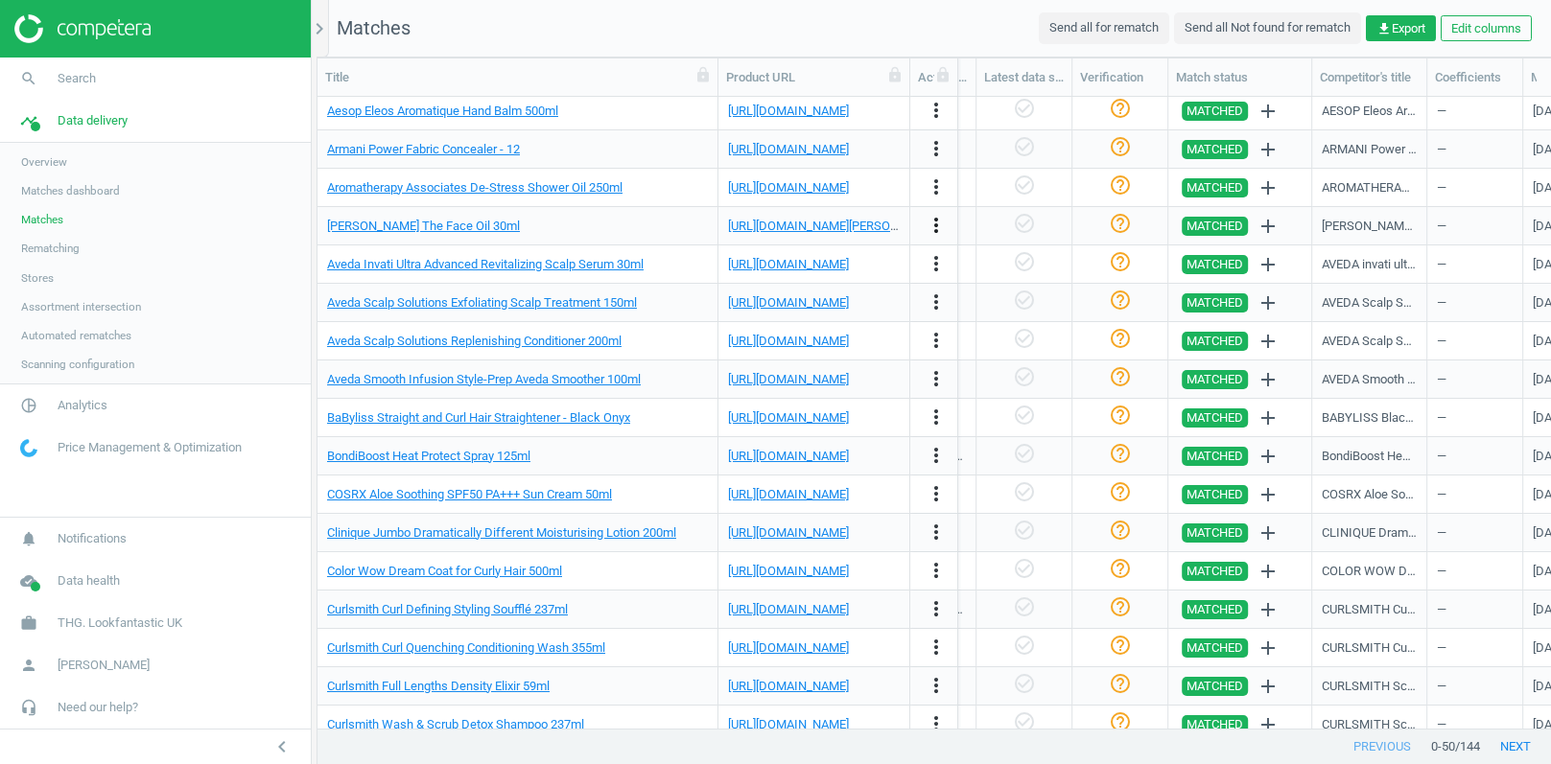
click at [938, 226] on icon "more_vert" at bounding box center [935, 225] width 23 height 23
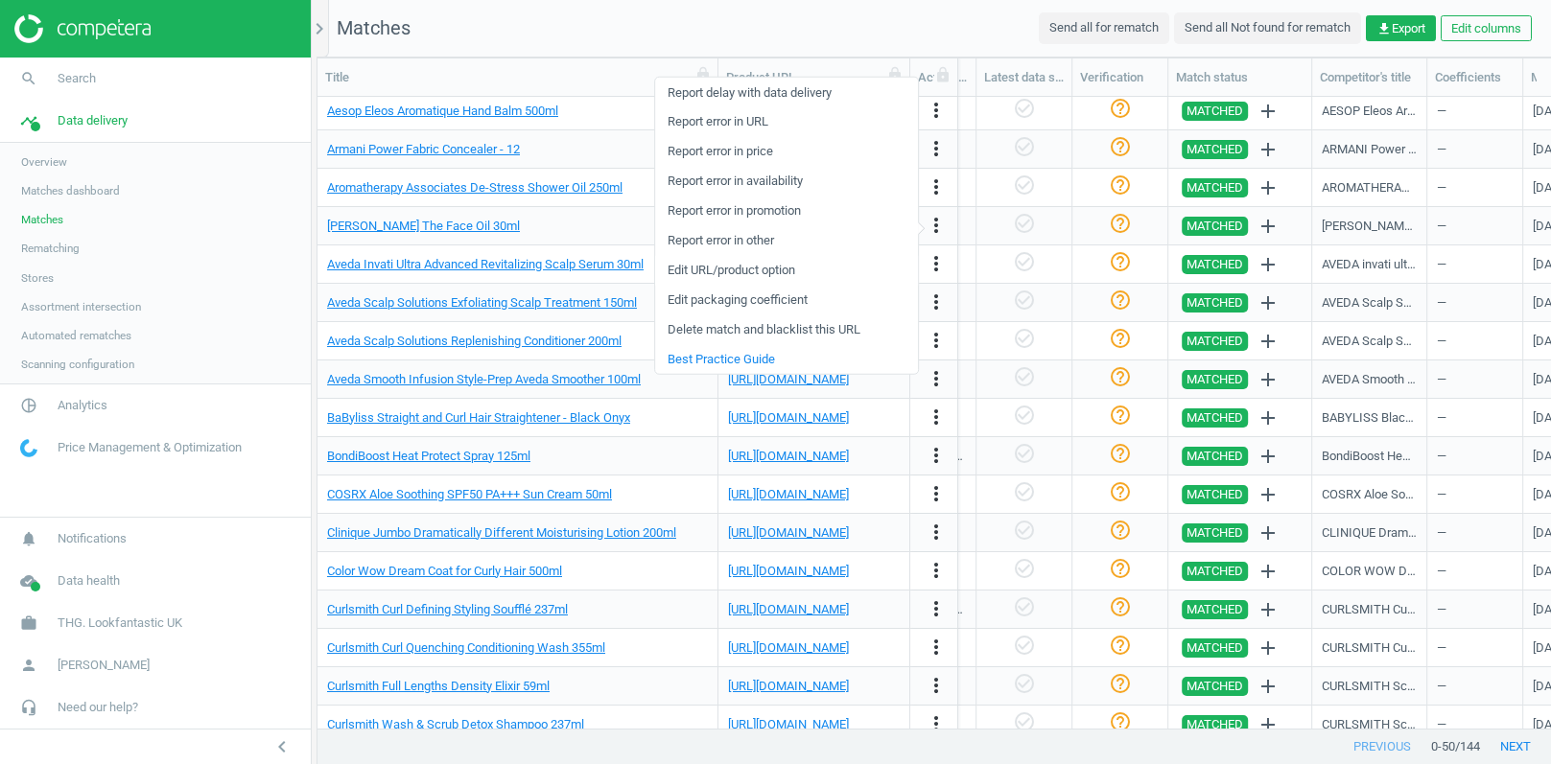
click at [759, 268] on link "Edit URL/product option" at bounding box center [786, 270] width 263 height 30
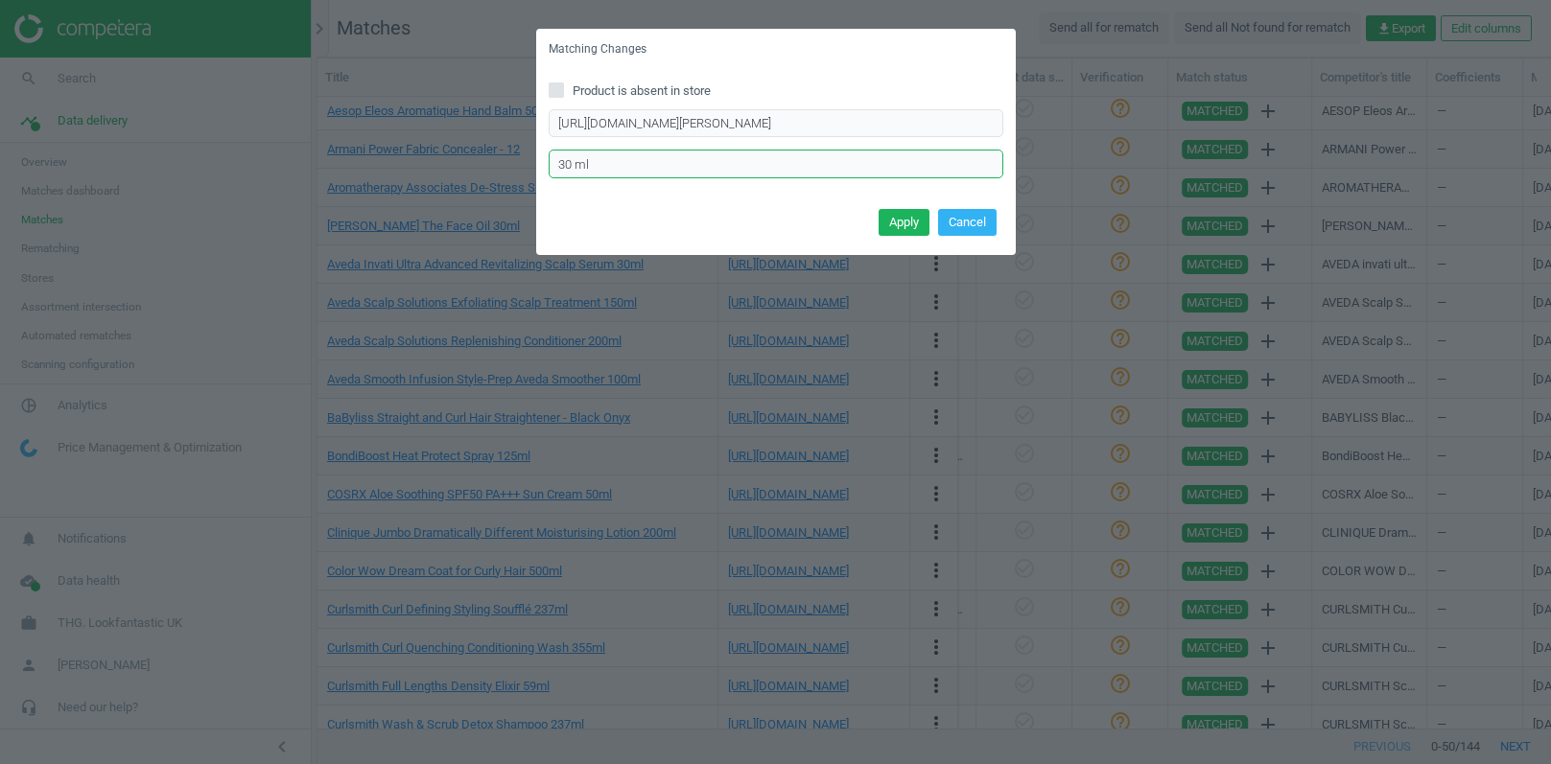
click at [578, 168] on input "30 ml" at bounding box center [776, 164] width 455 height 29
type input "30ml"
click at [902, 230] on button "Apply" at bounding box center [903, 222] width 51 height 27
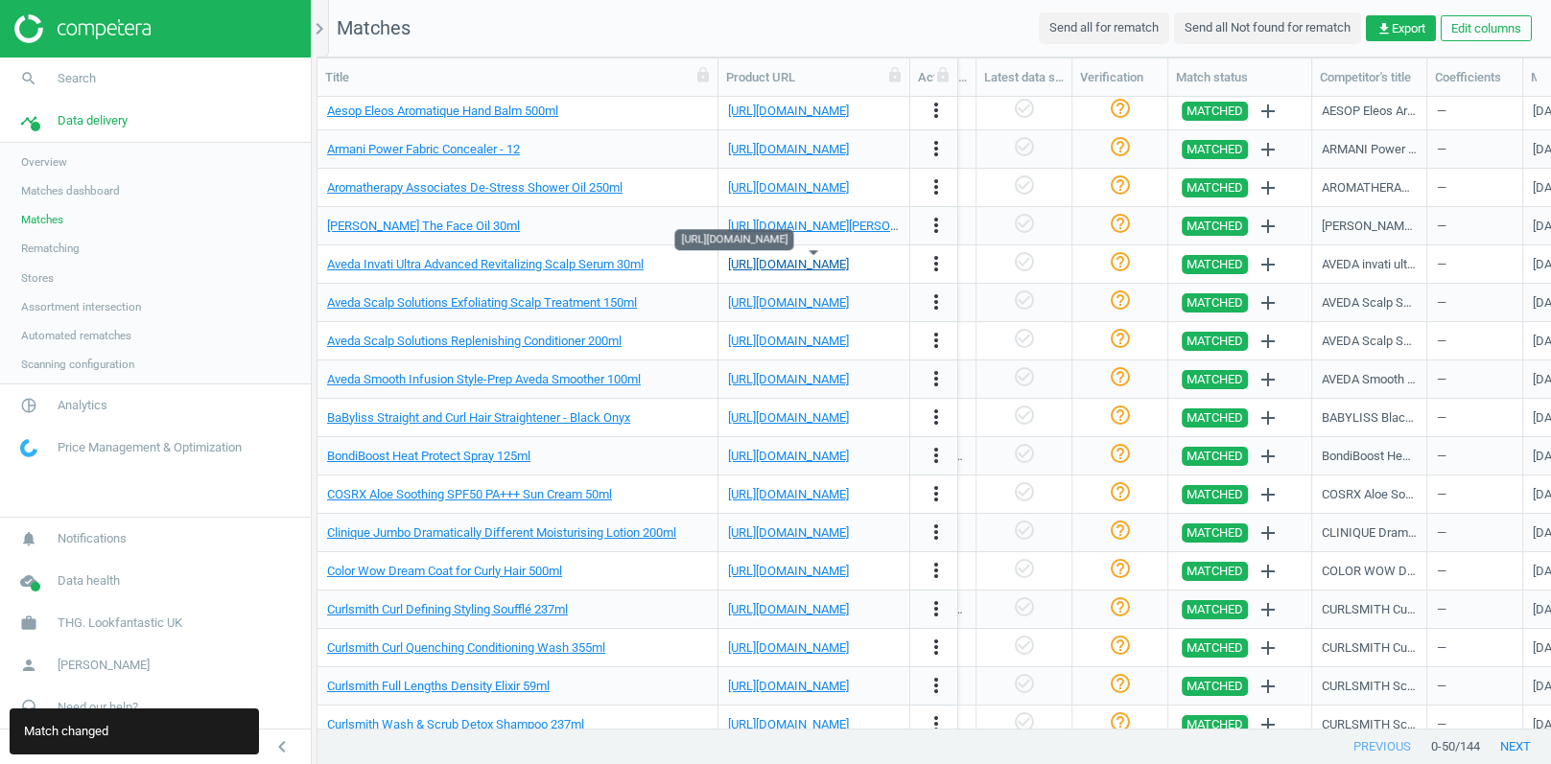
click at [821, 267] on link "[URL][DOMAIN_NAME]" at bounding box center [788, 264] width 121 height 14
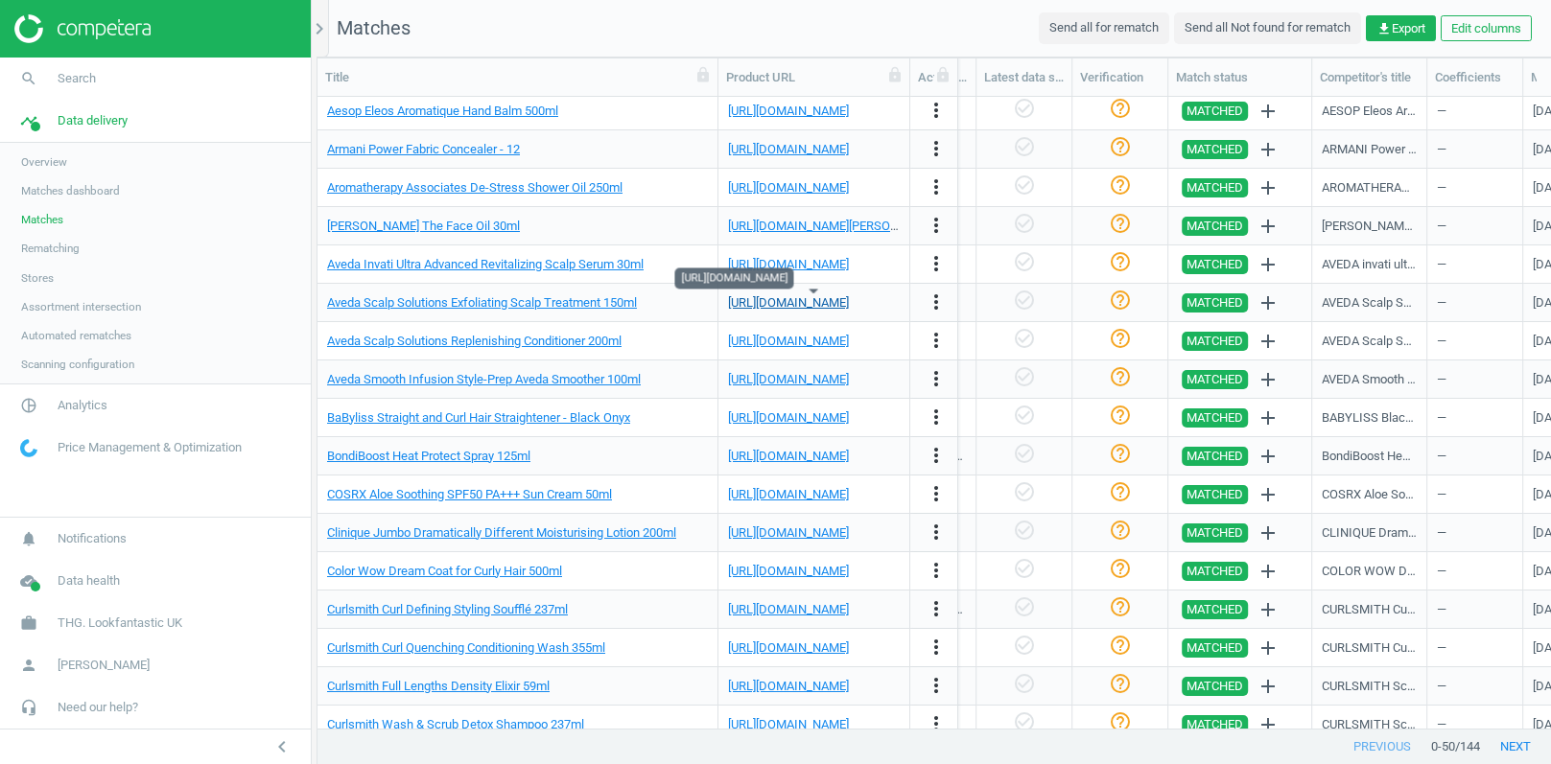
click at [848, 304] on link "[URL][DOMAIN_NAME]" at bounding box center [788, 302] width 121 height 14
click at [941, 300] on icon "more_vert" at bounding box center [935, 302] width 23 height 23
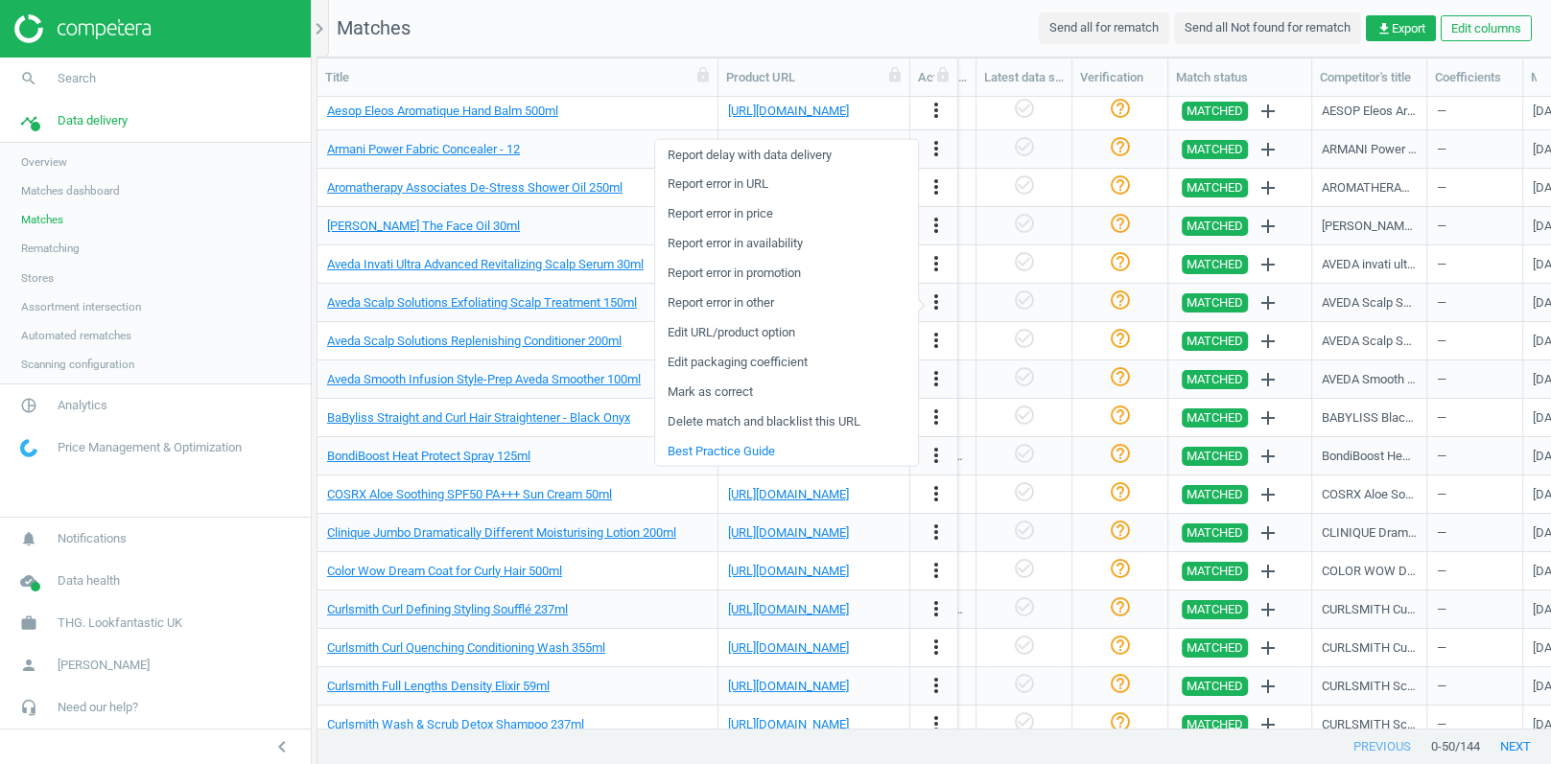
click at [752, 339] on link "Edit URL/product option" at bounding box center [786, 332] width 263 height 30
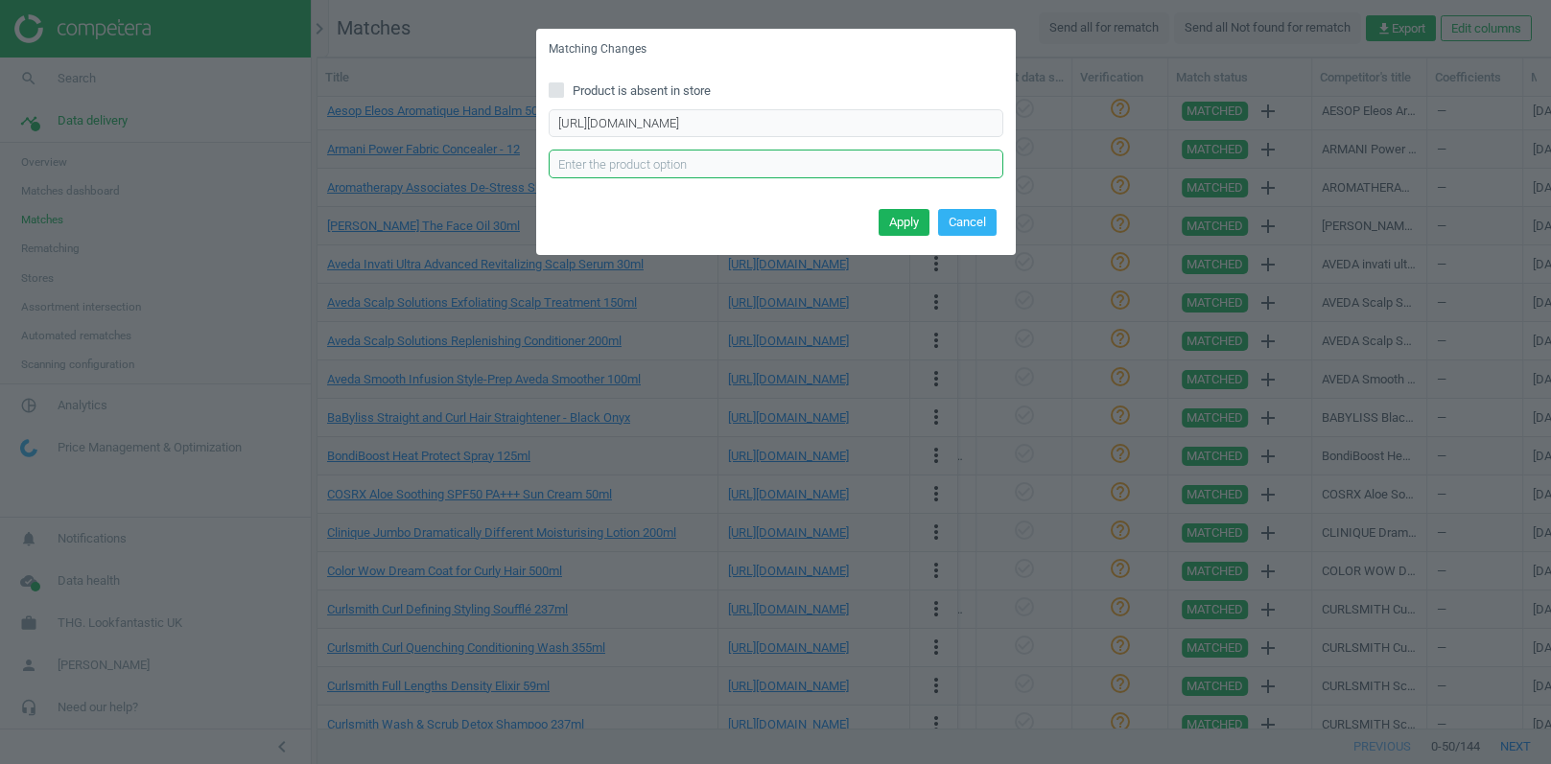
click at [704, 156] on input "text" at bounding box center [776, 164] width 455 height 29
paste input "150ml"
type input "150ml"
click at [897, 218] on button "Apply" at bounding box center [903, 222] width 51 height 27
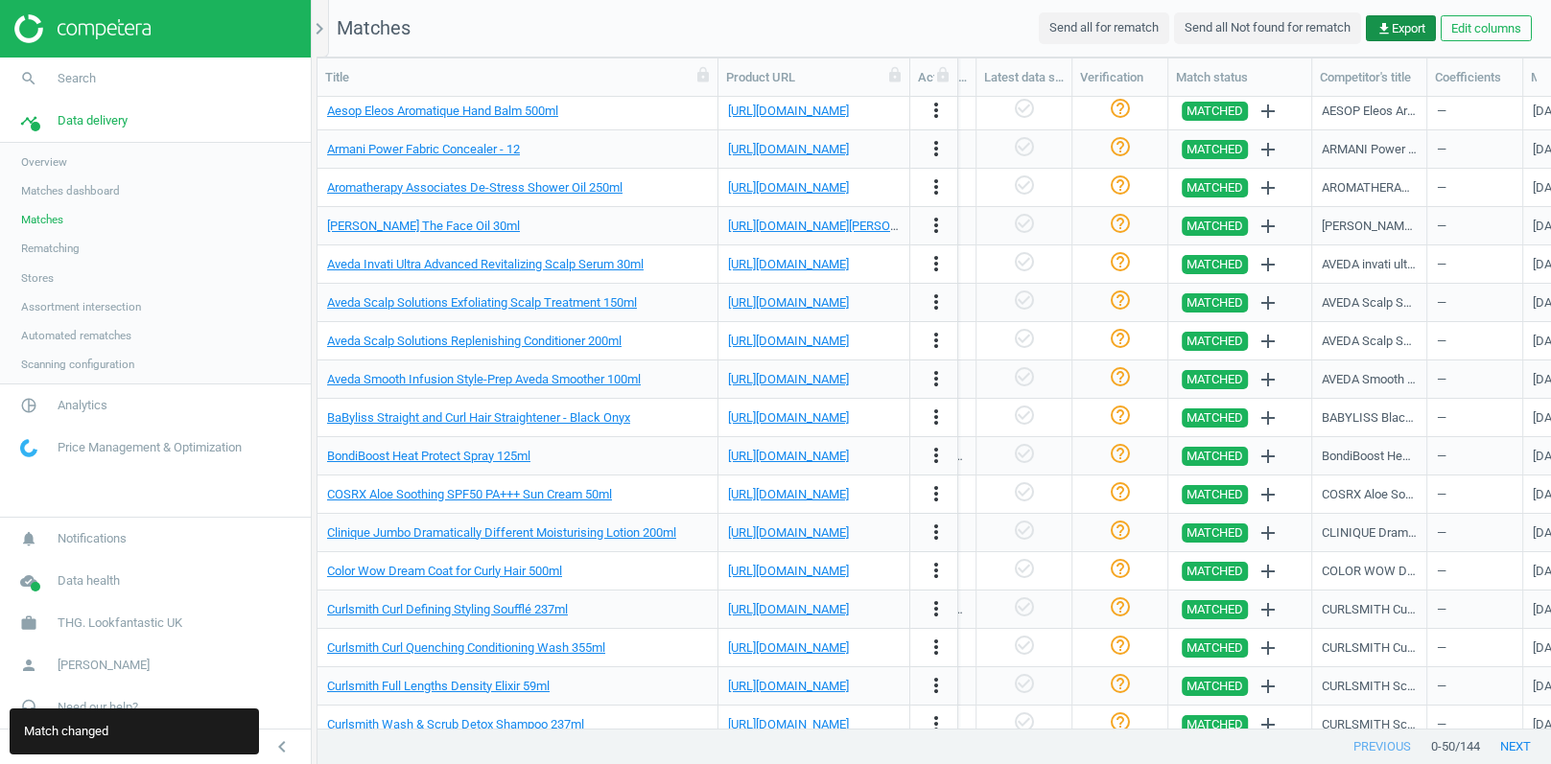
click at [1394, 36] on span "get_app Export" at bounding box center [1400, 28] width 49 height 17
click at [1210, 68] on input "Excel" at bounding box center [1216, 64] width 12 height 12
radio input "true"
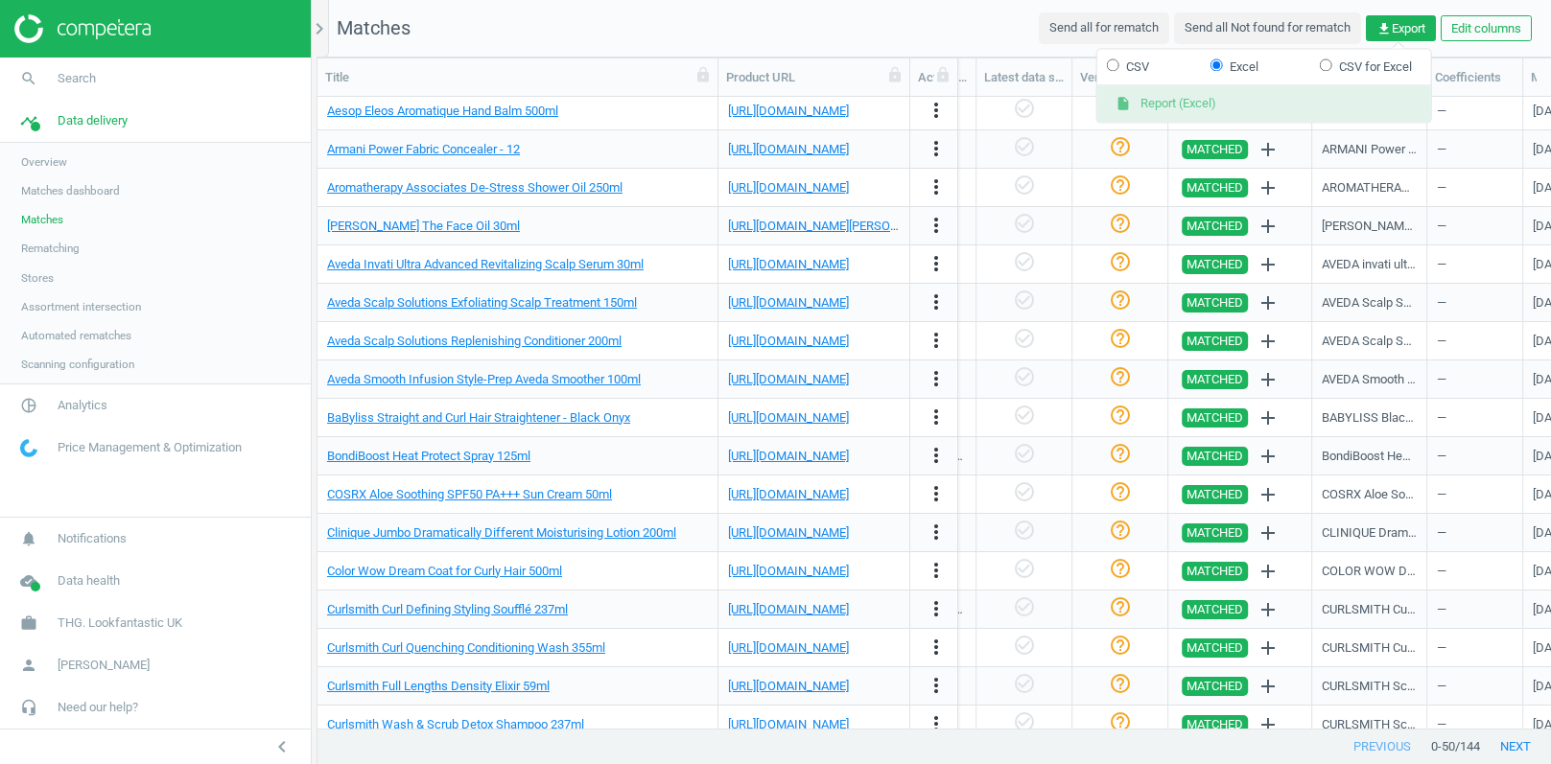
click at [1173, 105] on button "insert_drive_file Report (Excel)" at bounding box center [1264, 104] width 334 height 36
click at [322, 22] on icon "chevron_right" at bounding box center [319, 28] width 23 height 23
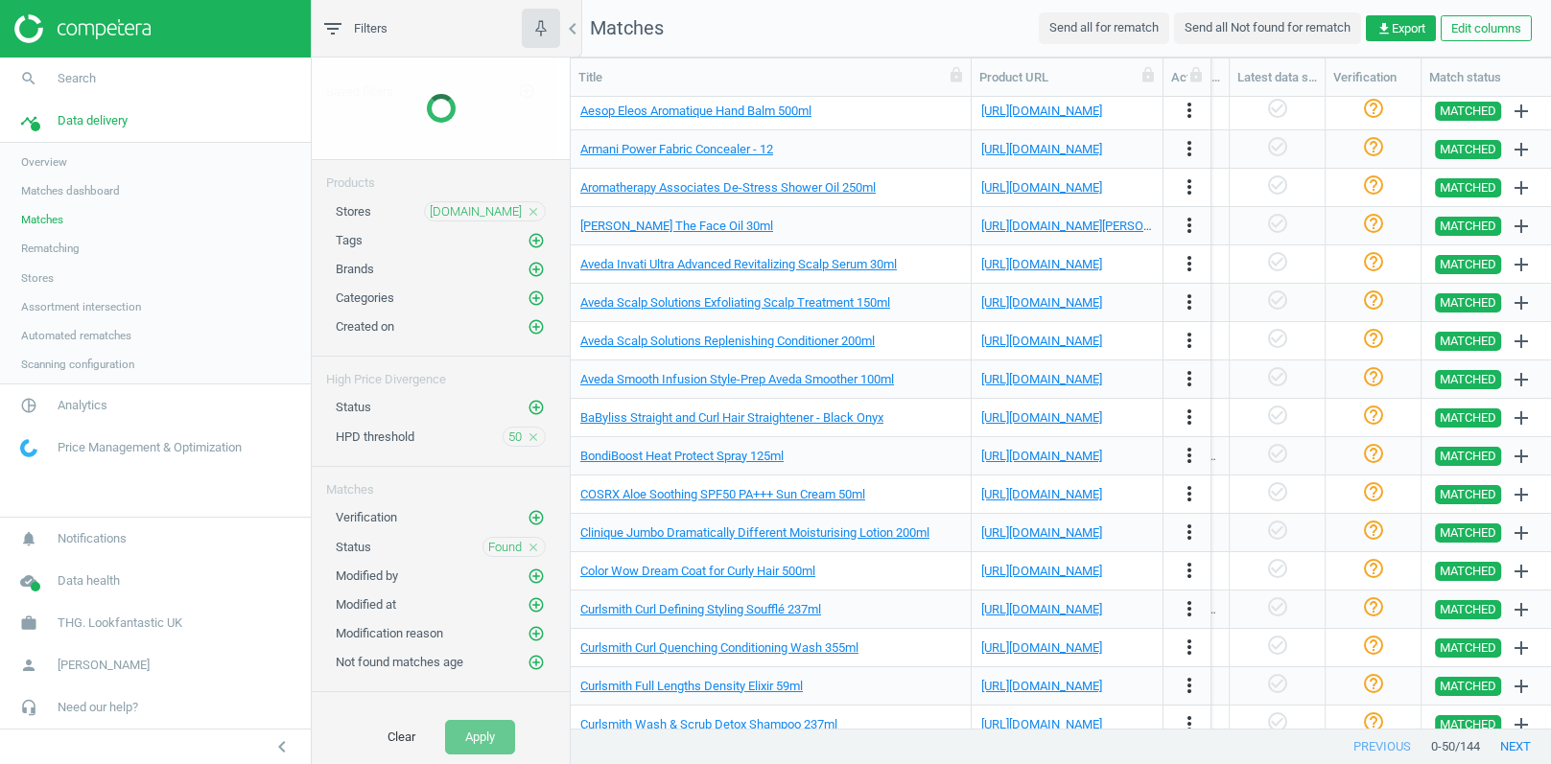
scroll to position [633, 979]
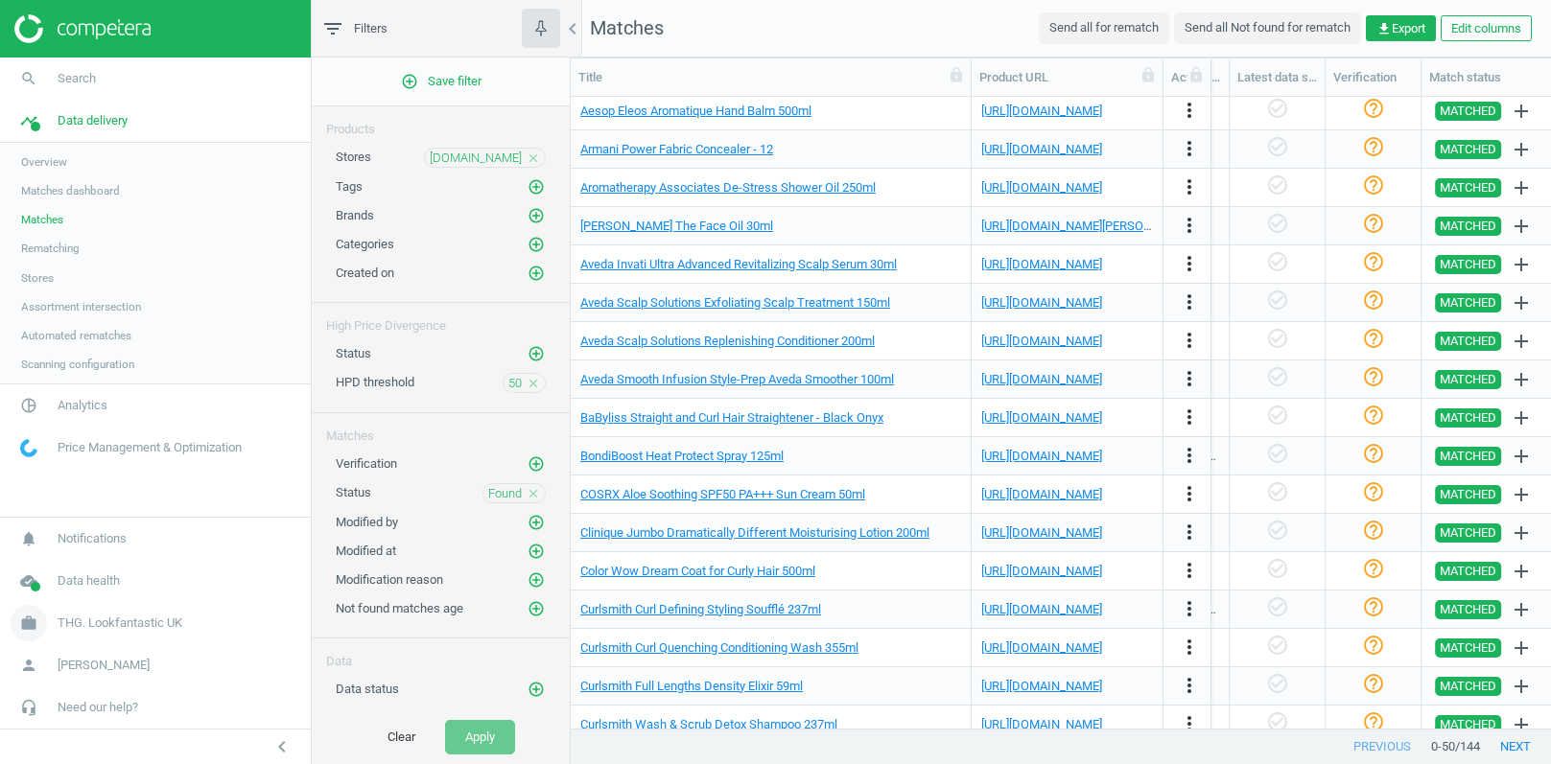
click at [90, 618] on span "THG. Lookfantastic UK" at bounding box center [120, 623] width 125 height 17
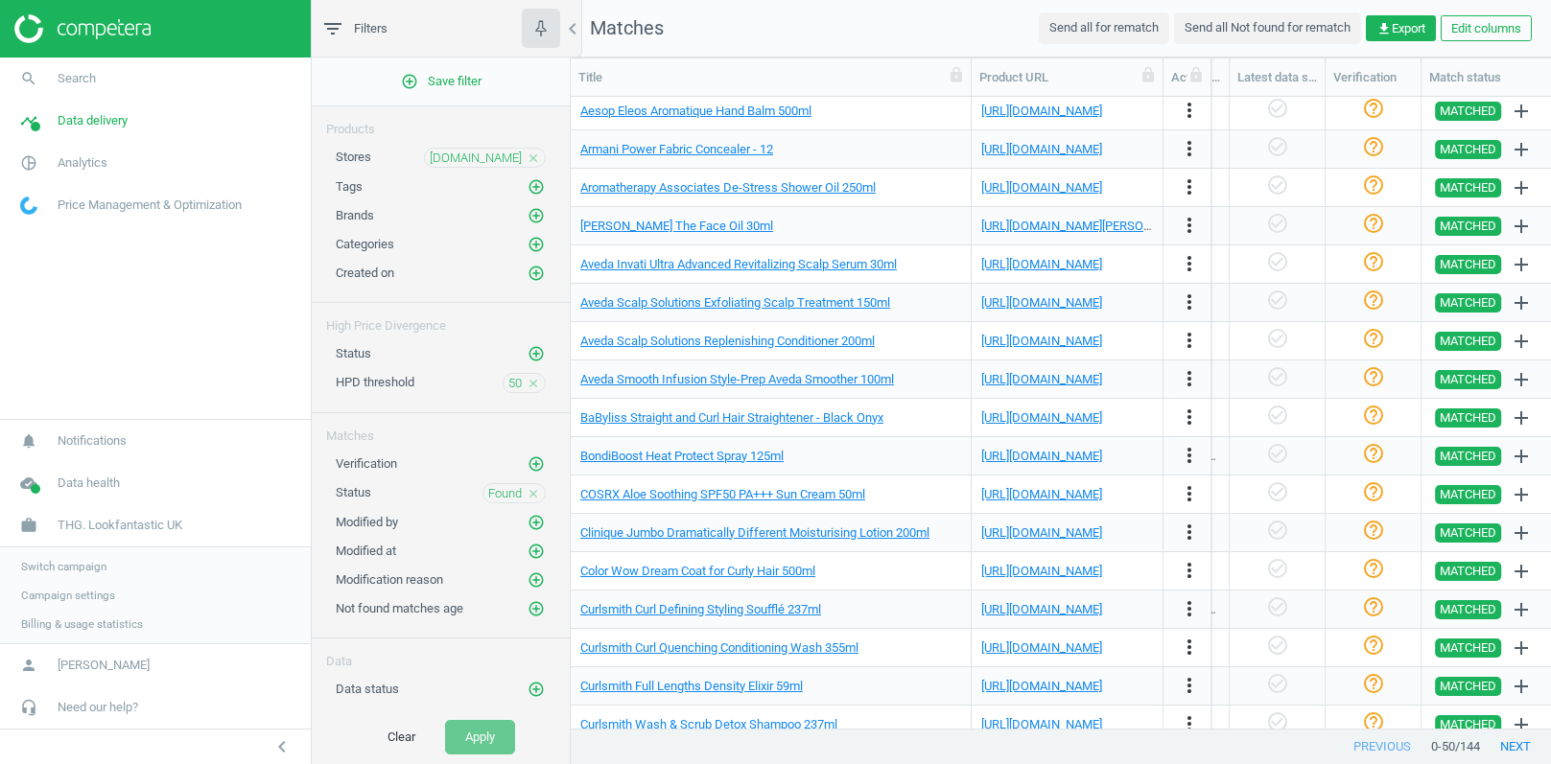
click at [58, 566] on span "Switch campaign" at bounding box center [63, 566] width 85 height 15
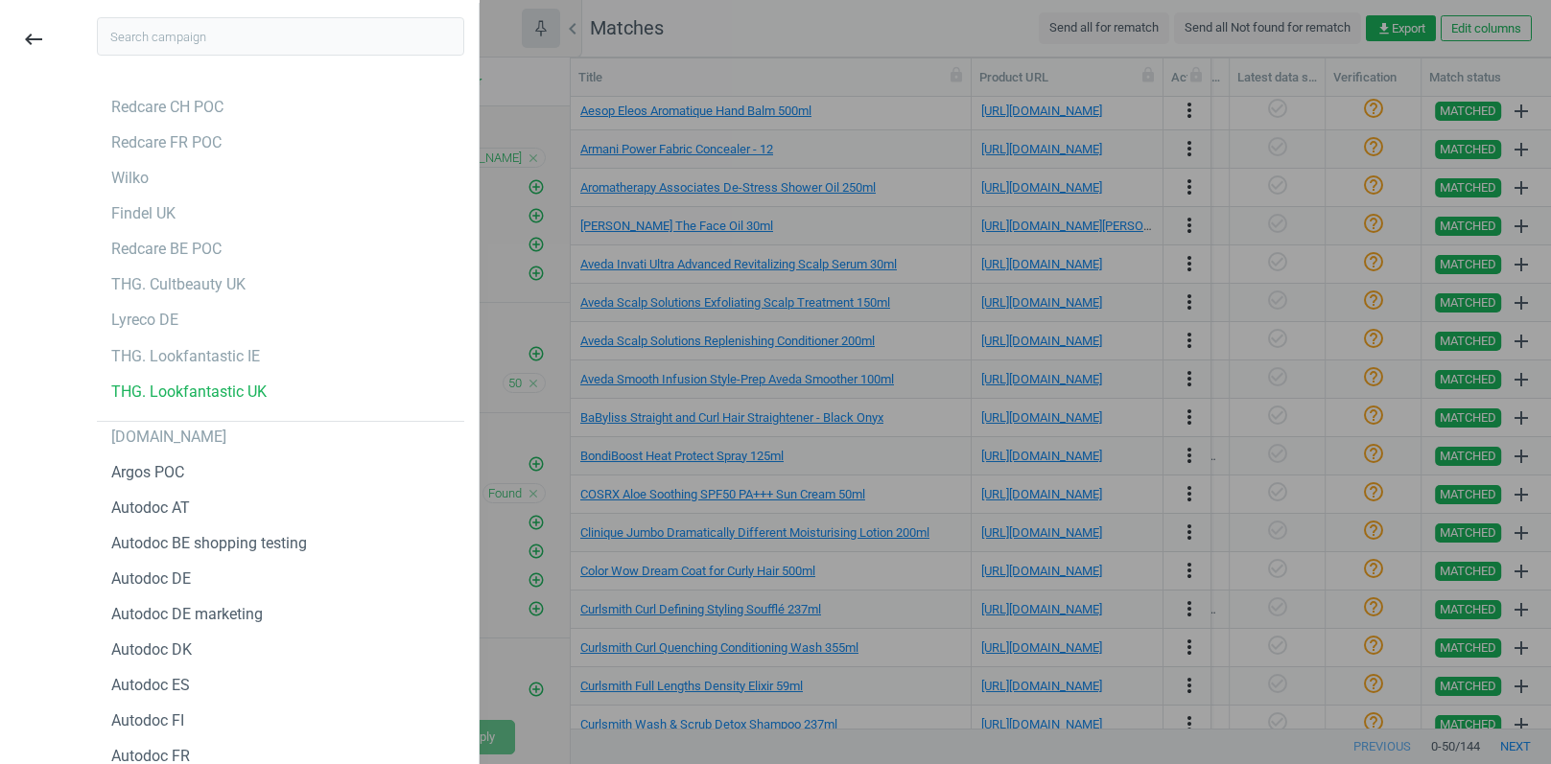
click at [158, 44] on input "text" at bounding box center [280, 36] width 367 height 38
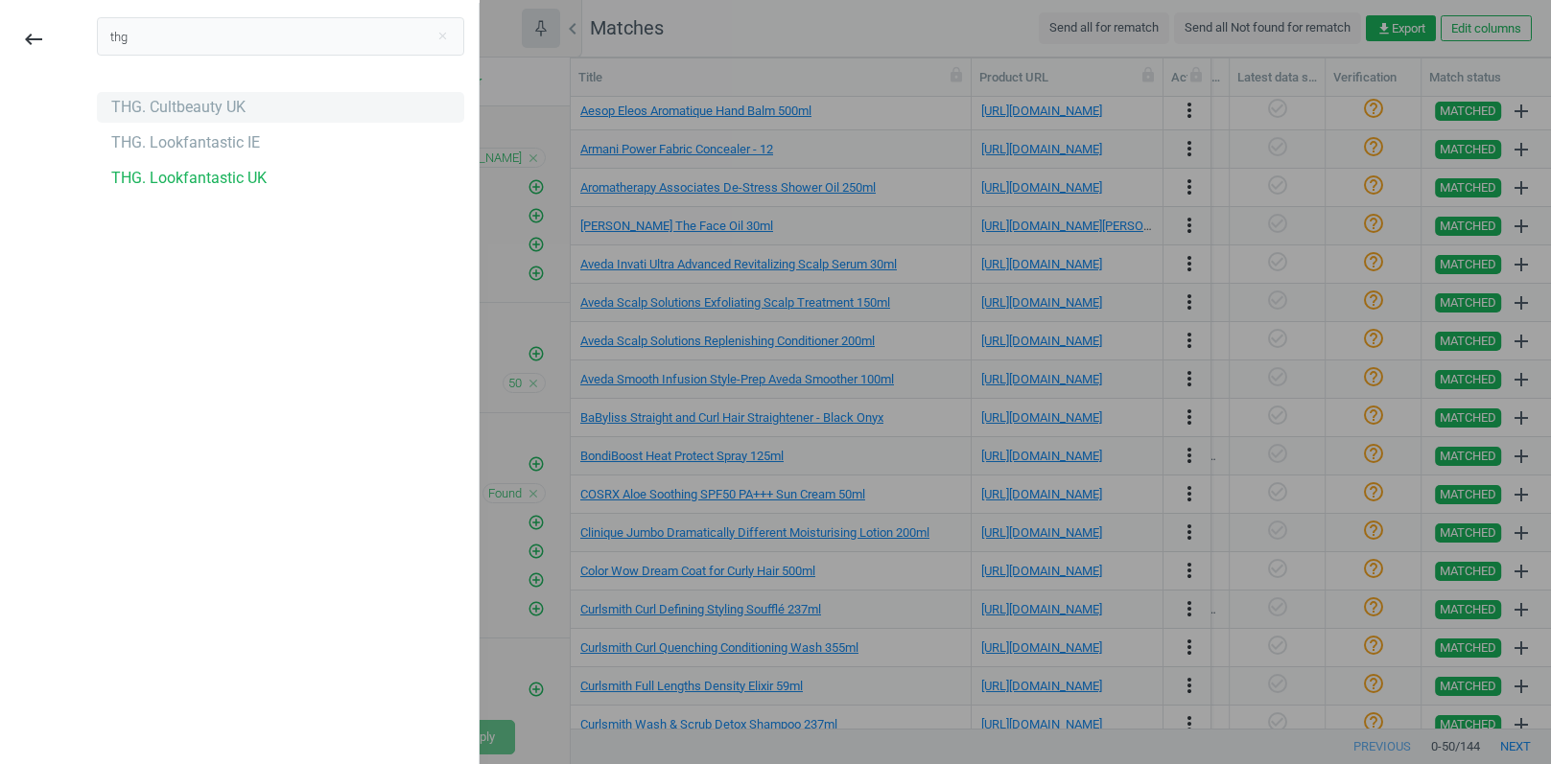
type input "thg"
click at [203, 105] on div "THG. Cultbeauty UK" at bounding box center [178, 107] width 134 height 21
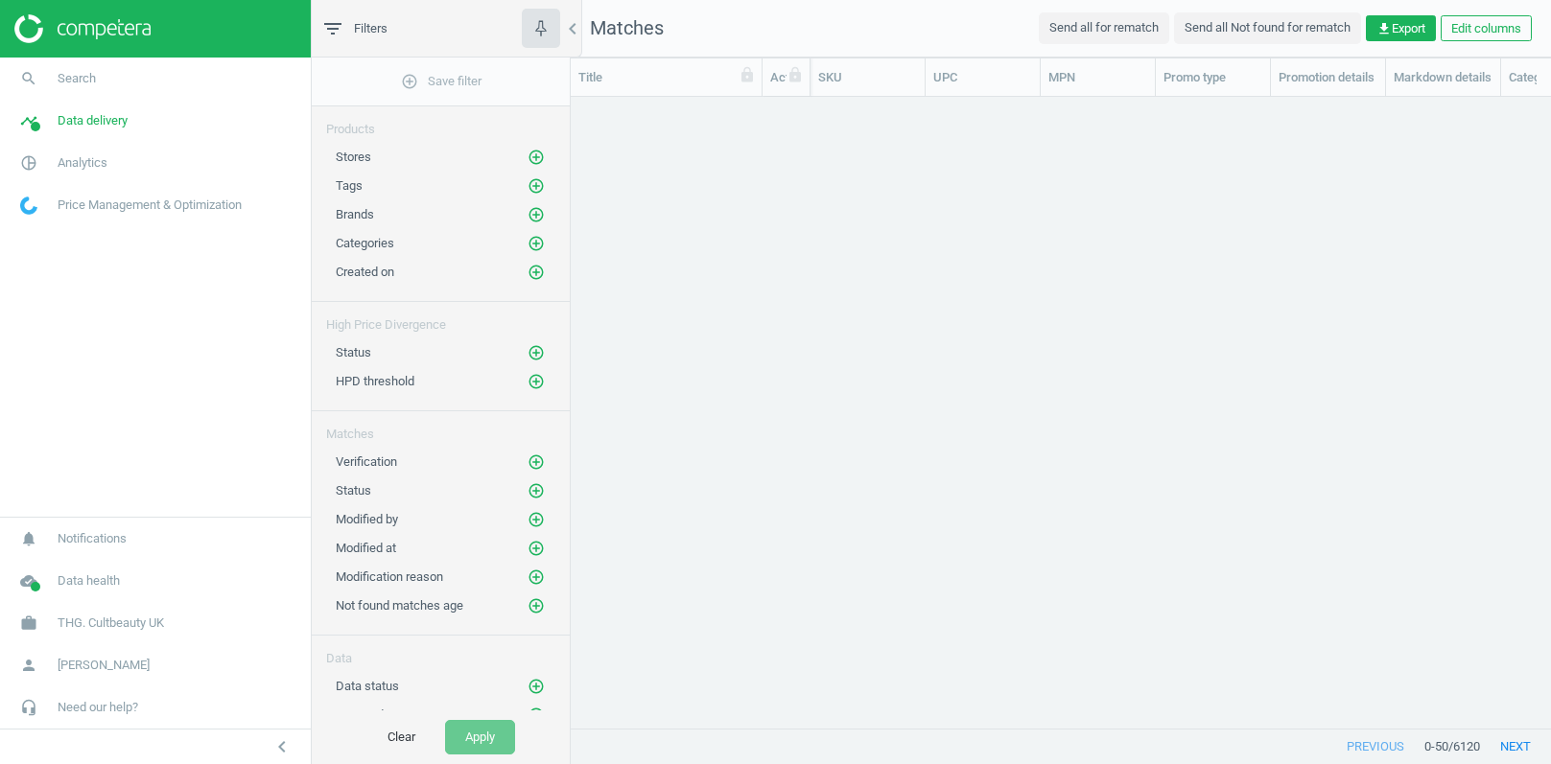
scroll to position [633, 979]
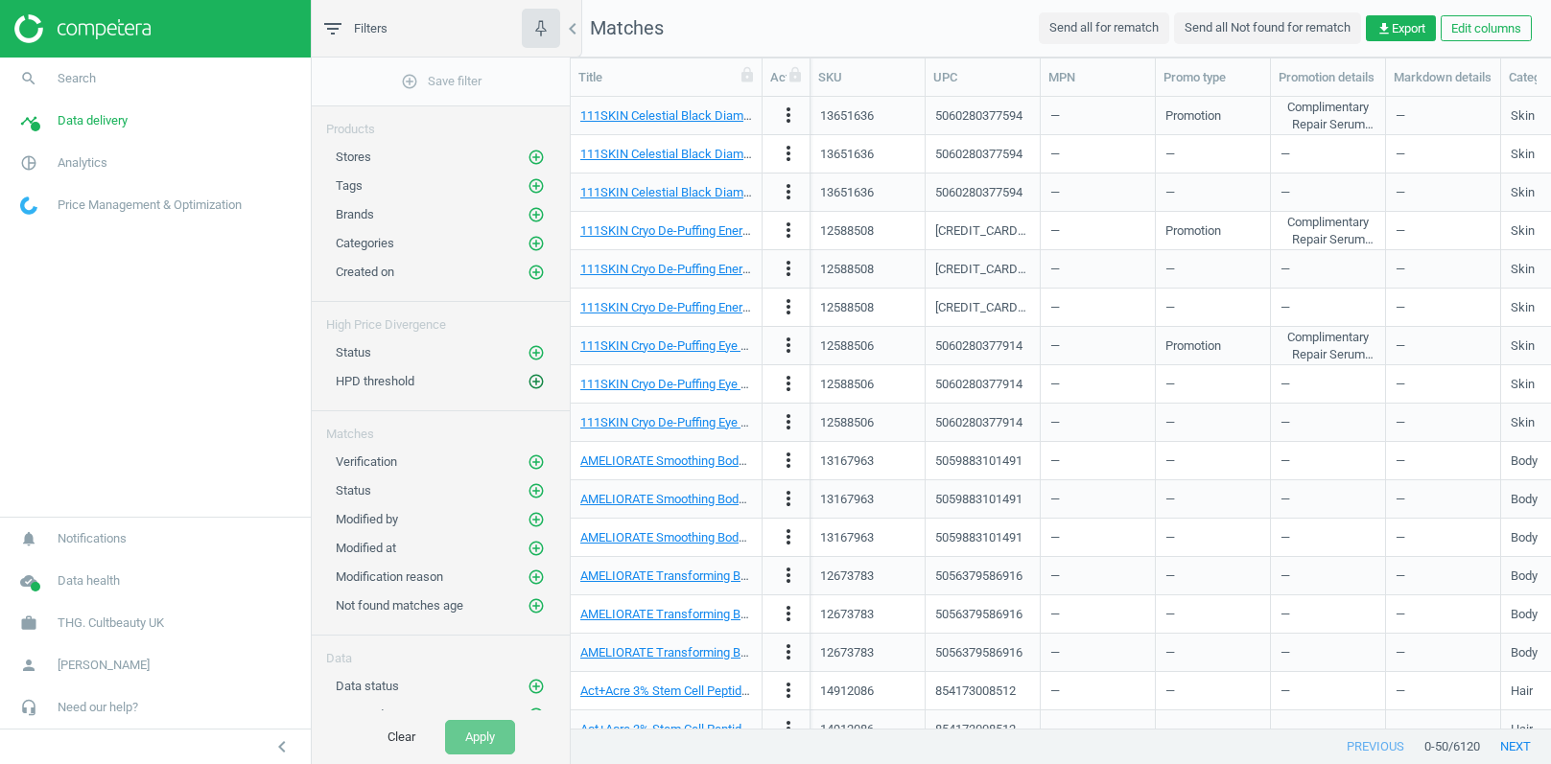
click at [540, 380] on icon "add_circle_outline" at bounding box center [535, 381] width 17 height 17
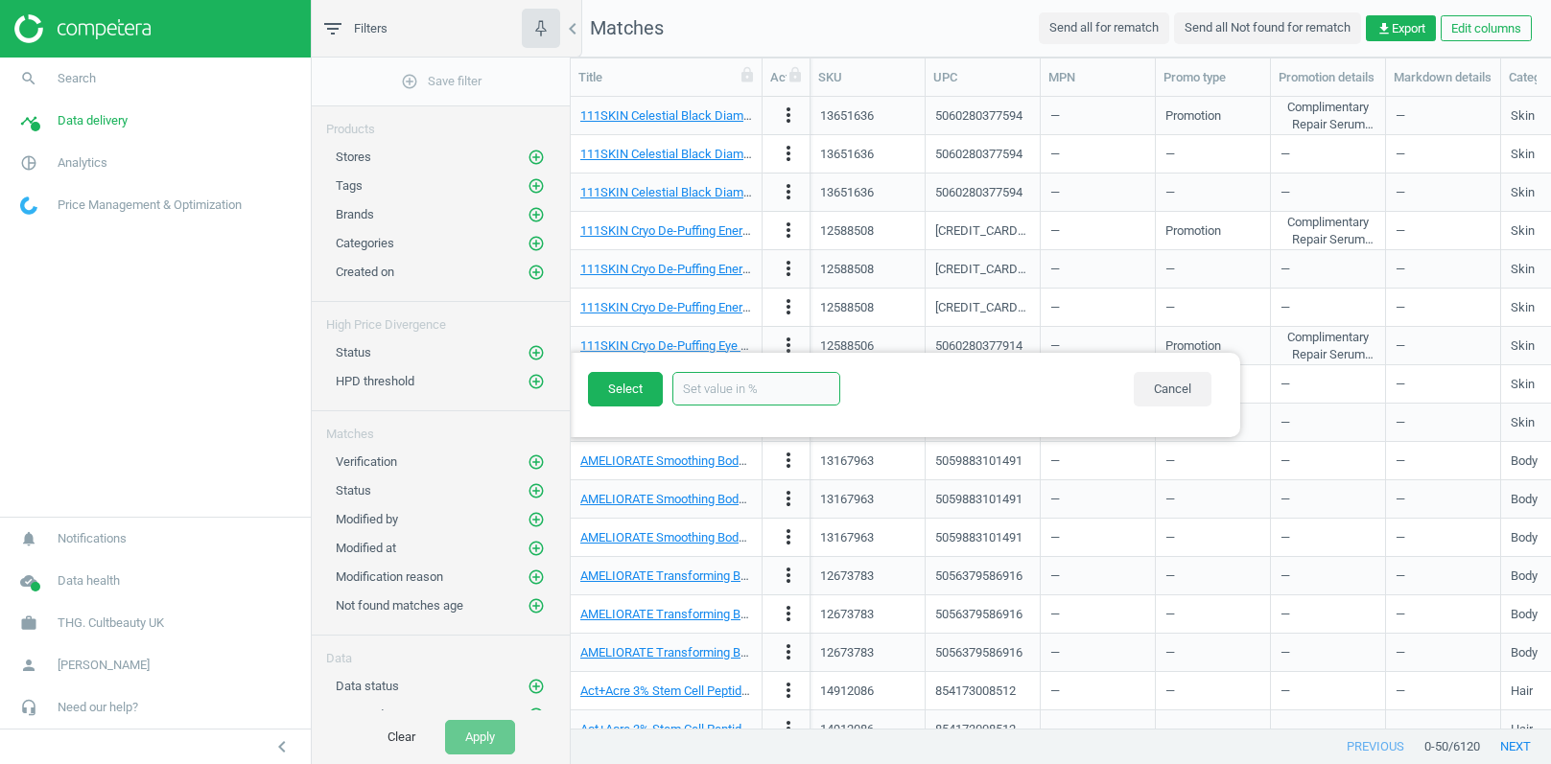
click at [715, 395] on input "text" at bounding box center [756, 389] width 168 height 34
type input "50"
click at [609, 385] on button "Select" at bounding box center [625, 389] width 75 height 35
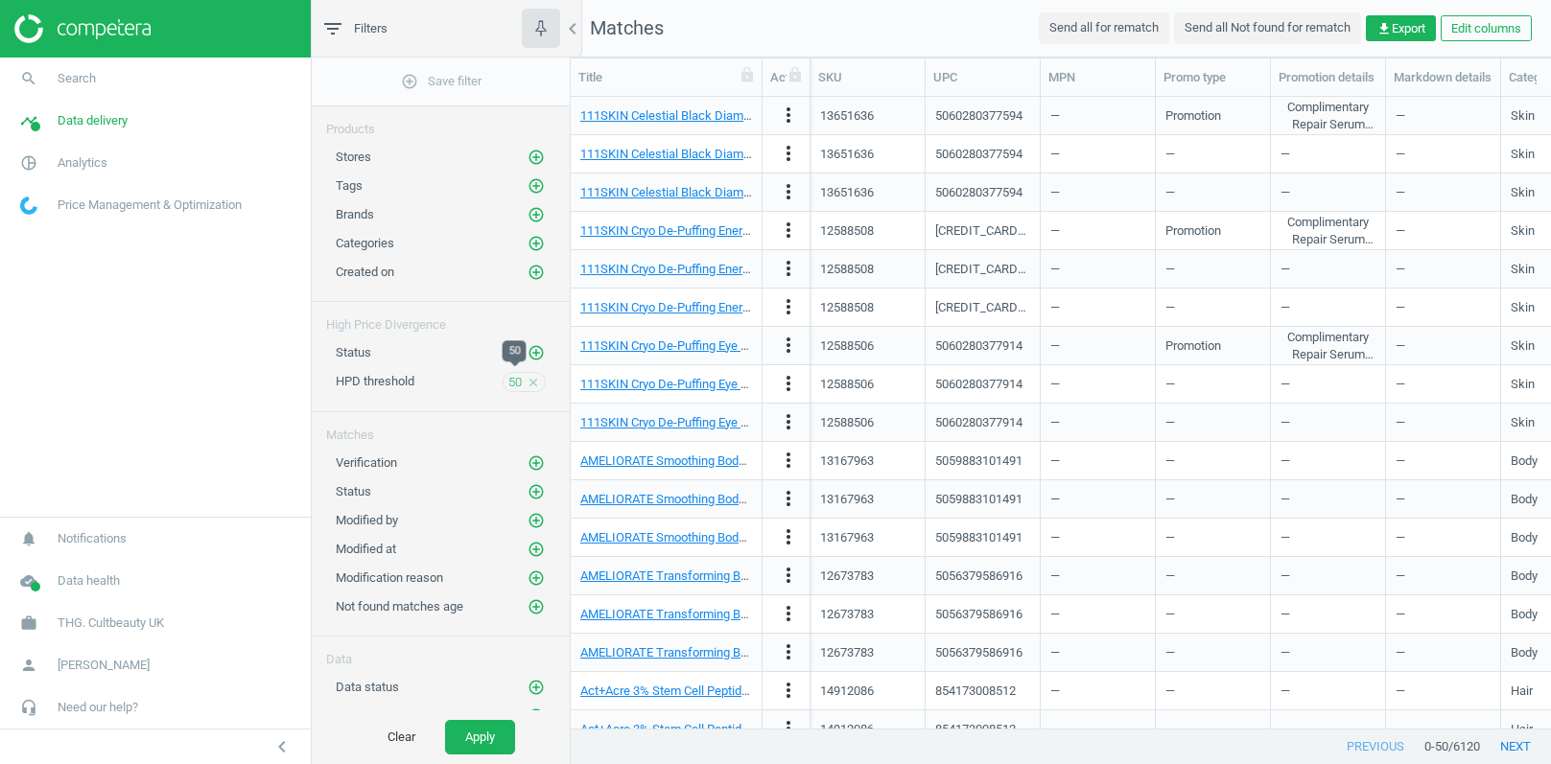
click at [518, 374] on span "50" at bounding box center [514, 382] width 13 height 17
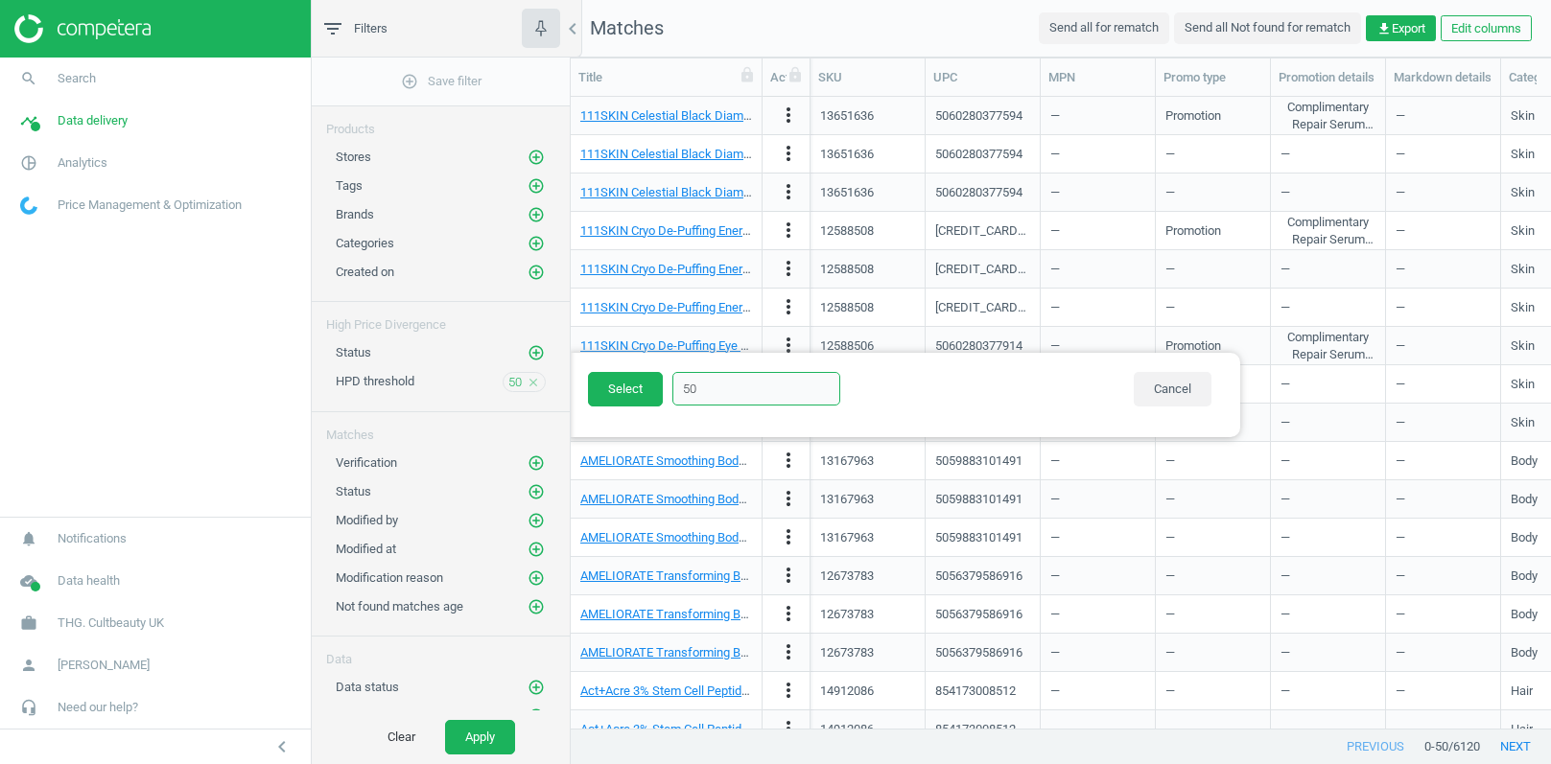
drag, startPoint x: 705, startPoint y: 385, endPoint x: 684, endPoint y: 385, distance: 21.1
click at [692, 385] on input "50" at bounding box center [756, 389] width 168 height 34
type input "5"
type input "40"
click at [627, 381] on button "Select" at bounding box center [625, 389] width 75 height 35
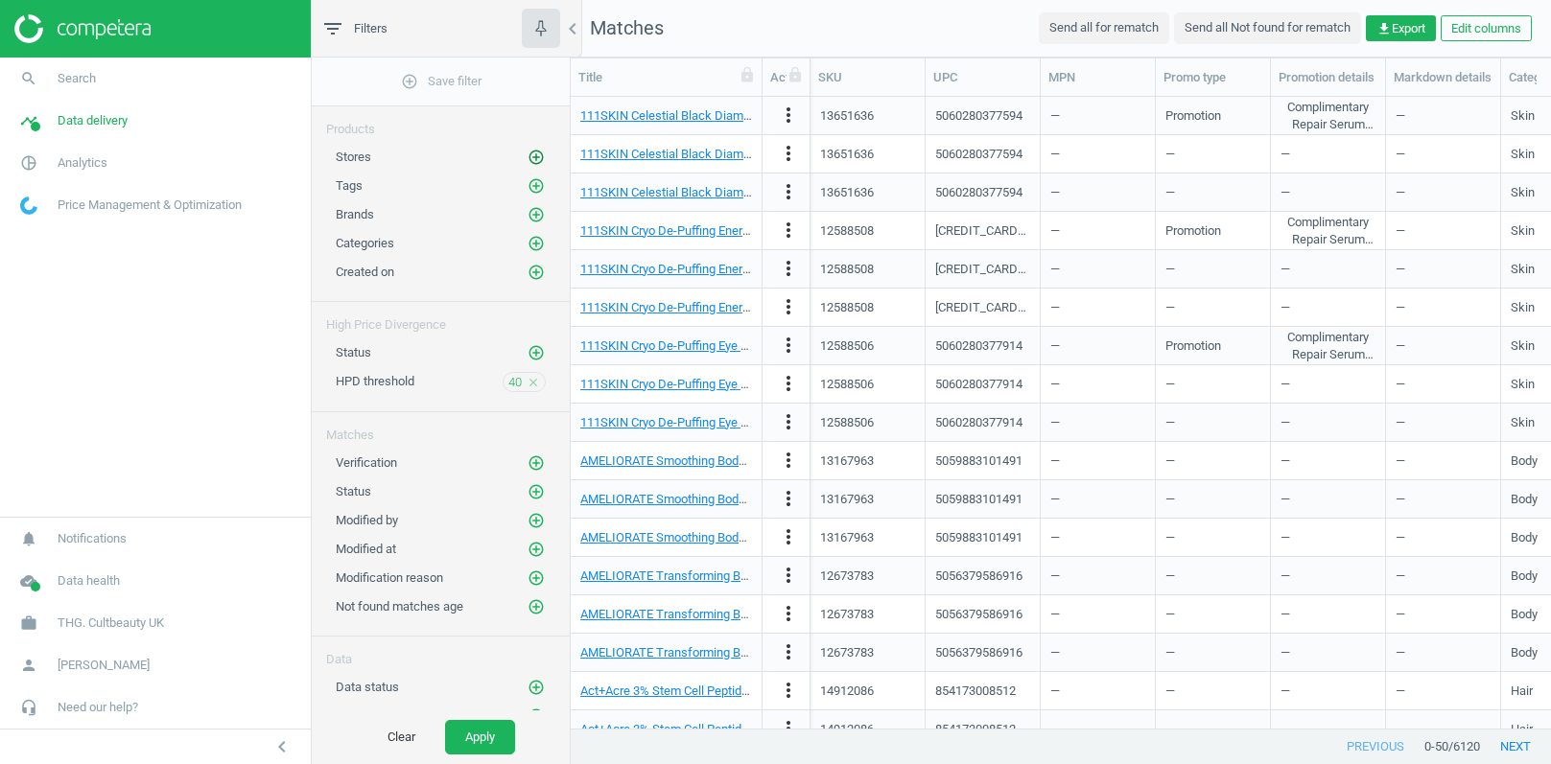
click at [536, 161] on icon "add_circle_outline" at bounding box center [535, 157] width 17 height 17
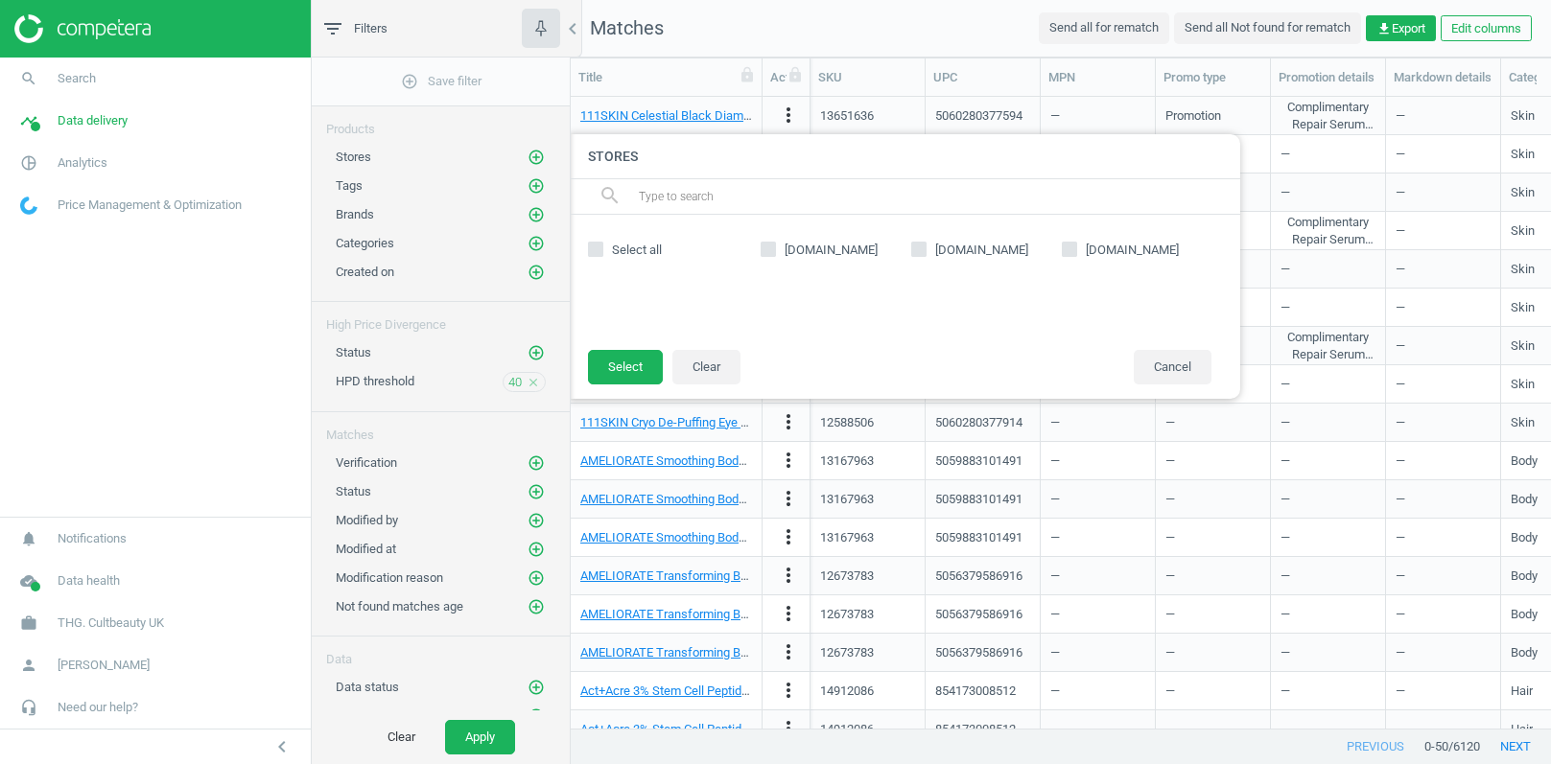
click at [926, 248] on label "[DOMAIN_NAME]" at bounding box center [986, 250] width 151 height 17
click at [925, 248] on input "[DOMAIN_NAME]" at bounding box center [919, 250] width 12 height 12
checkbox input "true"
click at [636, 371] on button "Select" at bounding box center [625, 367] width 75 height 35
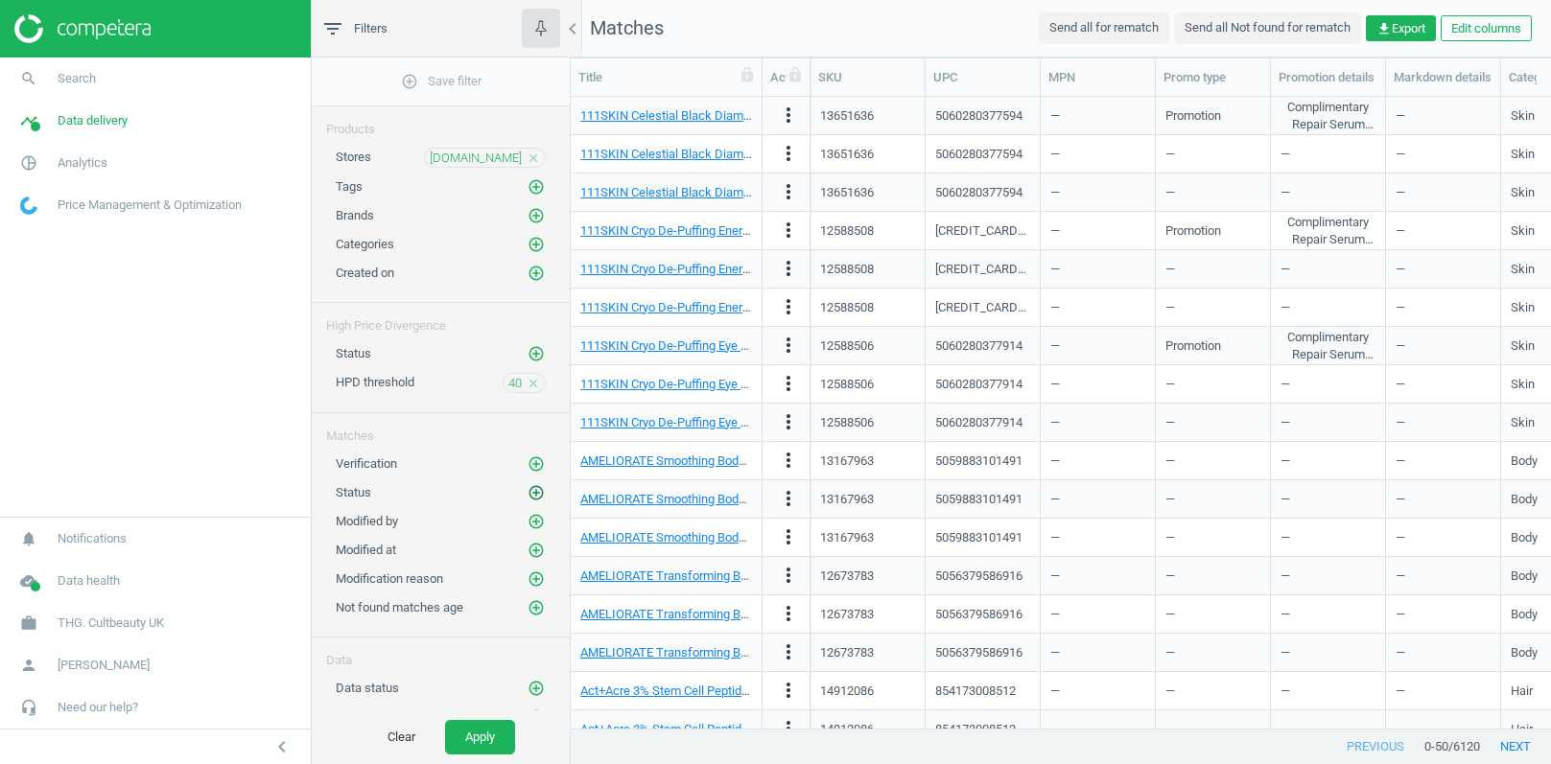
click at [532, 487] on icon "add_circle_outline" at bounding box center [535, 492] width 17 height 17
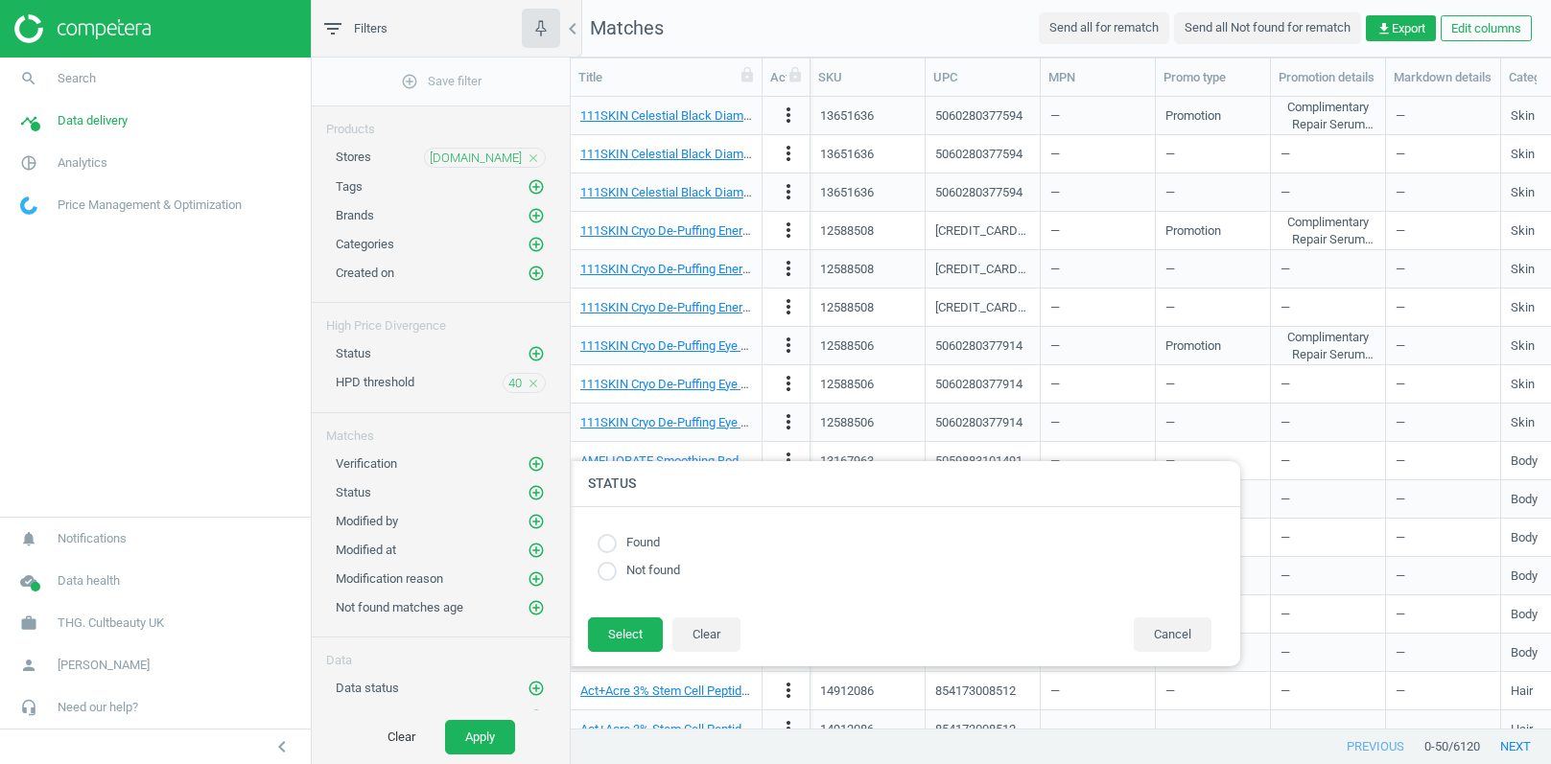
click at [604, 545] on input "radio" at bounding box center [606, 543] width 19 height 19
radio input "true"
click at [626, 634] on button "Select" at bounding box center [625, 635] width 75 height 35
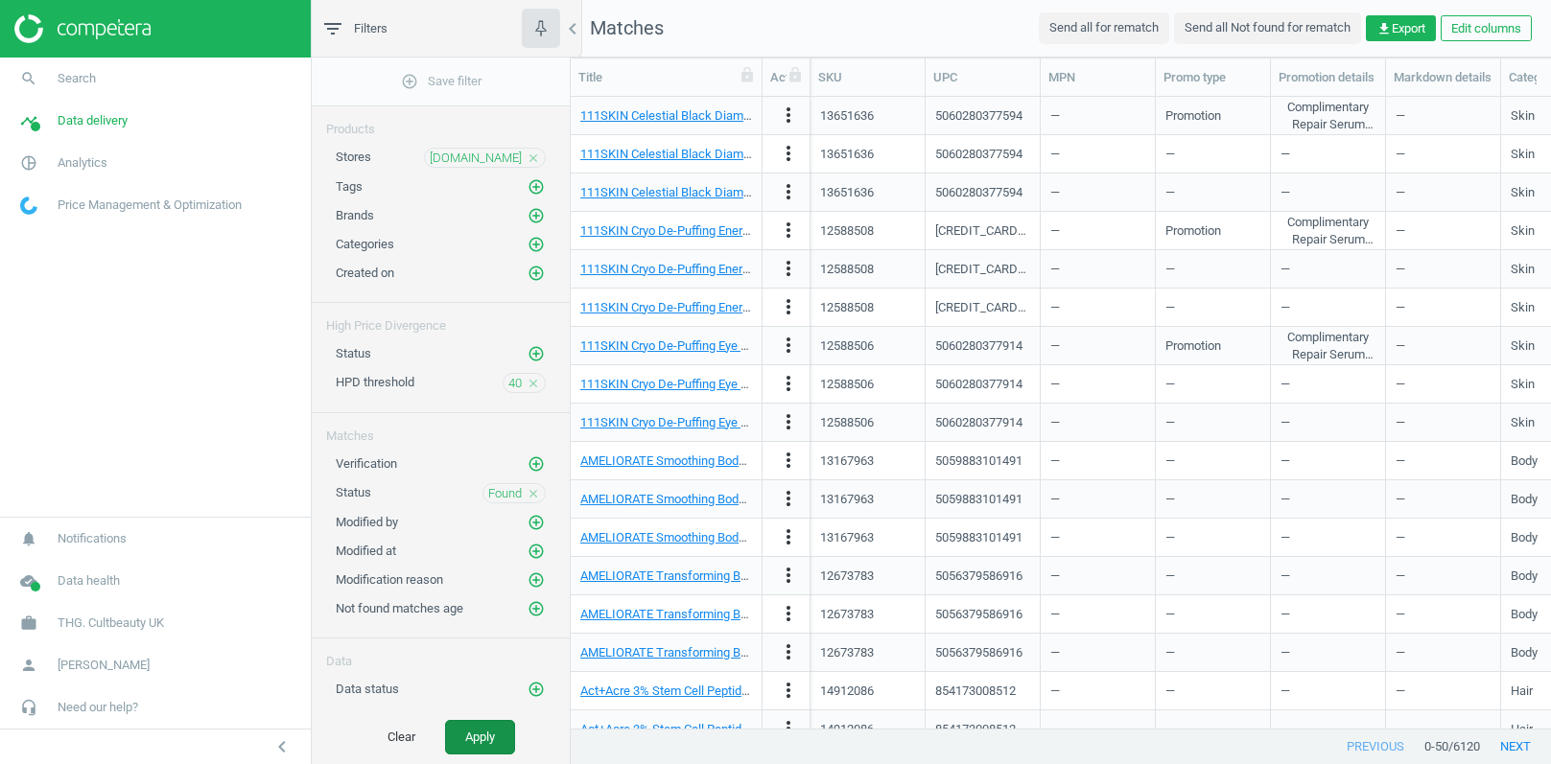
click at [491, 737] on button "Apply" at bounding box center [480, 737] width 70 height 35
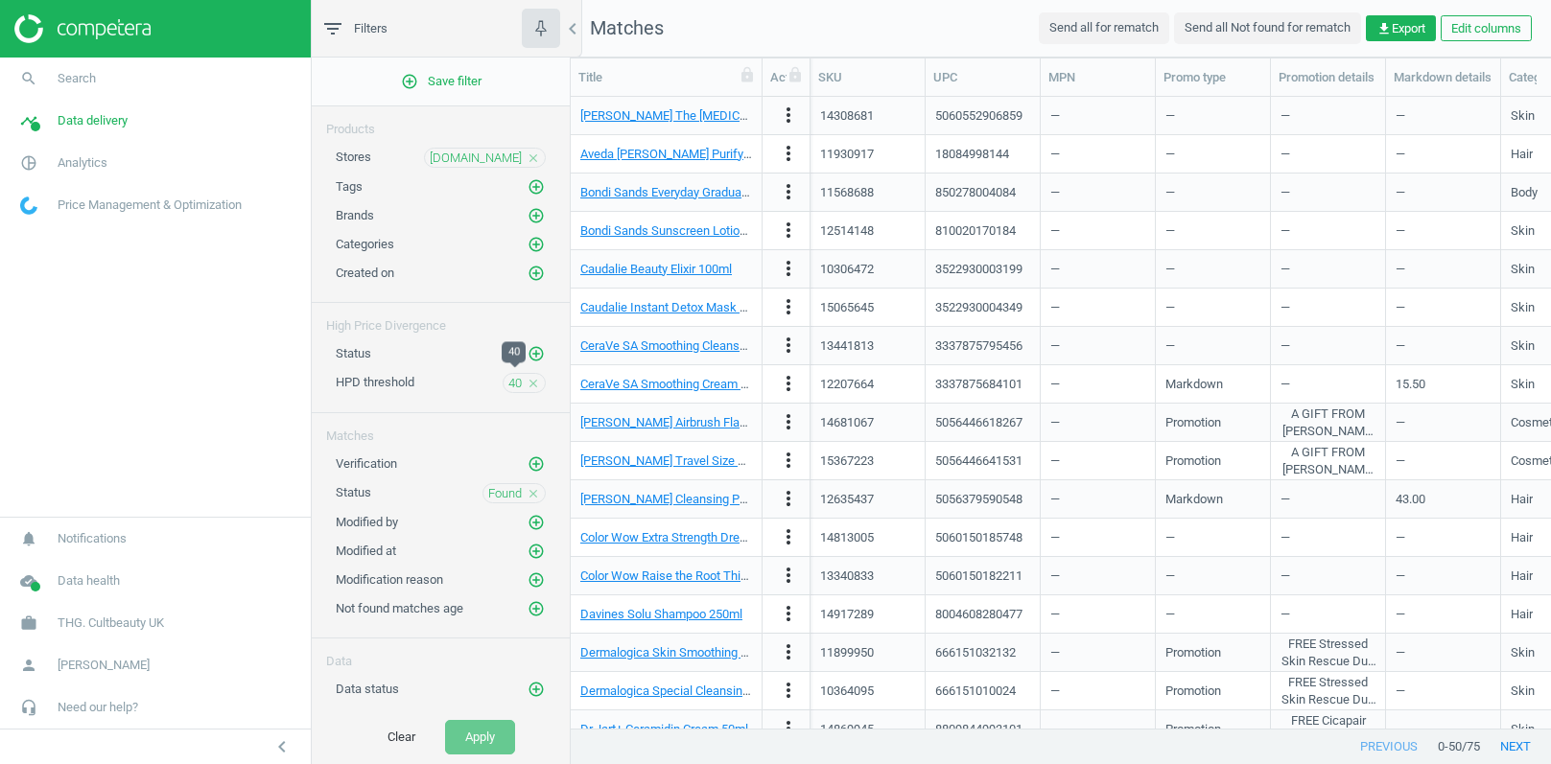
click at [518, 377] on span "40" at bounding box center [514, 383] width 13 height 17
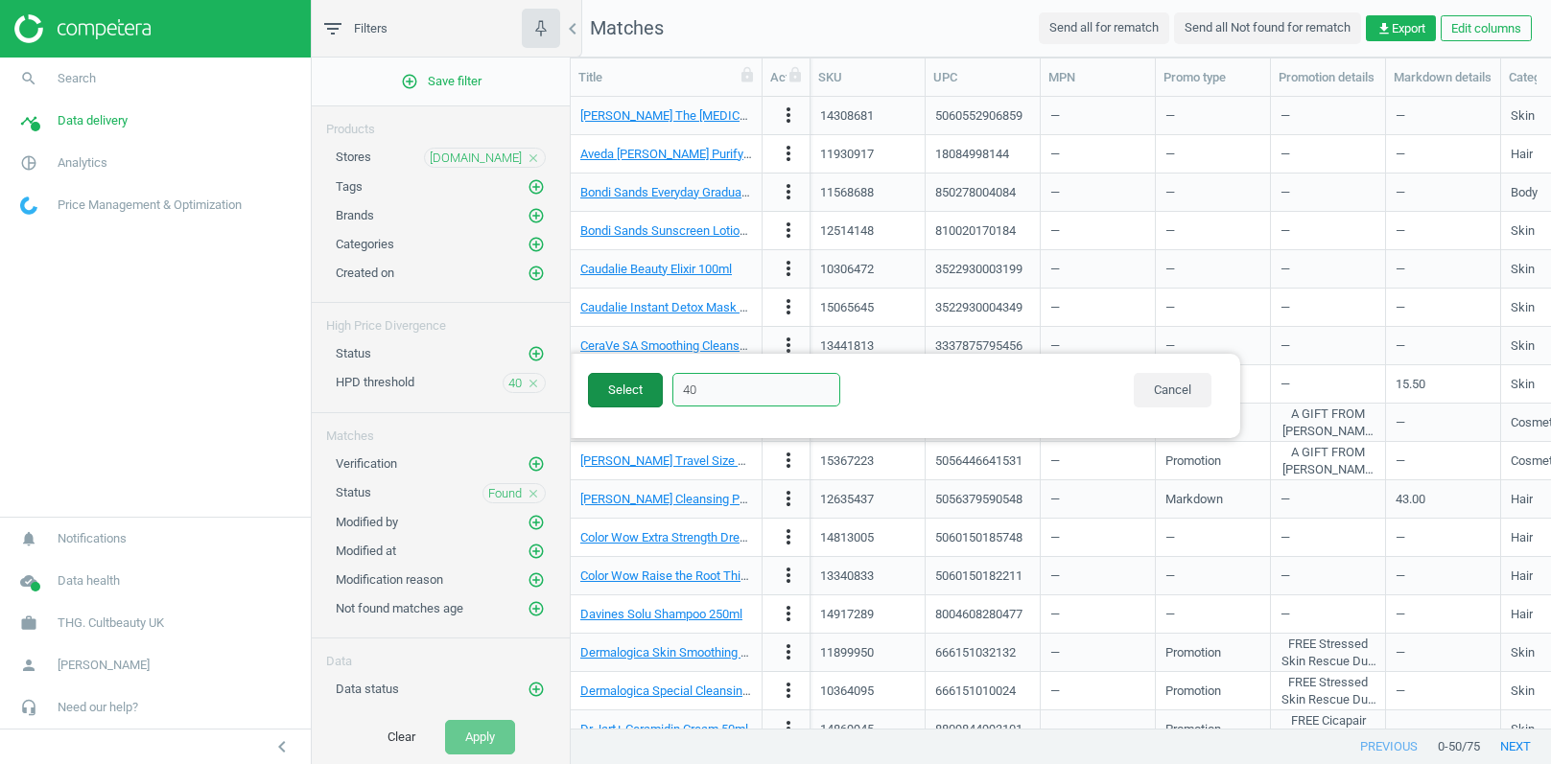
drag, startPoint x: 710, startPoint y: 382, endPoint x: 649, endPoint y: 382, distance: 60.4
click at [672, 382] on input "40" at bounding box center [756, 390] width 168 height 34
type input "30"
click at [642, 392] on button "Select" at bounding box center [625, 390] width 75 height 35
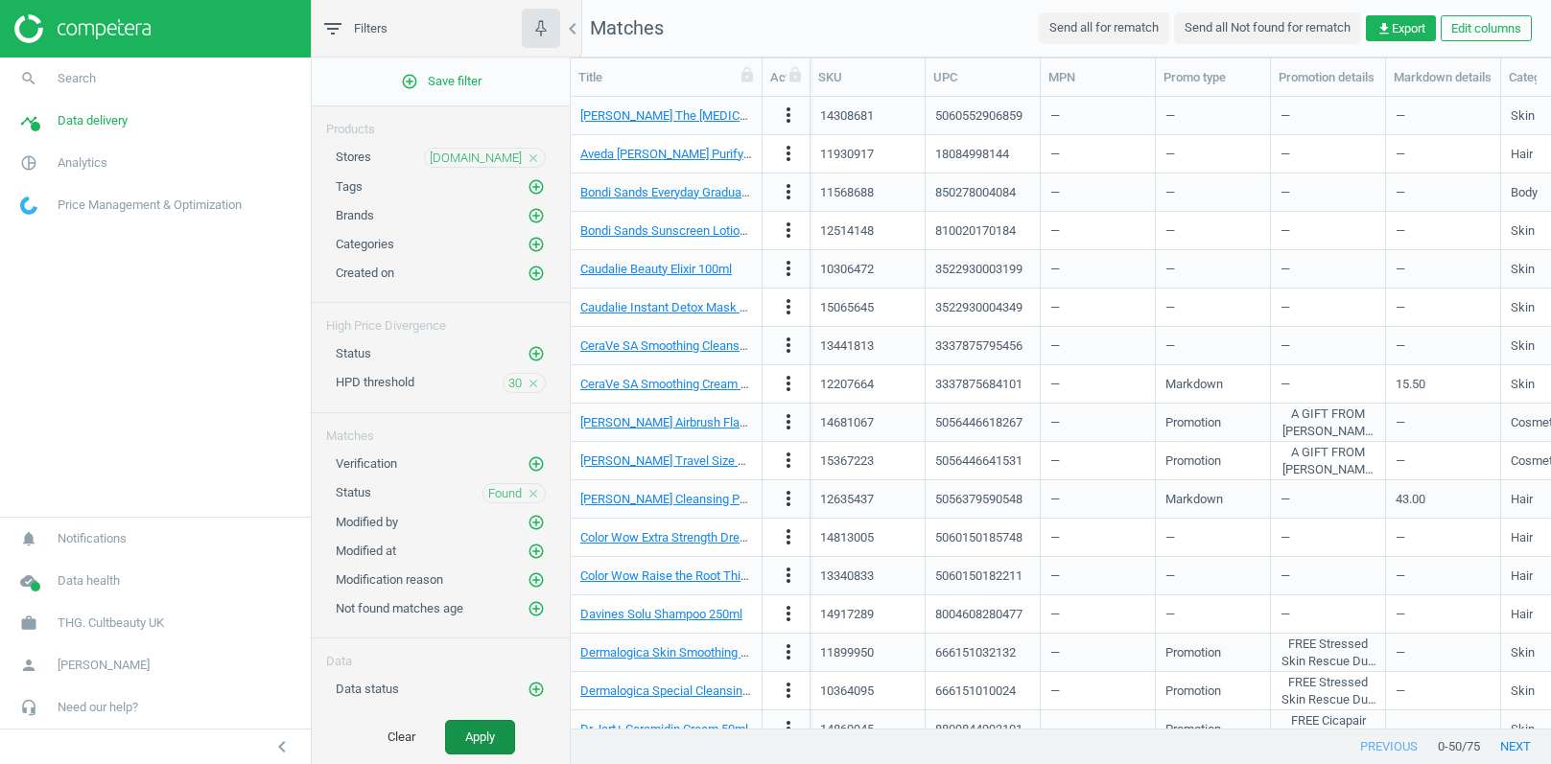
click at [486, 744] on button "Apply" at bounding box center [480, 737] width 70 height 35
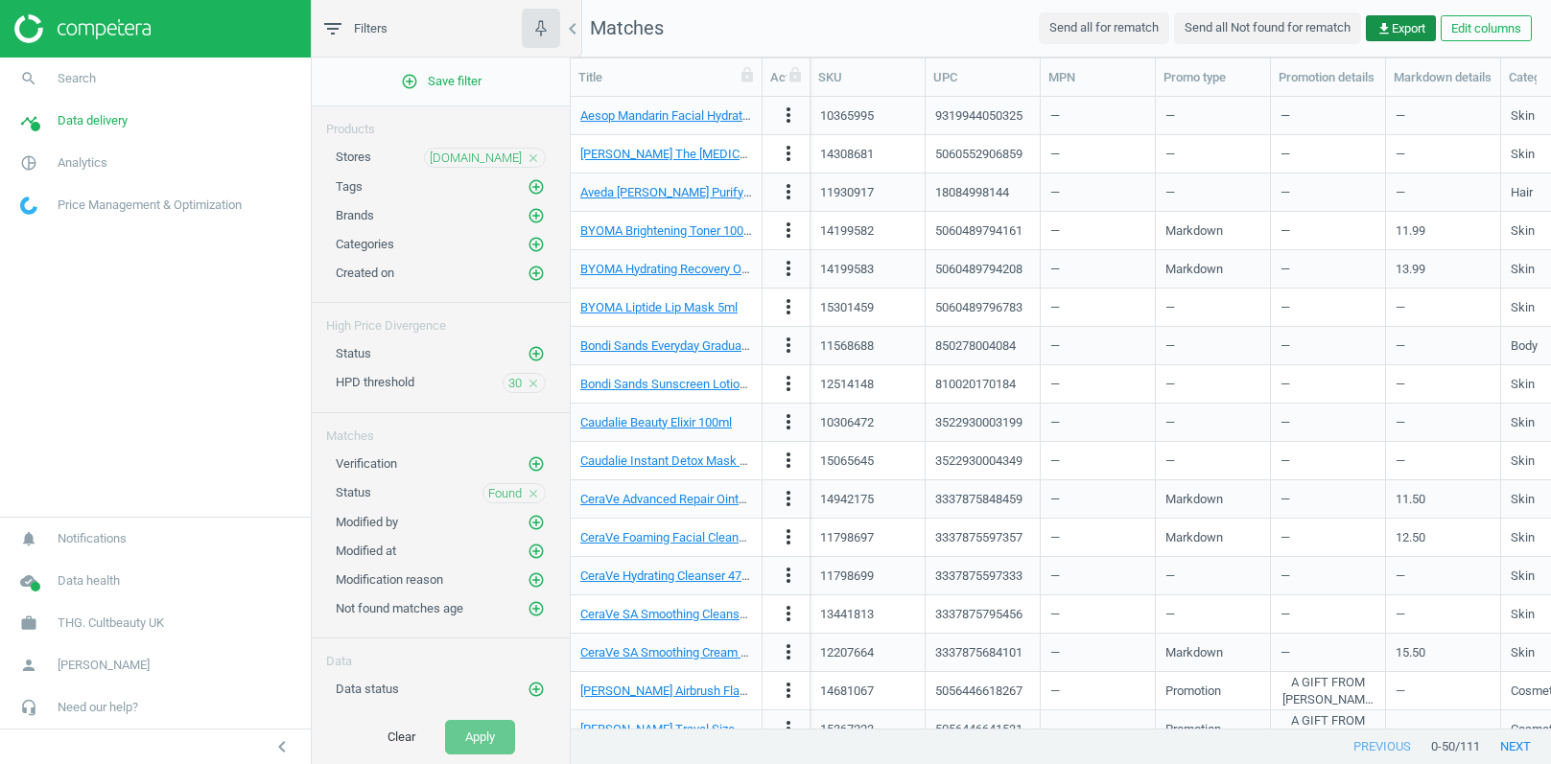
click at [1386, 35] on span "get_app Export" at bounding box center [1400, 28] width 49 height 17
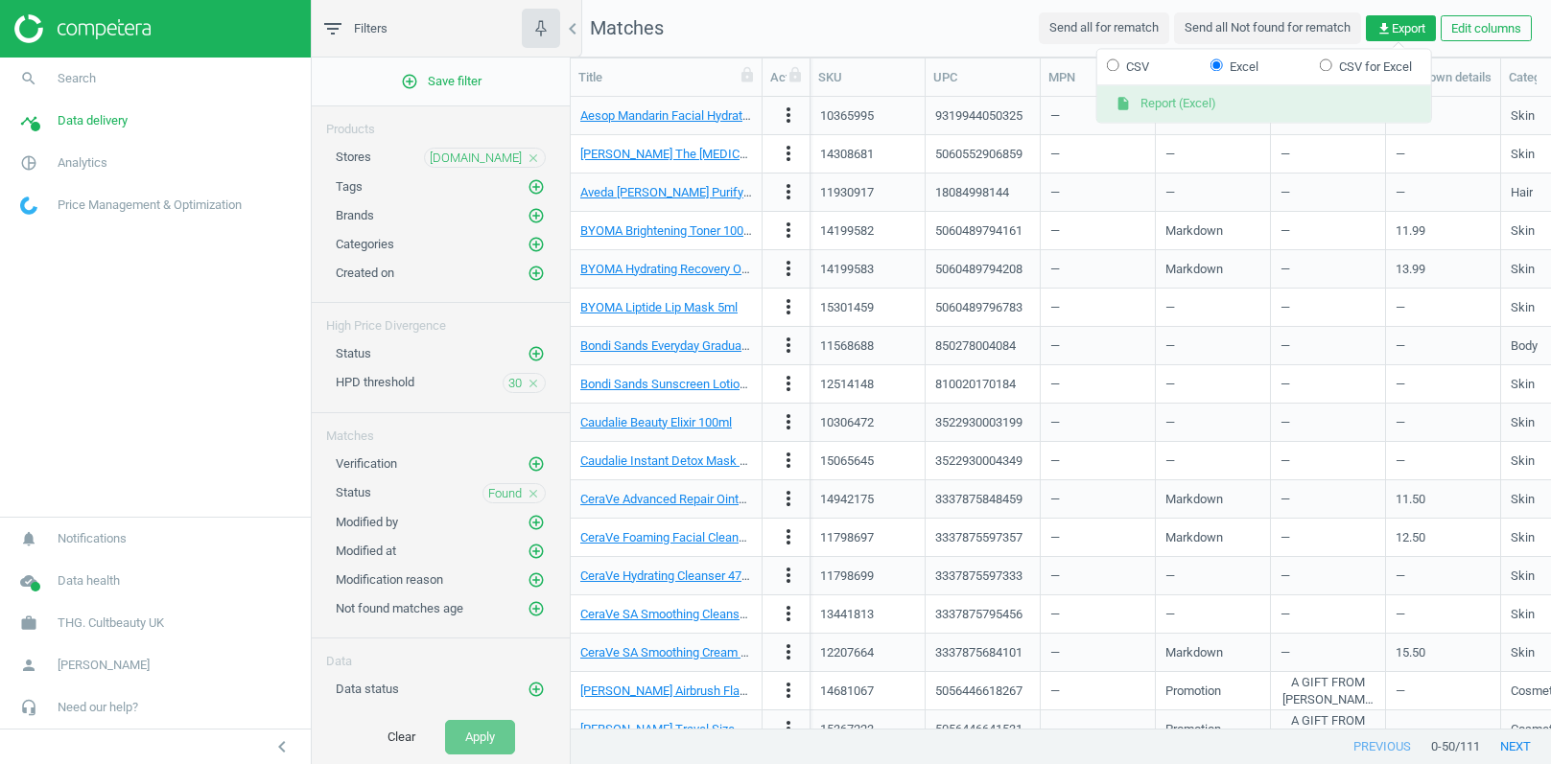
click at [1182, 104] on button "insert_drive_file Report (Excel)" at bounding box center [1264, 104] width 334 height 36
